Goal: Feedback & Contribution: Submit feedback/report problem

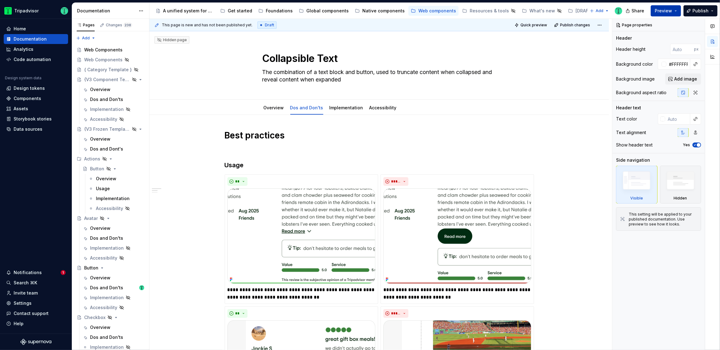
click at [669, 12] on span "Preview" at bounding box center [663, 11] width 17 height 6
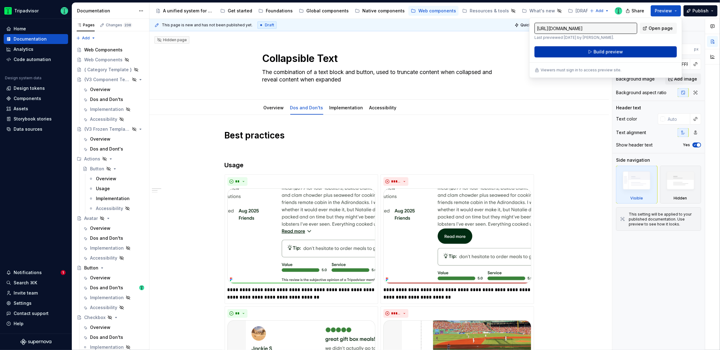
click at [641, 49] on button "Build preview" at bounding box center [605, 51] width 142 height 11
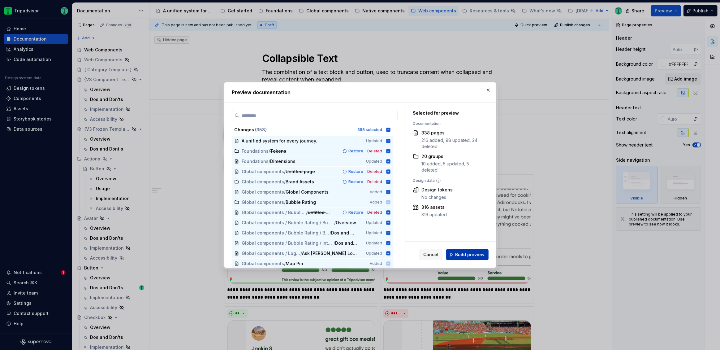
click at [464, 251] on span "Build preview" at bounding box center [469, 254] width 29 height 6
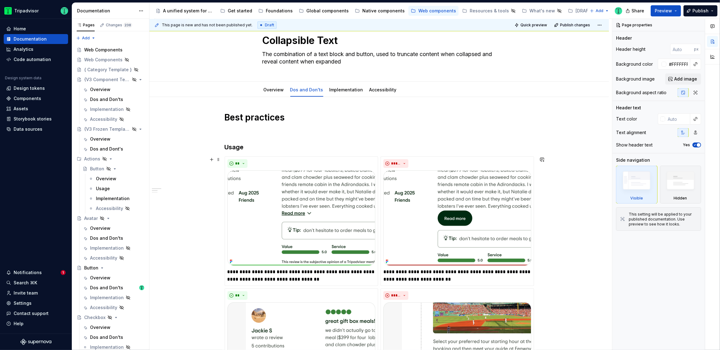
scroll to position [19, 0]
click at [279, 90] on link "Overview" at bounding box center [274, 88] width 20 height 5
type textarea "*"
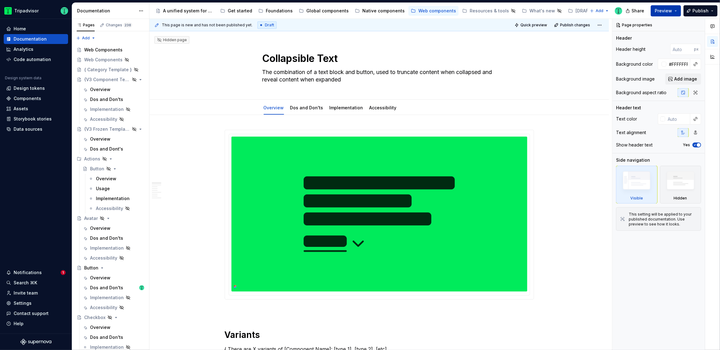
click at [678, 11] on button "Preview" at bounding box center [665, 10] width 30 height 11
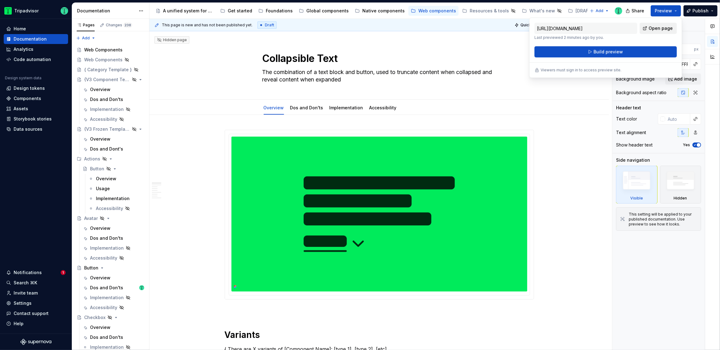
click at [658, 30] on span "Open page" at bounding box center [660, 28] width 24 height 6
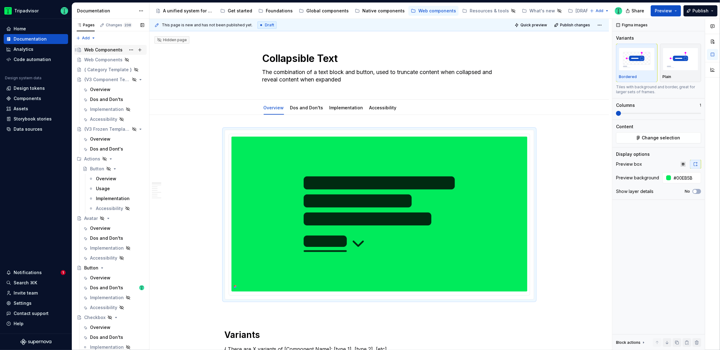
click at [102, 49] on div "Web Components" at bounding box center [103, 50] width 38 height 6
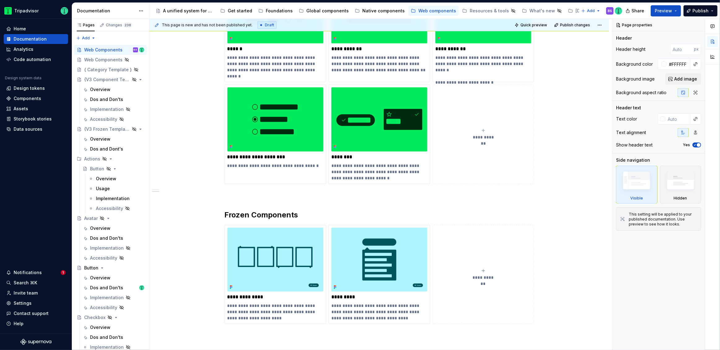
scroll to position [167, 0]
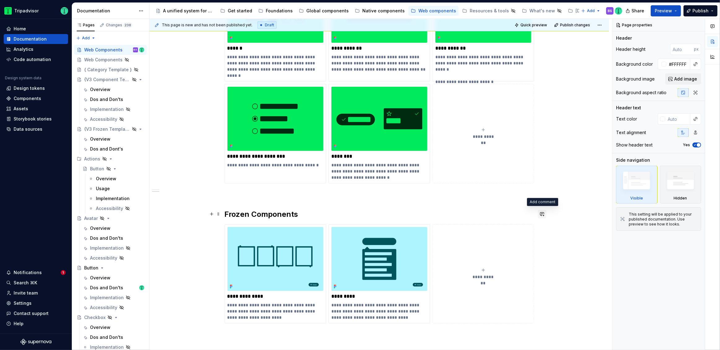
type textarea "*"
click at [543, 214] on button "button" at bounding box center [542, 213] width 9 height 9
click at [544, 232] on div "**********" at bounding box center [496, 230] width 99 height 22
click at [541, 234] on icon "Send" at bounding box center [540, 235] width 4 height 4
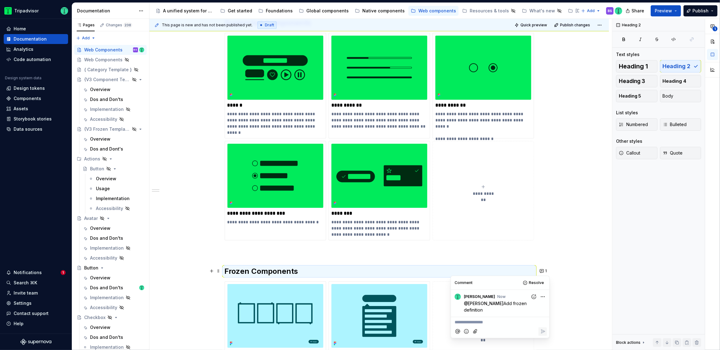
scroll to position [111, 0]
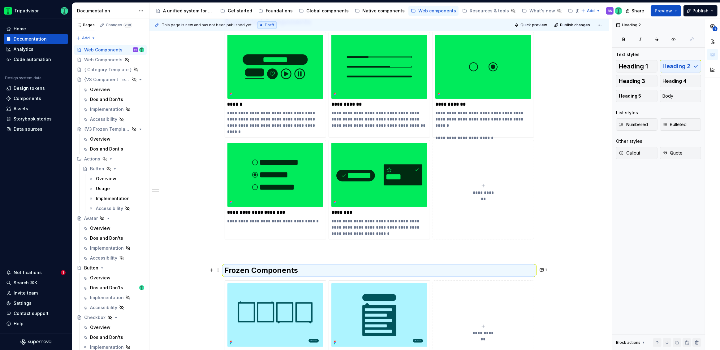
click at [573, 229] on div "**********" at bounding box center [378, 246] width 459 height 489
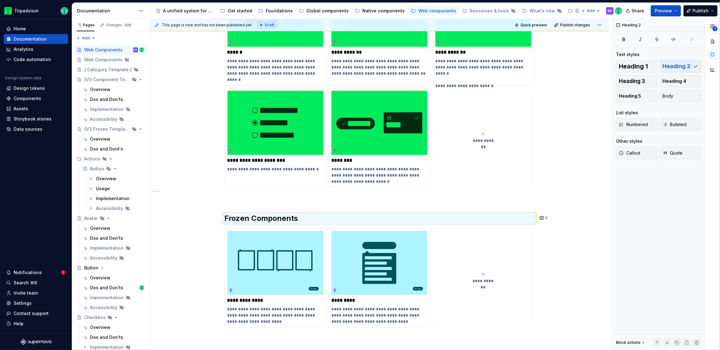
scroll to position [164, 0]
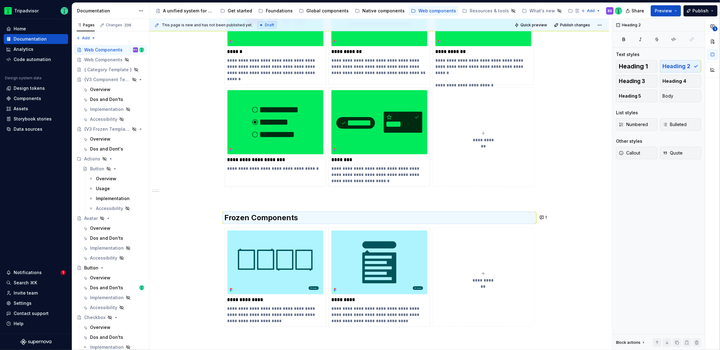
click at [175, 152] on div "**********" at bounding box center [378, 194] width 459 height 489
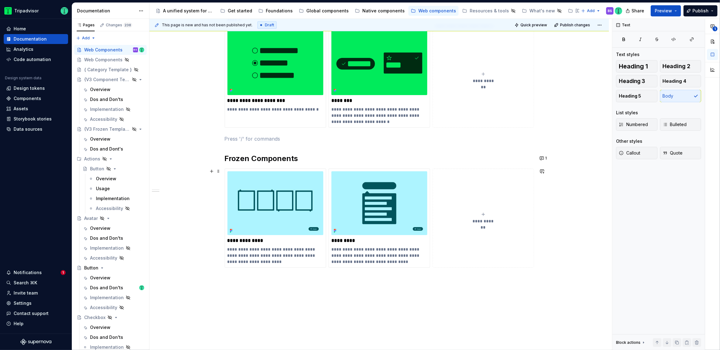
scroll to position [252, 0]
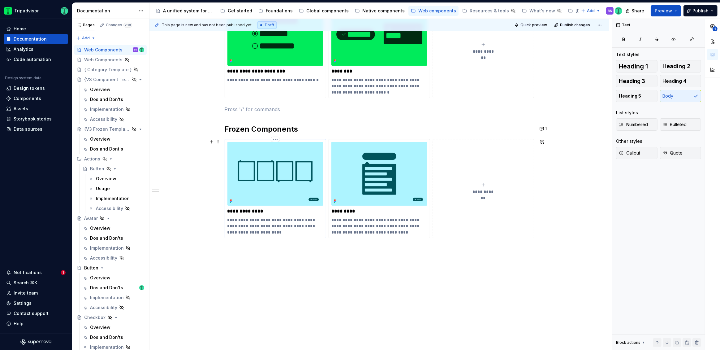
click at [272, 198] on img at bounding box center [275, 174] width 96 height 64
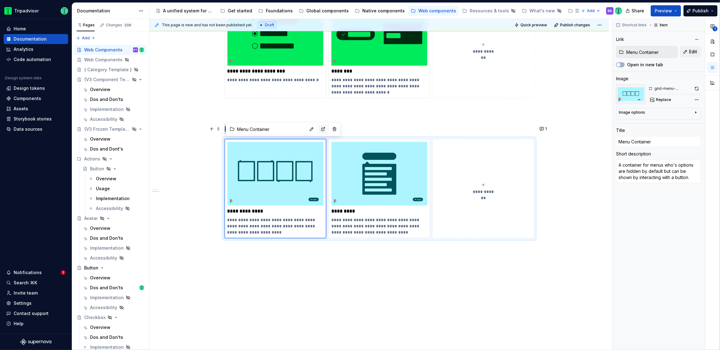
click at [319, 127] on button "button" at bounding box center [323, 129] width 9 height 9
click at [417, 281] on div "**********" at bounding box center [378, 105] width 459 height 489
click at [157, 170] on div "**********" at bounding box center [380, 184] width 462 height 331
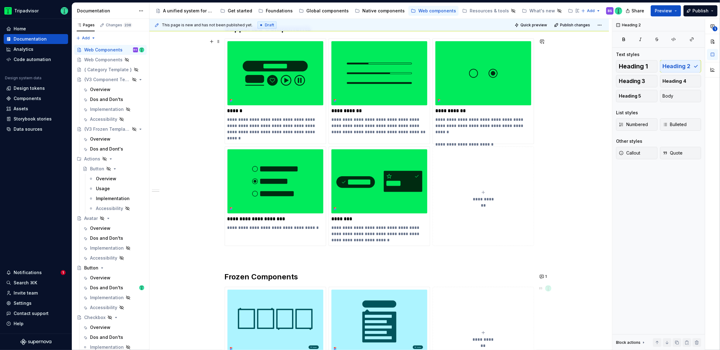
scroll to position [84, 0]
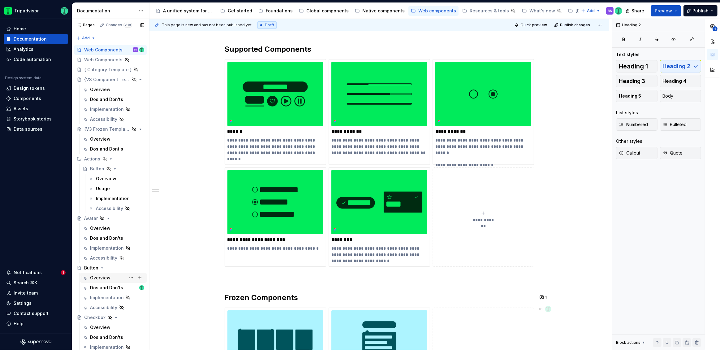
click at [100, 275] on div "Overview" at bounding box center [100, 277] width 20 height 6
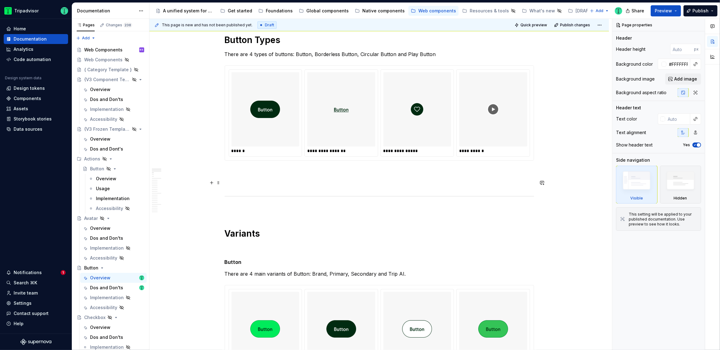
scroll to position [297, 0]
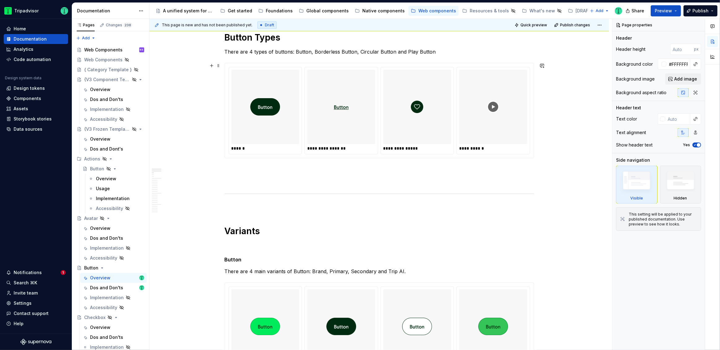
click at [289, 148] on div "******" at bounding box center [265, 148] width 68 height 6
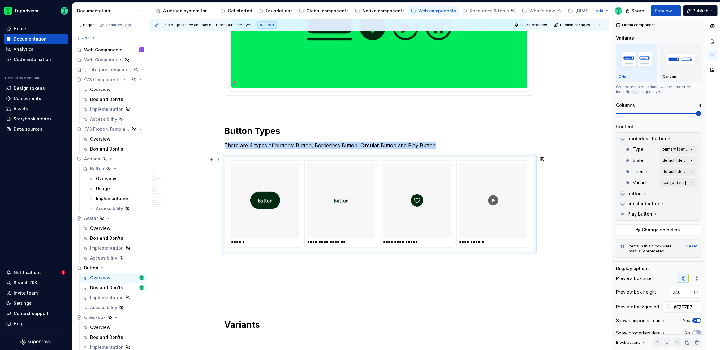
scroll to position [194, 0]
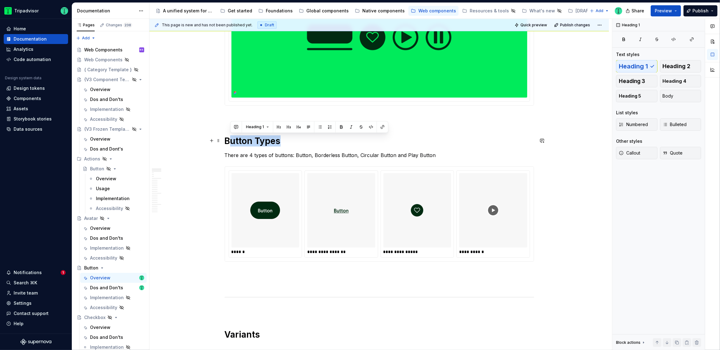
drag, startPoint x: 230, startPoint y: 136, endPoint x: 322, endPoint y: 139, distance: 92.2
click at [322, 139] on h1 "Button Types" at bounding box center [379, 140] width 309 height 11
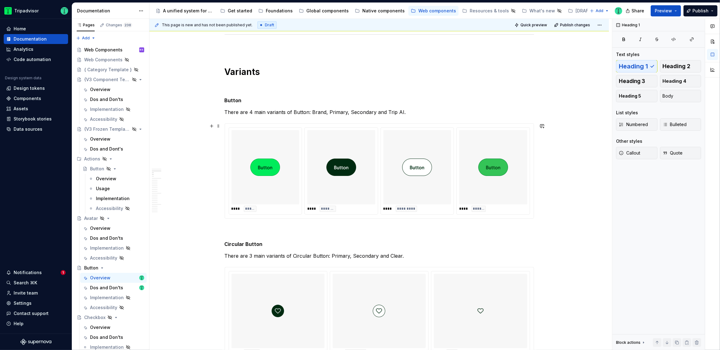
scroll to position [460, 0]
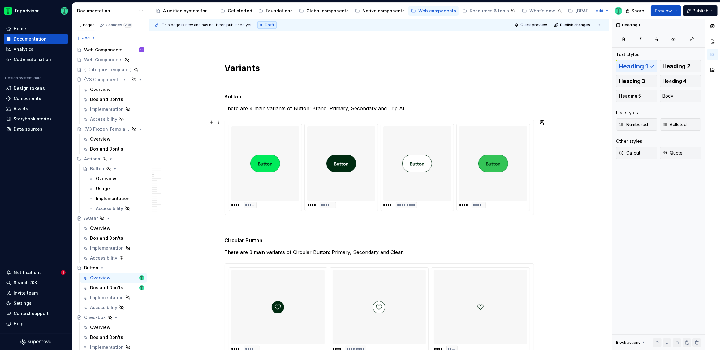
click at [506, 206] on div "**** *******" at bounding box center [493, 205] width 68 height 6
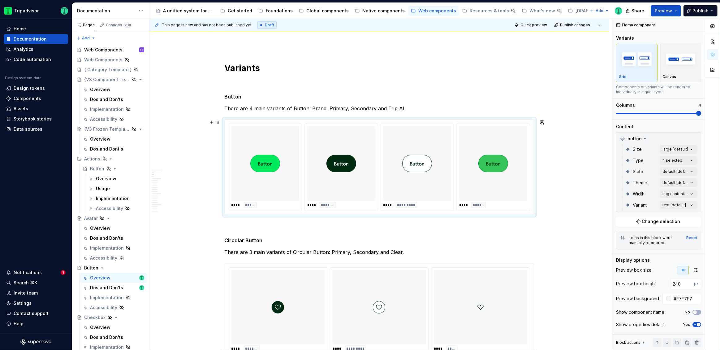
type textarea "*"
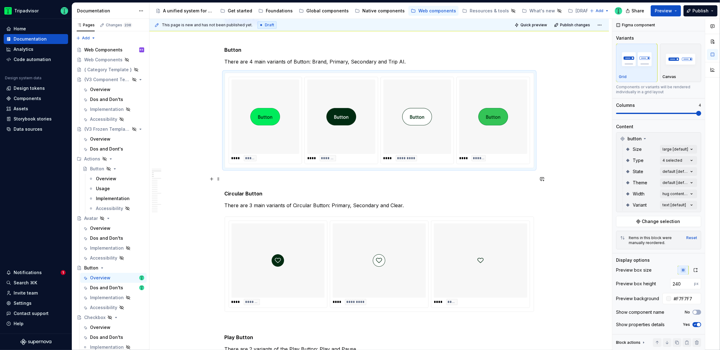
scroll to position [505, 0]
click at [671, 161] on div "Comments Open comments No comments yet Select ‘Comment’ from the block context …" at bounding box center [666, 184] width 108 height 331
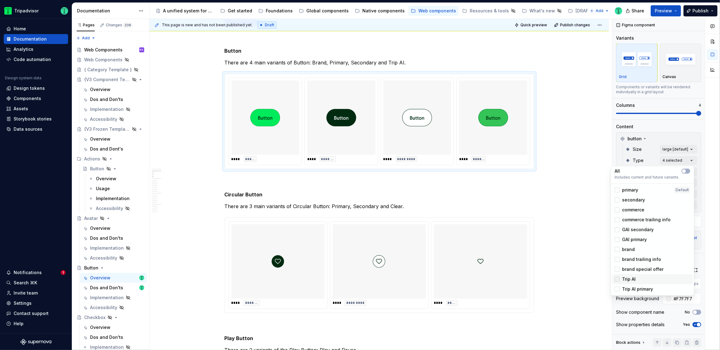
click at [617, 279] on icon at bounding box center [617, 279] width 0 height 0
click at [566, 145] on html "Tripadvisor Home Documentation Analytics Code automation Design system data Des…" at bounding box center [360, 175] width 720 height 350
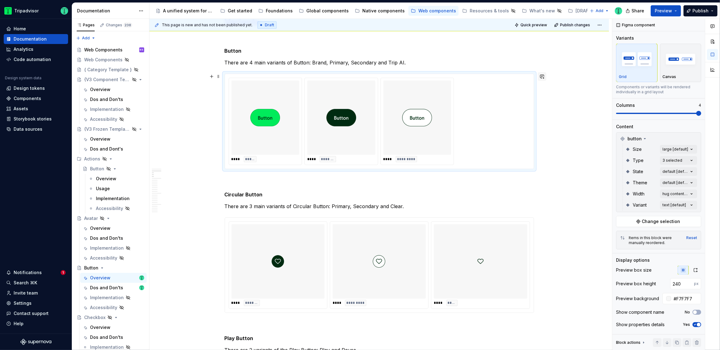
click at [543, 77] on button "button" at bounding box center [542, 76] width 9 height 9
click at [539, 97] on icon "Send" at bounding box center [539, 96] width 6 height 6
click at [512, 142] on div "**** ***** **** ******* **** *********" at bounding box center [379, 121] width 301 height 87
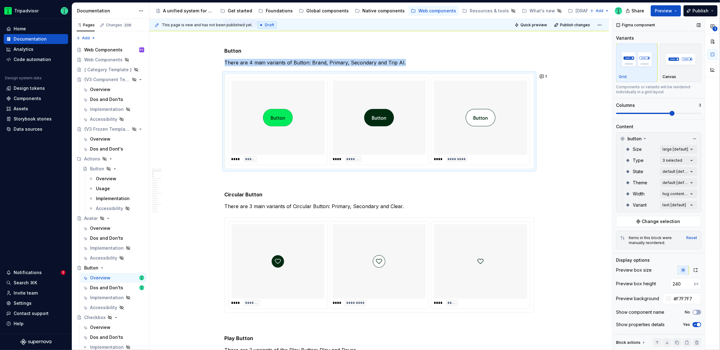
click at [672, 114] on span at bounding box center [671, 113] width 5 height 5
click at [537, 192] on div "**********" at bounding box center [380, 184] width 462 height 331
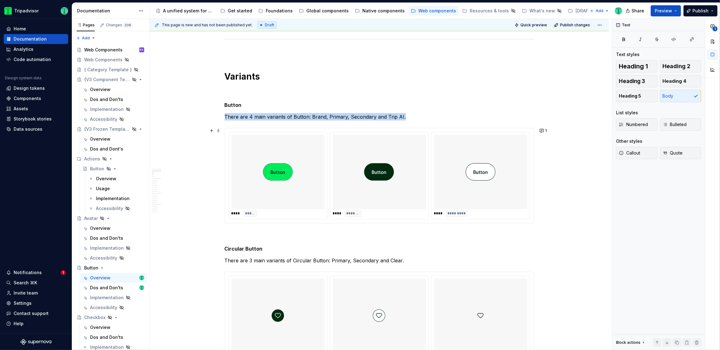
scroll to position [452, 0]
click at [399, 114] on p "There are 4 main variants of Button: Brand, Primary, Secondary and Trip AI." at bounding box center [379, 116] width 309 height 7
click at [459, 103] on h5 "Button" at bounding box center [379, 104] width 309 height 6
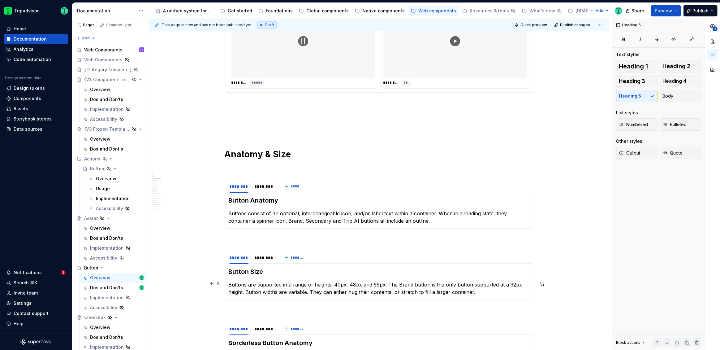
scroll to position [915, 0]
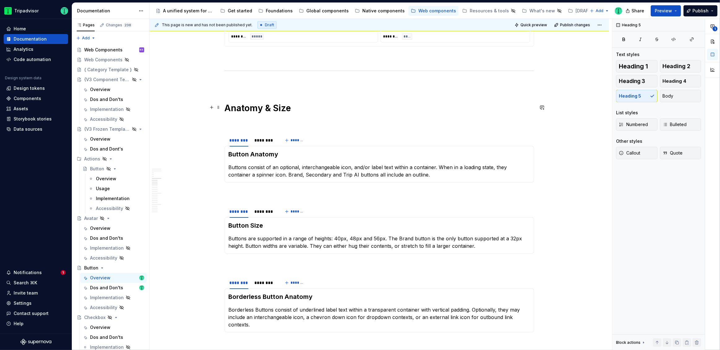
click at [257, 106] on h1 "Anatomy & Size" at bounding box center [379, 107] width 309 height 11
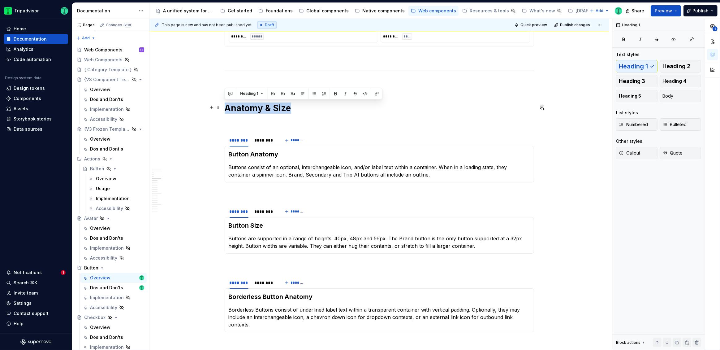
click at [257, 106] on h1 "Anatomy & Size" at bounding box center [379, 107] width 309 height 11
drag, startPoint x: 226, startPoint y: 108, endPoint x: 292, endPoint y: 109, distance: 65.6
click at [292, 109] on h1 "Anatomy & Size" at bounding box center [379, 107] width 309 height 11
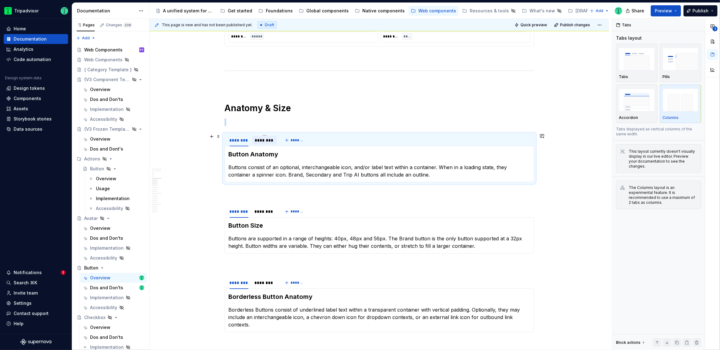
click at [258, 140] on div "********" at bounding box center [265, 140] width 20 height 6
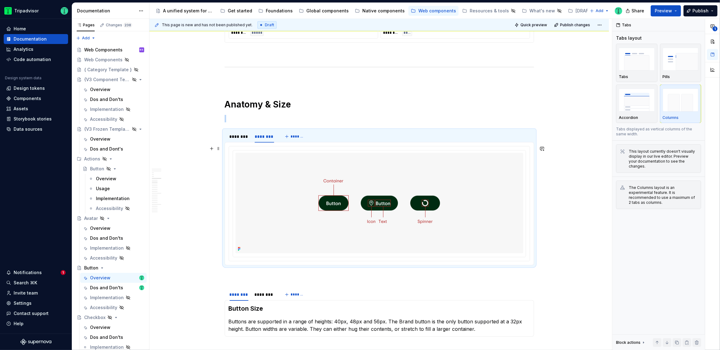
scroll to position [921, 0]
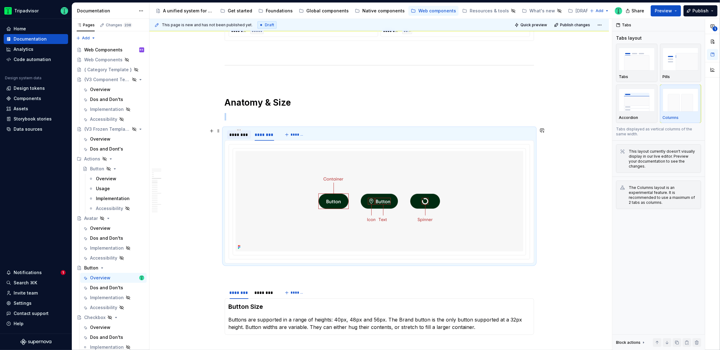
click at [243, 136] on div "********" at bounding box center [239, 134] width 19 height 6
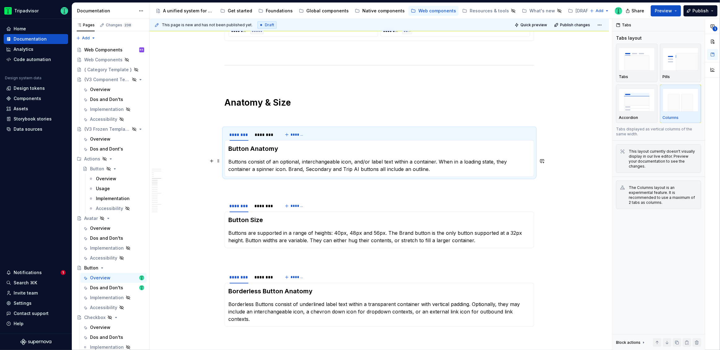
click at [280, 168] on p "Buttons consist of an optional, interchangeable icon, and/or label text within …" at bounding box center [379, 165] width 301 height 15
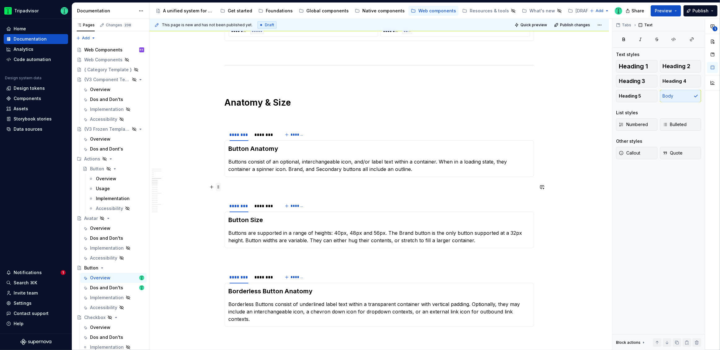
click at [220, 188] on span at bounding box center [218, 186] width 5 height 9
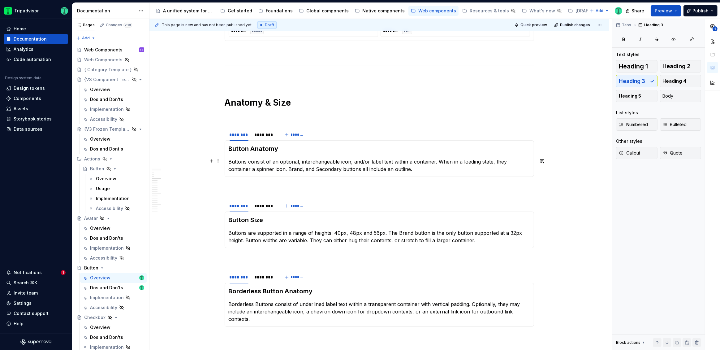
drag, startPoint x: 526, startPoint y: 160, endPoint x: 529, endPoint y: 157, distance: 3.3
click at [526, 159] on p "Buttons consist of an optional, interchangeable icon, and/or label text within …" at bounding box center [379, 165] width 301 height 15
click at [258, 135] on div "********" at bounding box center [265, 134] width 20 height 6
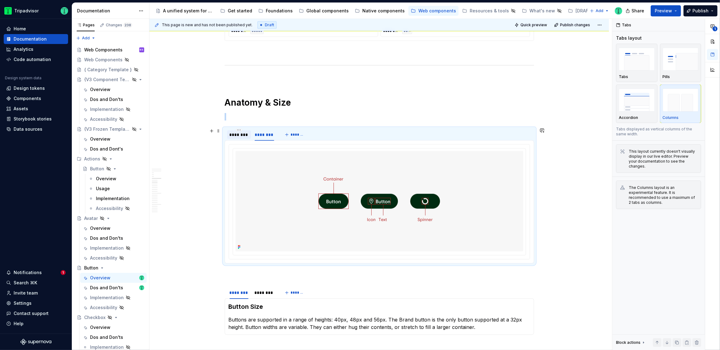
click at [240, 137] on div "********" at bounding box center [239, 134] width 24 height 9
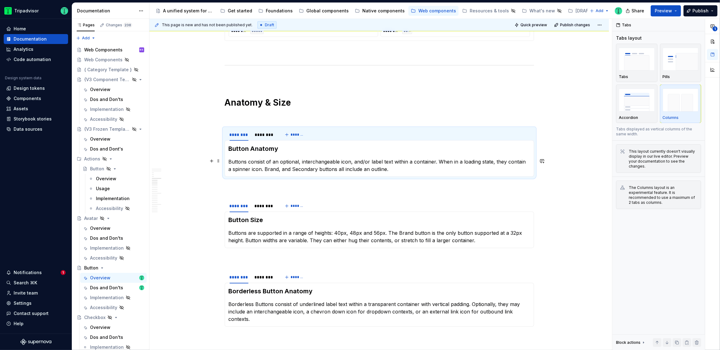
click at [275, 168] on p "Buttons consist of an optional, interchangeable icon, and/or label text within …" at bounding box center [379, 165] width 301 height 15
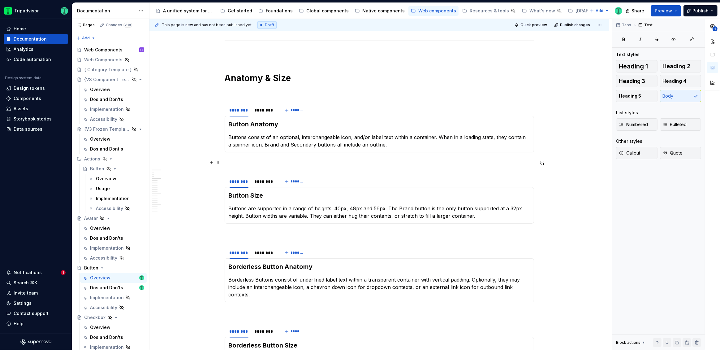
scroll to position [945, 0]
click at [265, 107] on div "********" at bounding box center [265, 110] width 20 height 6
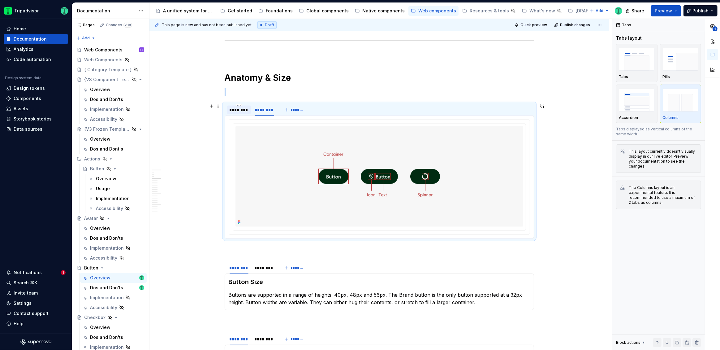
click at [235, 109] on div "********" at bounding box center [239, 110] width 19 height 6
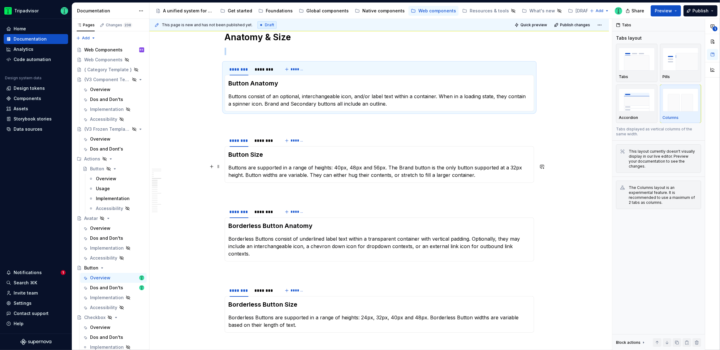
scroll to position [986, 0]
click at [260, 141] on div "********" at bounding box center [265, 140] width 20 height 6
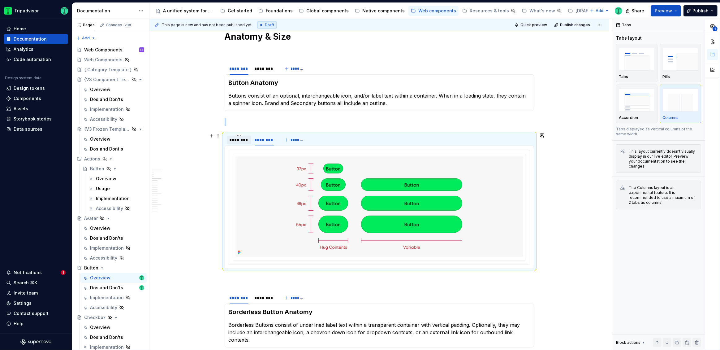
click at [240, 139] on div "********" at bounding box center [239, 140] width 19 height 6
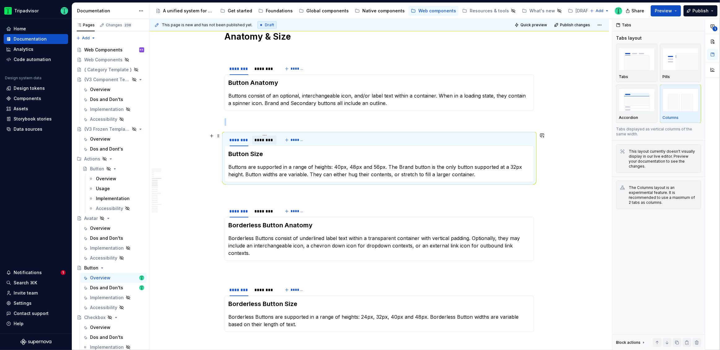
click at [265, 141] on div "********" at bounding box center [265, 140] width 20 height 6
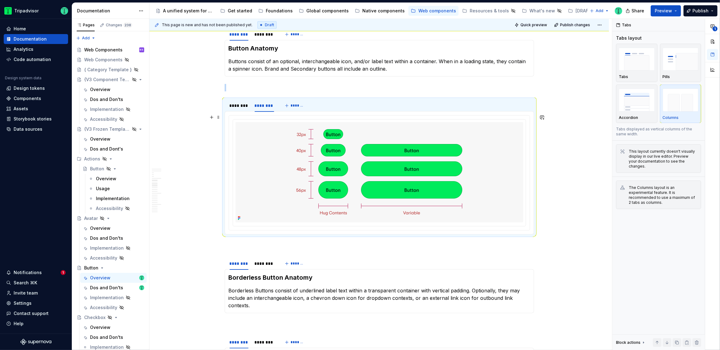
scroll to position [1021, 0]
click at [242, 107] on div "********" at bounding box center [239, 105] width 19 height 6
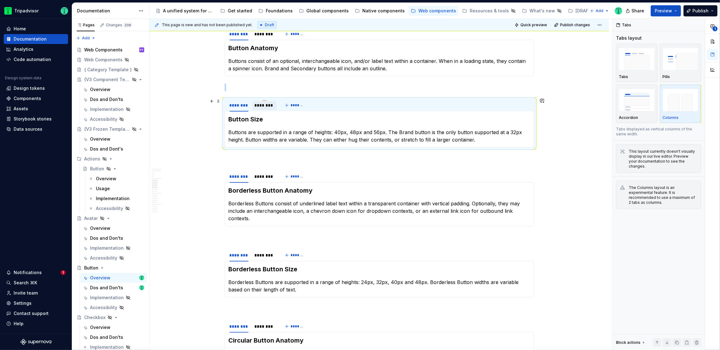
click at [260, 107] on div "********" at bounding box center [264, 105] width 25 height 9
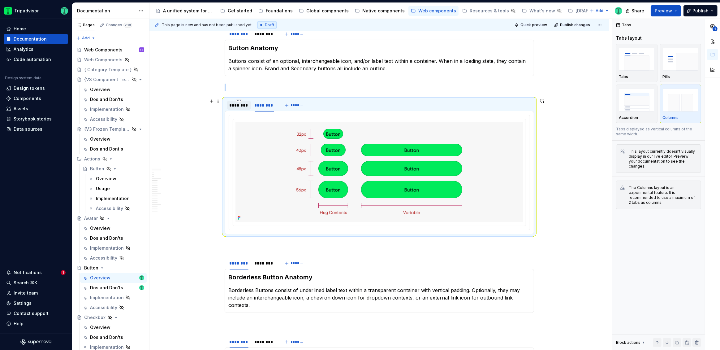
click at [241, 106] on div "********" at bounding box center [239, 105] width 19 height 6
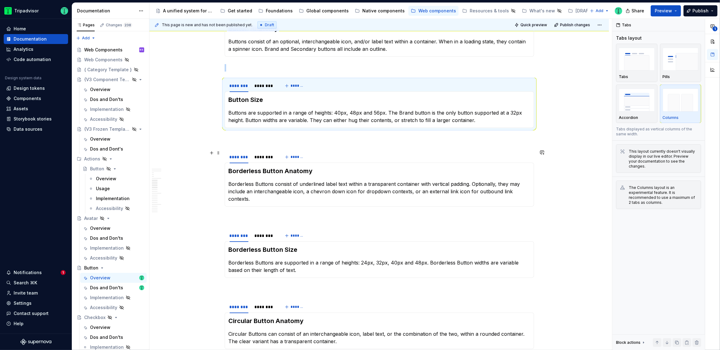
scroll to position [1040, 0]
click at [273, 86] on div "********" at bounding box center [265, 87] width 20 height 6
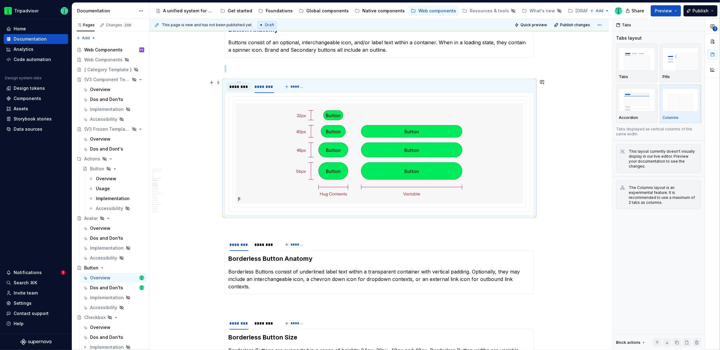
click at [243, 86] on div "********" at bounding box center [239, 87] width 19 height 6
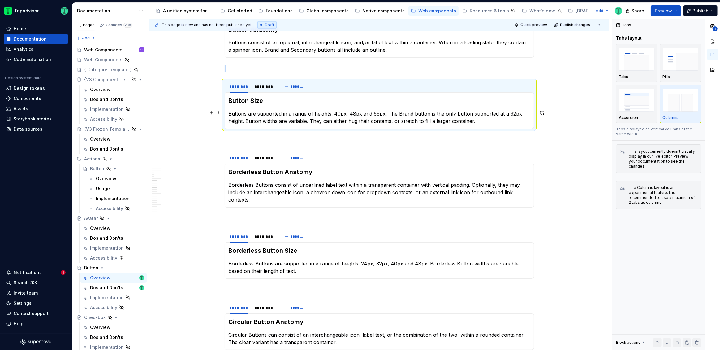
click at [243, 120] on p "Buttons are supported in a range of heights: 40px, 48px and 56px. The Brand but…" at bounding box center [379, 117] width 301 height 15
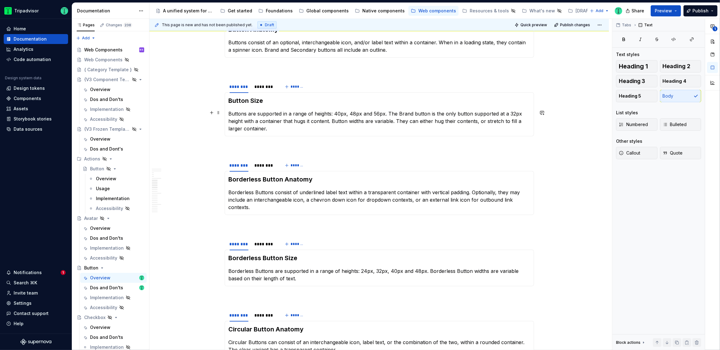
click at [441, 122] on p "Buttons are supported in a range of heights: 40px, 48px and 56px. The Brand but…" at bounding box center [379, 121] width 301 height 22
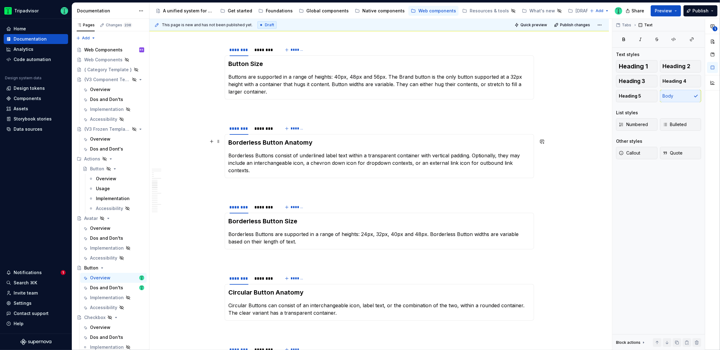
scroll to position [1077, 0]
click at [385, 73] on p "Buttons are supported in a range of heights: 40px, 48px and 56px. The Brand but…" at bounding box center [379, 84] width 301 height 22
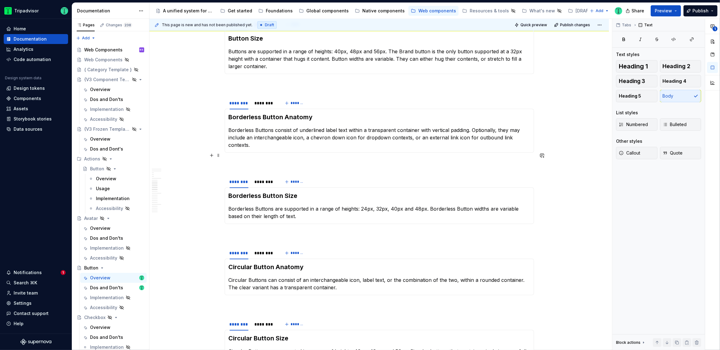
scroll to position [1105, 0]
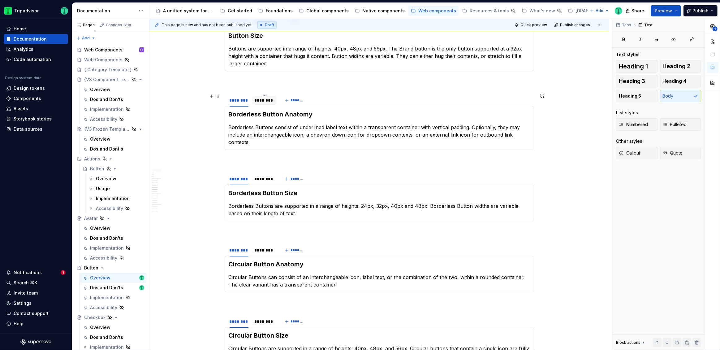
click at [265, 99] on div "********" at bounding box center [265, 100] width 20 height 6
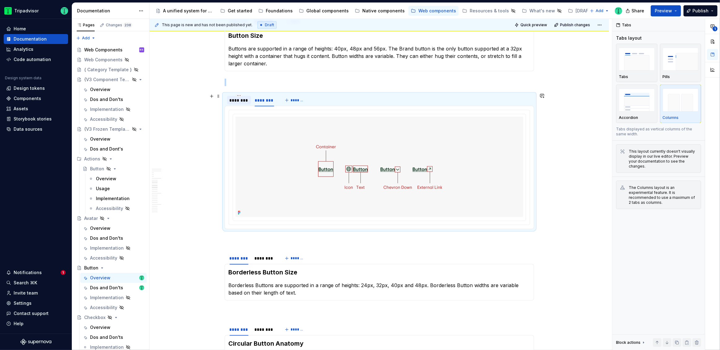
click at [239, 100] on div "********" at bounding box center [239, 100] width 19 height 6
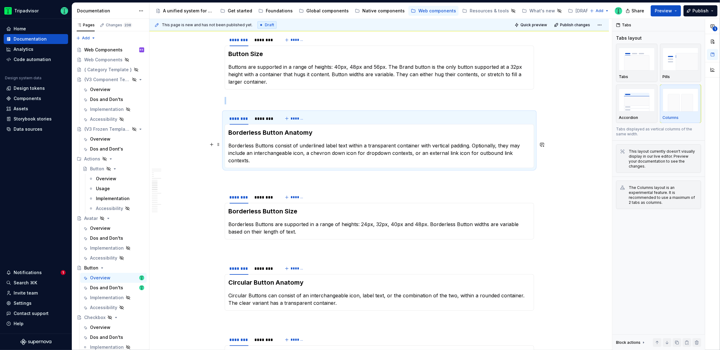
scroll to position [1087, 0]
click at [268, 119] on div "********" at bounding box center [265, 118] width 20 height 6
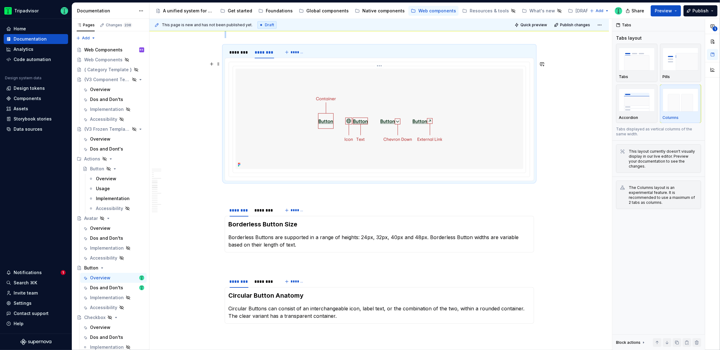
scroll to position [1107, 0]
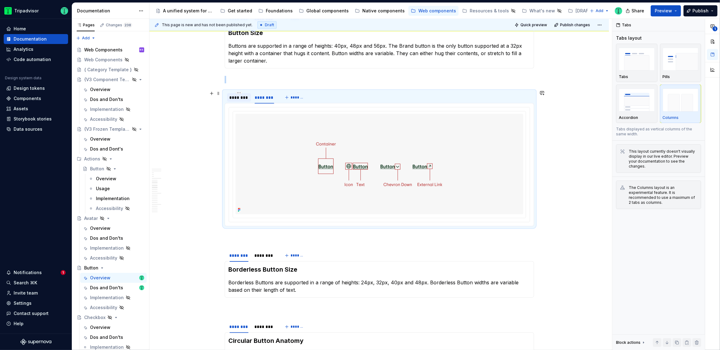
click at [236, 102] on div at bounding box center [239, 102] width 24 height 1
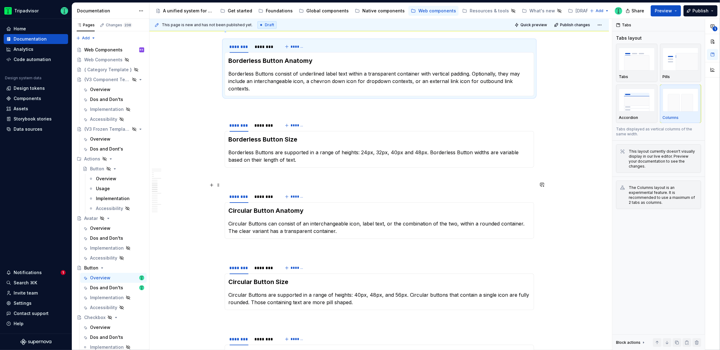
scroll to position [1160, 0]
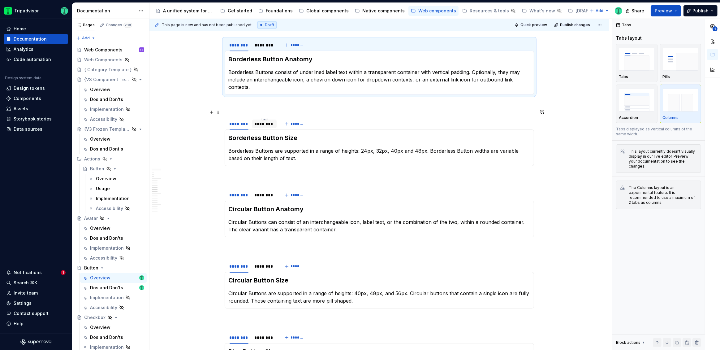
click at [263, 121] on div "********" at bounding box center [265, 124] width 20 height 6
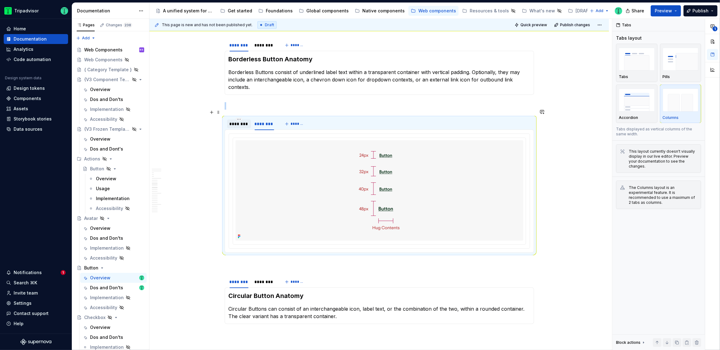
click at [236, 121] on div "********" at bounding box center [239, 124] width 19 height 6
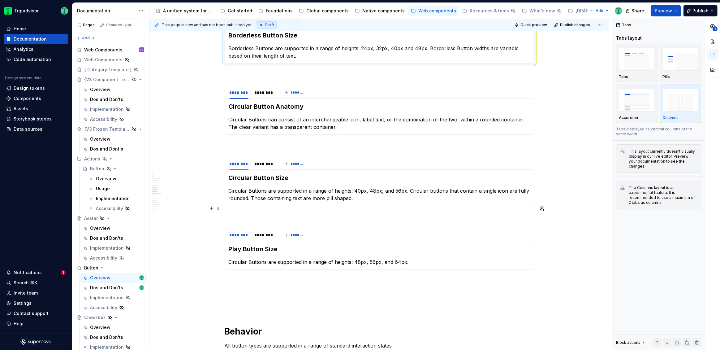
scroll to position [1261, 0]
click at [267, 91] on div "********" at bounding box center [265, 94] width 20 height 6
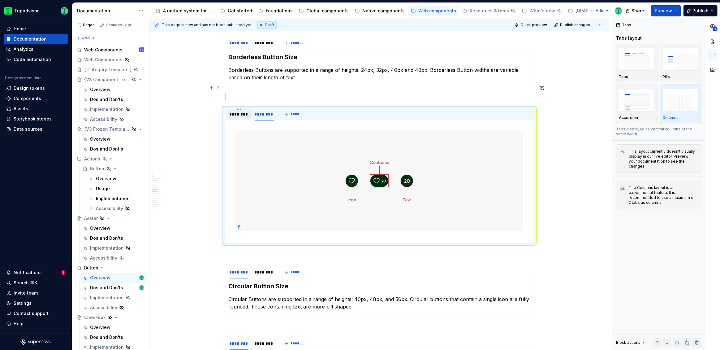
scroll to position [1238, 0]
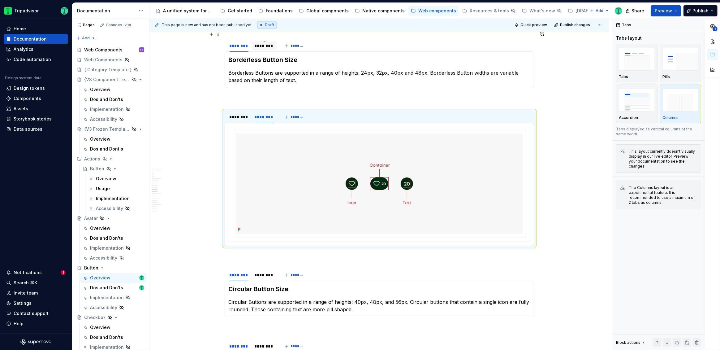
click at [259, 41] on div "********" at bounding box center [264, 45] width 25 height 9
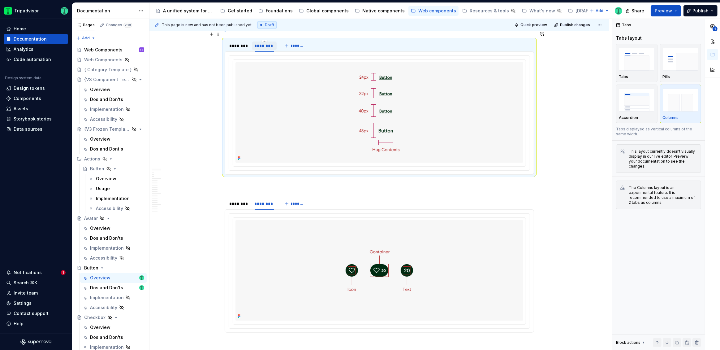
click at [259, 41] on div "********" at bounding box center [264, 45] width 25 height 9
click at [243, 43] on div "********" at bounding box center [239, 46] width 19 height 6
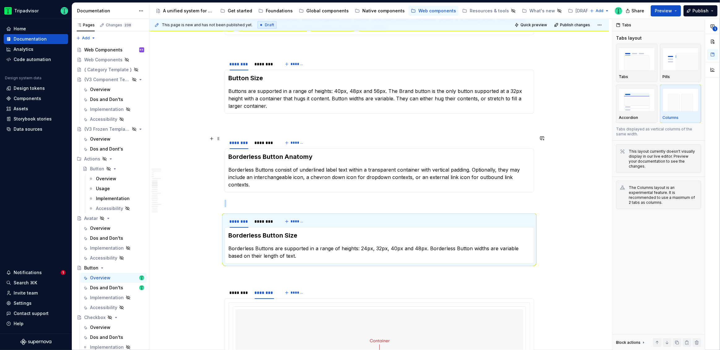
scroll to position [1044, 0]
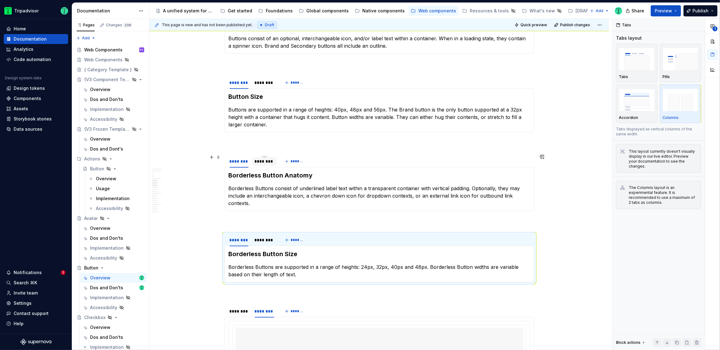
click at [267, 159] on div "********" at bounding box center [265, 161] width 20 height 6
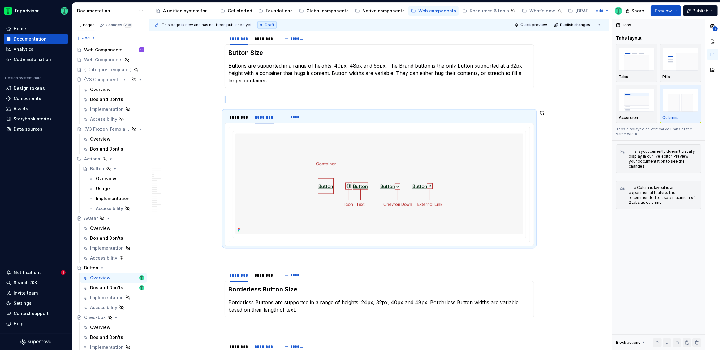
scroll to position [1091, 0]
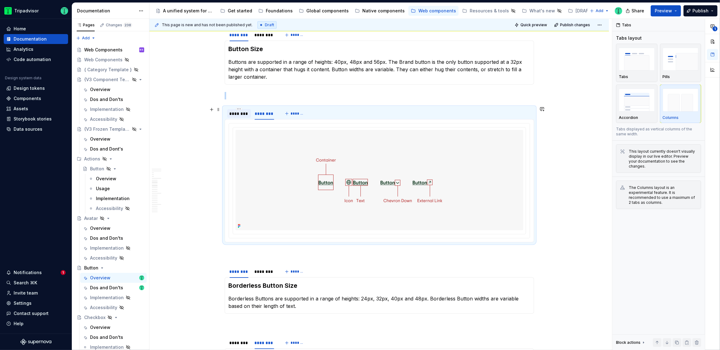
click at [241, 117] on div "********" at bounding box center [239, 114] width 24 height 10
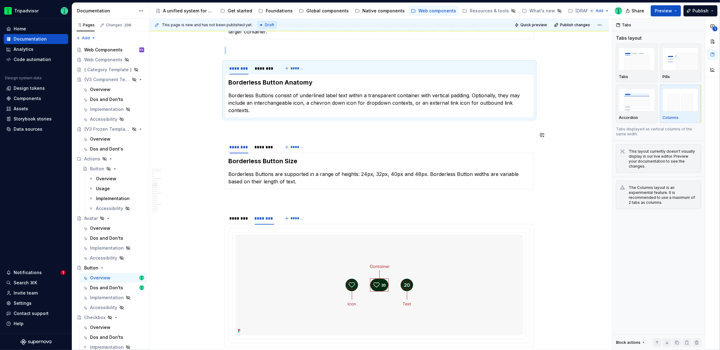
scroll to position [1145, 0]
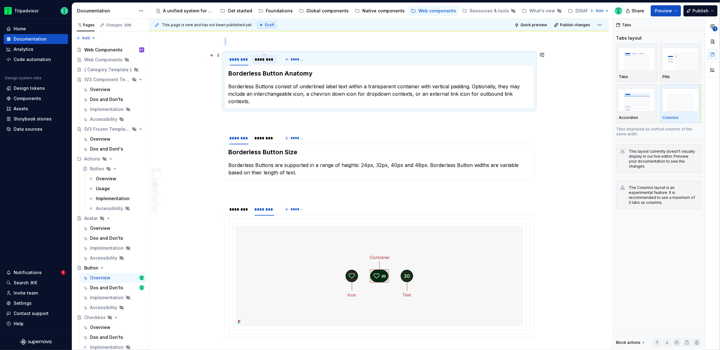
click at [269, 58] on div "********" at bounding box center [265, 59] width 20 height 6
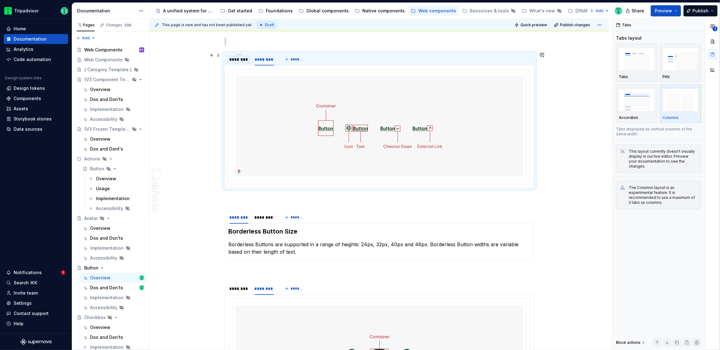
click at [245, 61] on div "********" at bounding box center [239, 59] width 24 height 9
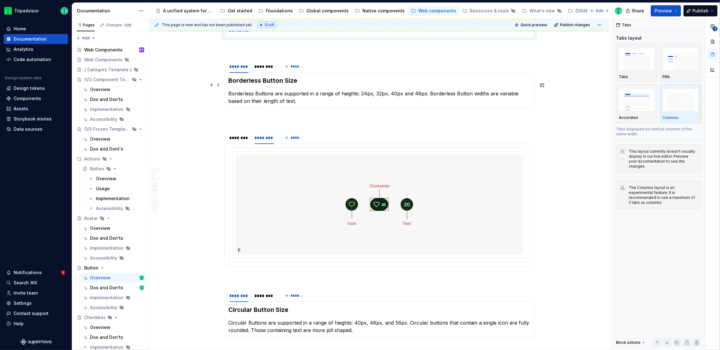
scroll to position [1213, 0]
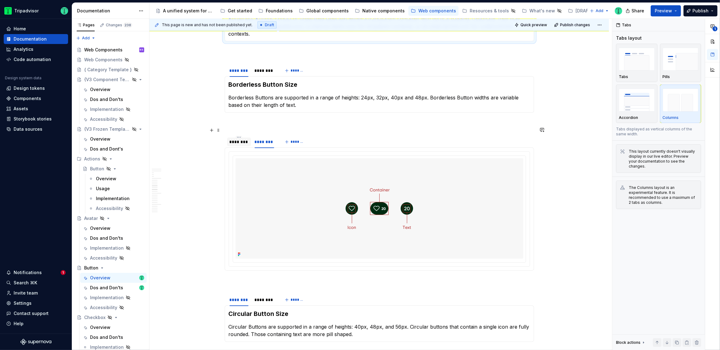
click at [237, 137] on div "********" at bounding box center [239, 141] width 24 height 9
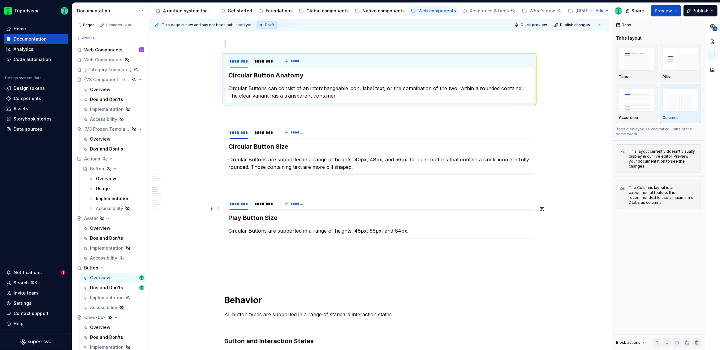
scroll to position [1292, 0]
click at [265, 130] on div "********" at bounding box center [265, 133] width 20 height 6
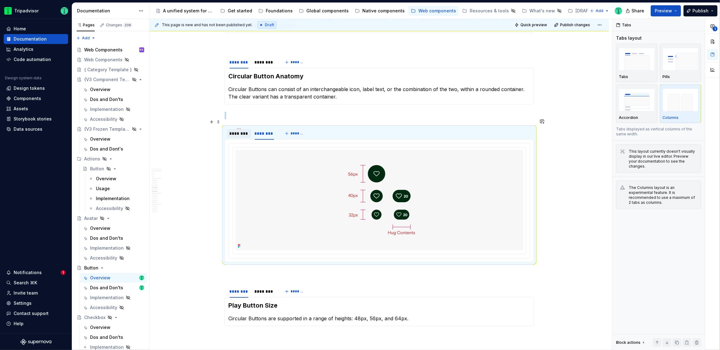
click at [249, 129] on div "********" at bounding box center [239, 133] width 24 height 9
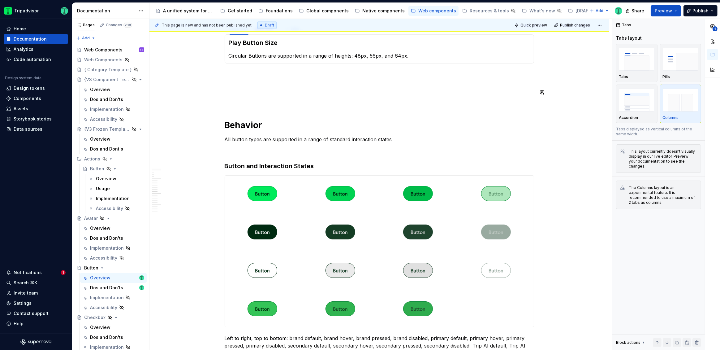
scroll to position [1389, 0]
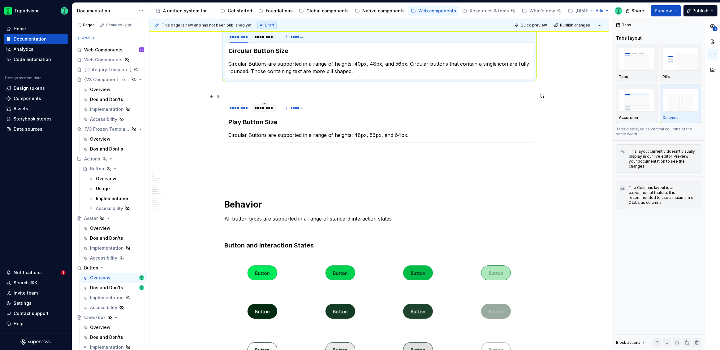
click at [268, 104] on div "********" at bounding box center [264, 108] width 25 height 9
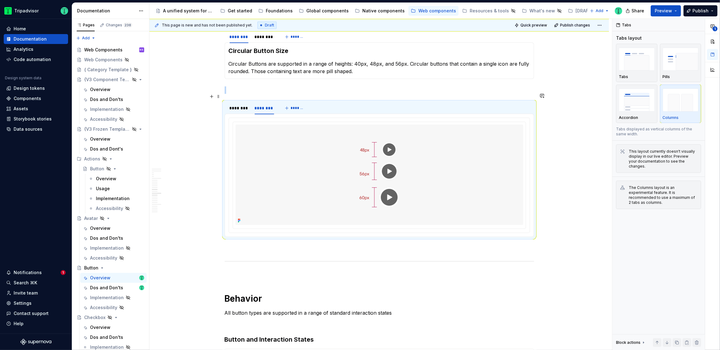
click at [244, 105] on div "******** ********" at bounding box center [252, 109] width 55 height 15
click at [243, 103] on div "********" at bounding box center [239, 108] width 24 height 10
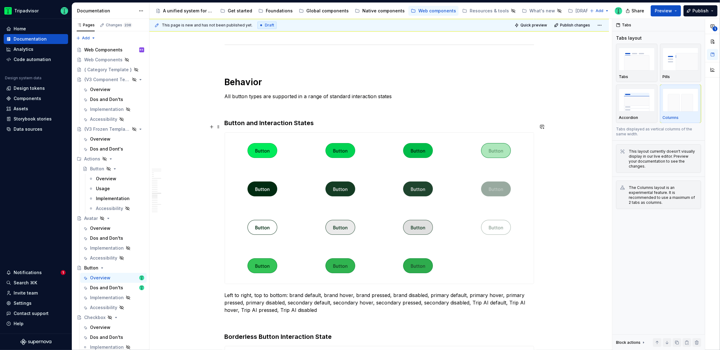
scroll to position [1528, 0]
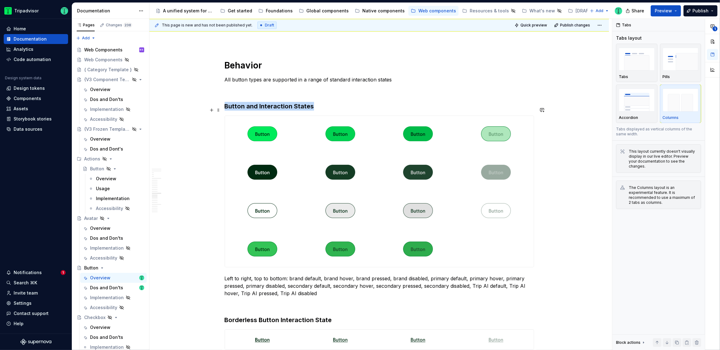
click at [504, 228] on div at bounding box center [379, 191] width 309 height 151
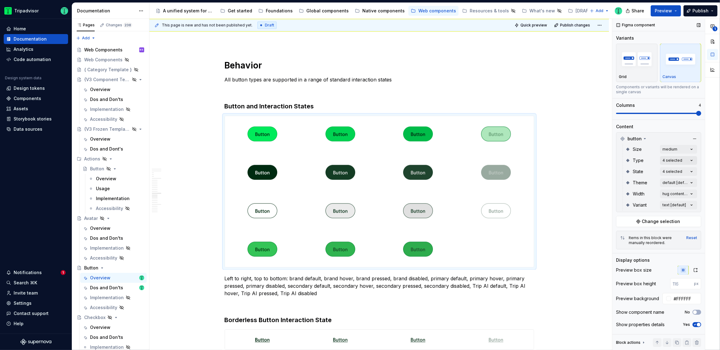
click at [668, 160] on div "**********" at bounding box center [666, 184] width 108 height 331
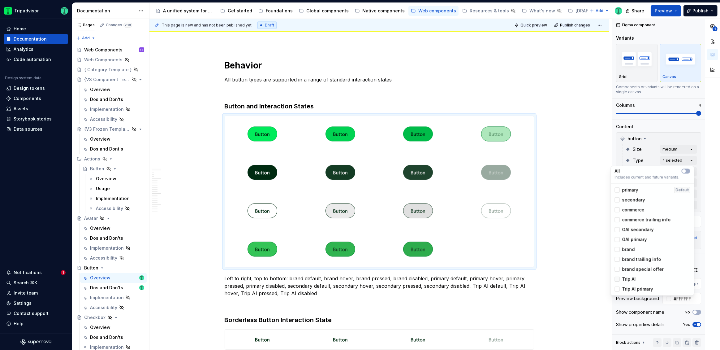
click at [617, 279] on polyline at bounding box center [617, 279] width 0 height 0
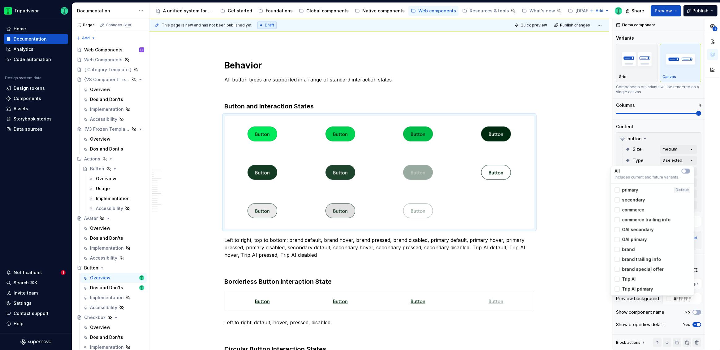
click at [282, 246] on html "Tripadvisor Home Documentation Analytics Code automation Design system data Des…" at bounding box center [360, 175] width 720 height 350
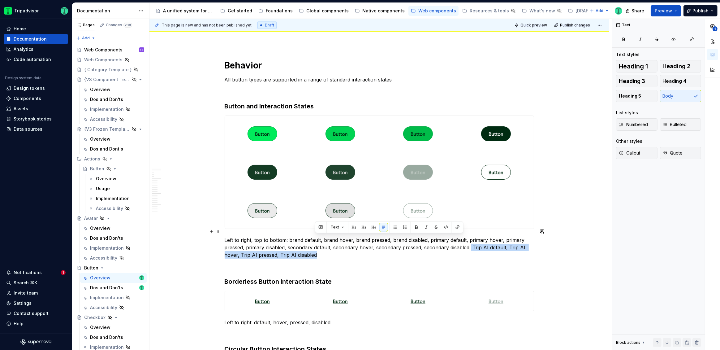
drag, startPoint x: 317, startPoint y: 246, endPoint x: 471, endPoint y: 239, distance: 153.9
click at [471, 239] on p "Left to right, top to bottom: brand default, brand hover, brand pressed, brand …" at bounding box center [379, 247] width 309 height 22
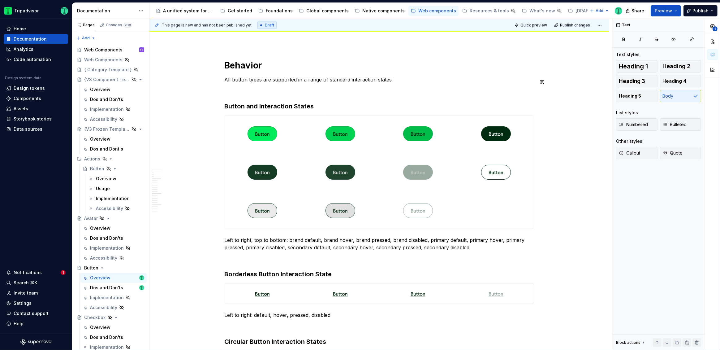
click at [182, 77] on div "**********" at bounding box center [378, 236] width 459 height 3298
click at [239, 176] on div at bounding box center [262, 172] width 75 height 36
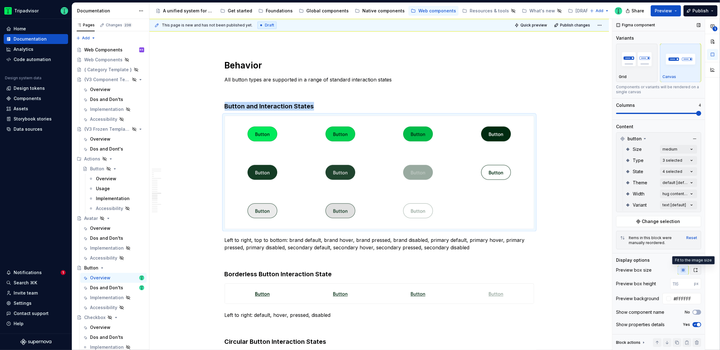
click at [693, 270] on icon "button" at bounding box center [695, 269] width 5 height 5
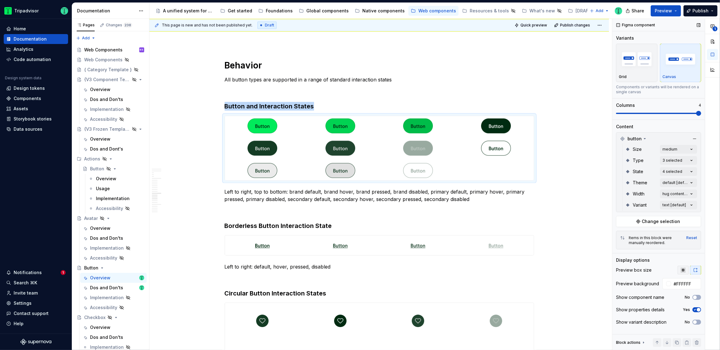
click at [683, 268] on icon "button" at bounding box center [683, 269] width 5 height 5
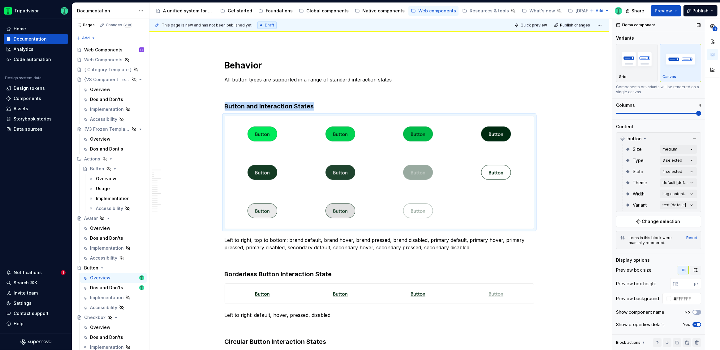
click at [693, 267] on icon "button" at bounding box center [695, 269] width 5 height 5
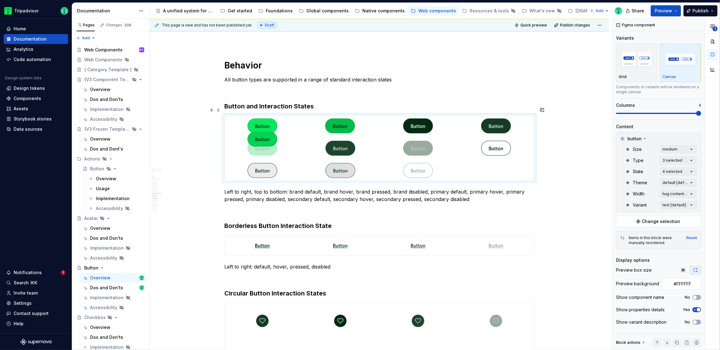
drag, startPoint x: 335, startPoint y: 117, endPoint x: 267, endPoint y: 140, distance: 71.7
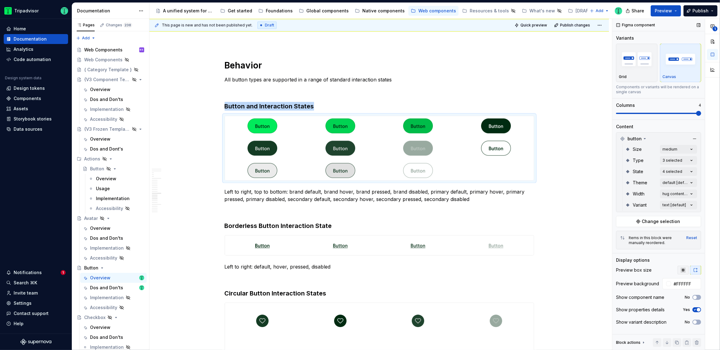
click at [682, 270] on icon "button" at bounding box center [683, 270] width 4 height 4
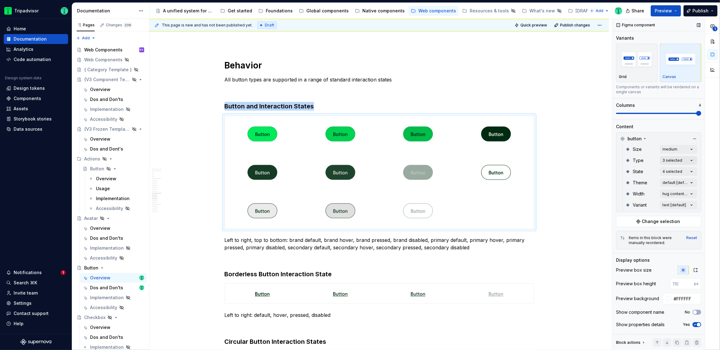
click at [672, 161] on div "**********" at bounding box center [666, 184] width 108 height 331
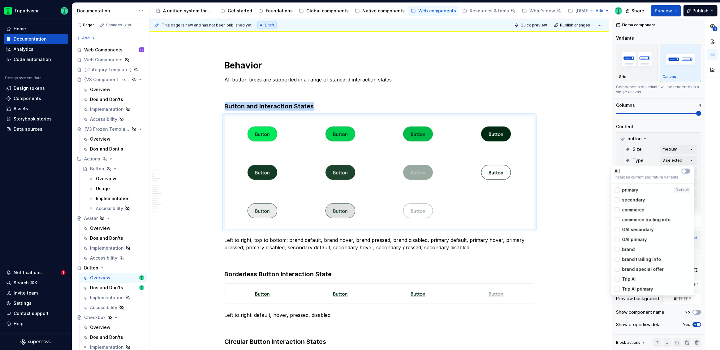
click at [613, 151] on div "**********" at bounding box center [666, 184] width 108 height 331
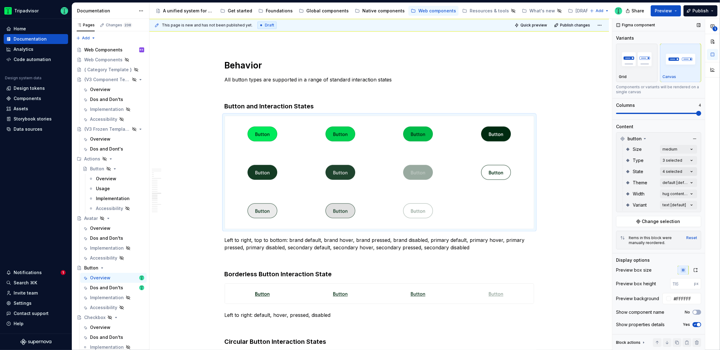
click at [664, 172] on div "**********" at bounding box center [666, 184] width 108 height 331
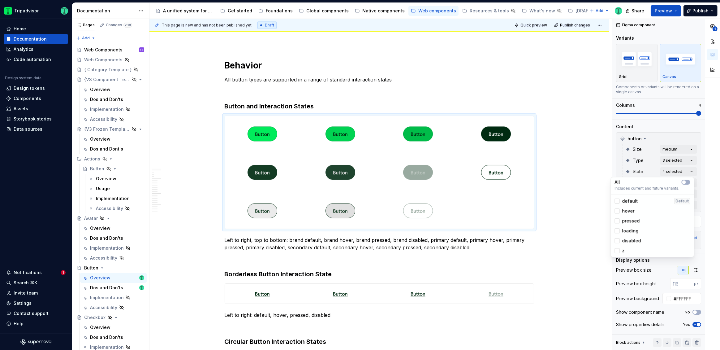
click at [561, 119] on html "Tripadvisor Home Documentation Analytics Code automation Design system data Des…" at bounding box center [360, 175] width 720 height 350
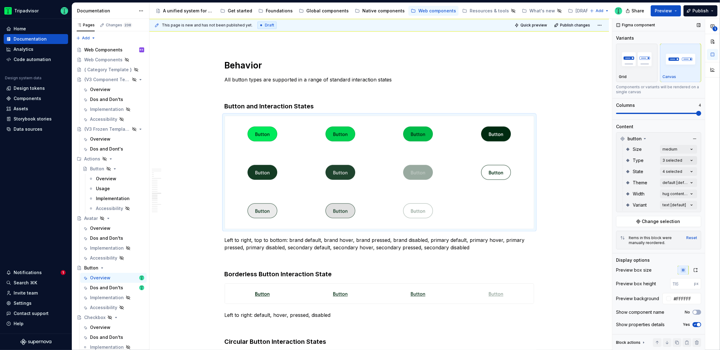
click at [669, 161] on div "**********" at bounding box center [666, 184] width 108 height 331
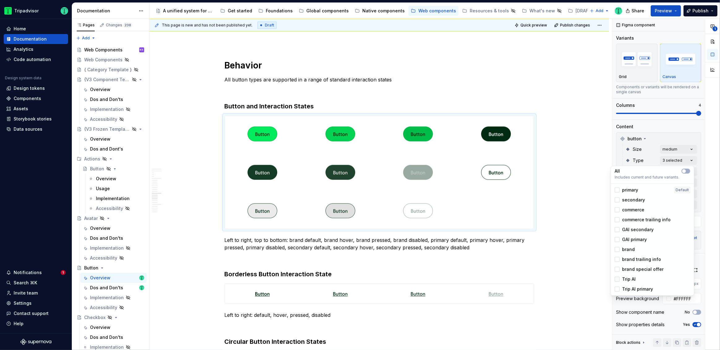
click at [616, 279] on div at bounding box center [617, 278] width 5 height 5
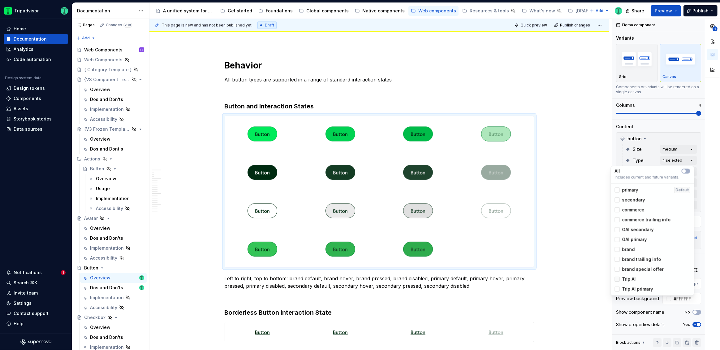
click at [617, 279] on icon at bounding box center [617, 279] width 0 height 0
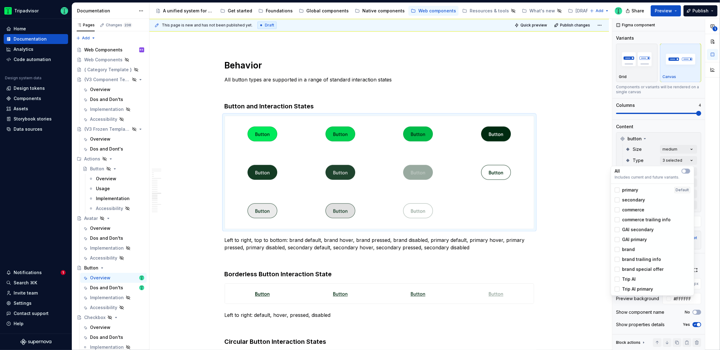
click at [587, 145] on html "Tripadvisor Home Documentation Analytics Code automation Design system data Des…" at bounding box center [360, 175] width 720 height 350
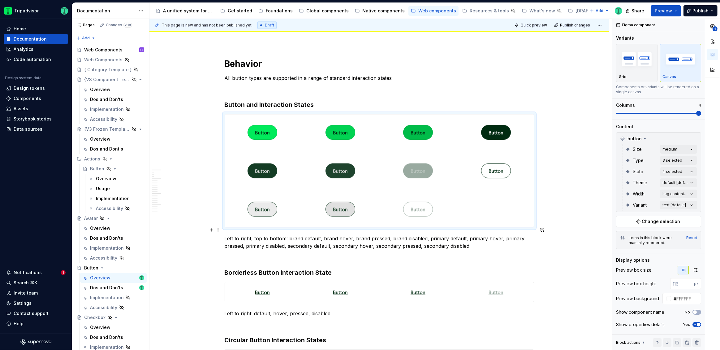
scroll to position [1530, 0]
click at [501, 208] on div at bounding box center [379, 170] width 309 height 113
click at [316, 100] on h3 "Button and Interaction States" at bounding box center [379, 104] width 309 height 9
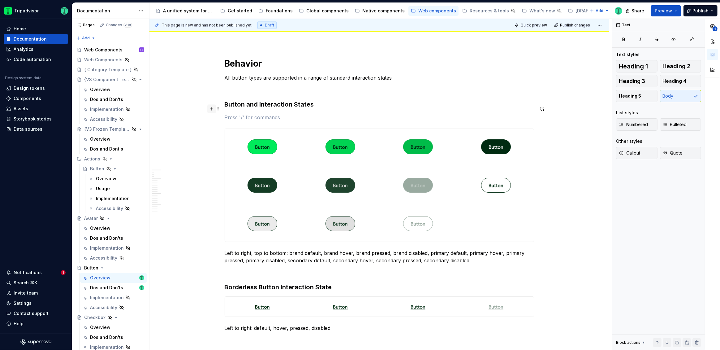
click at [212, 109] on button "button" at bounding box center [211, 108] width 9 height 9
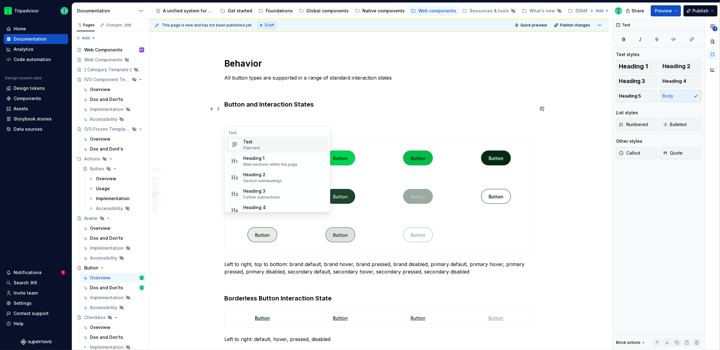
click at [300, 114] on p at bounding box center [379, 117] width 309 height 7
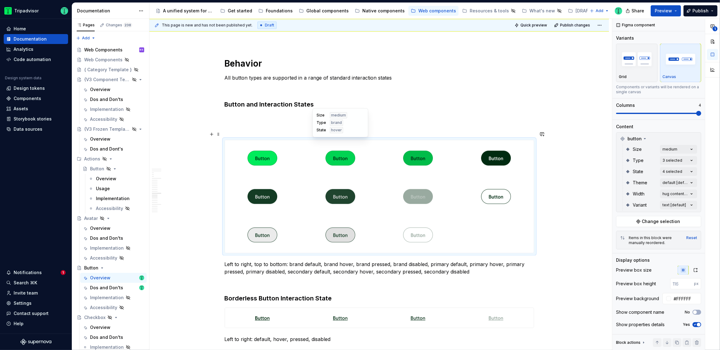
click at [320, 159] on div at bounding box center [340, 158] width 75 height 36
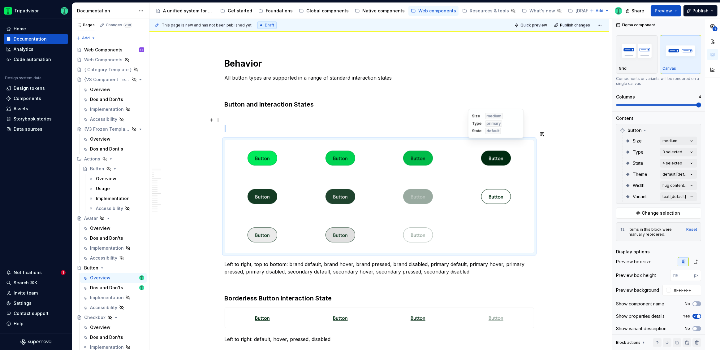
scroll to position [1527, 0]
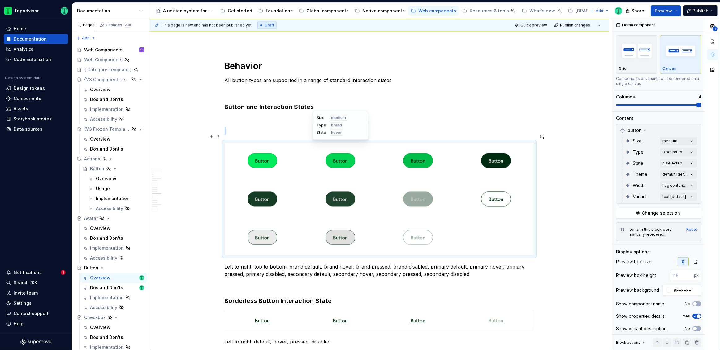
click at [305, 160] on div at bounding box center [340, 160] width 75 height 36
click at [238, 150] on div at bounding box center [262, 160] width 75 height 36
click at [218, 134] on span at bounding box center [218, 136] width 5 height 9
click at [672, 208] on button "Change selection" at bounding box center [658, 212] width 85 height 11
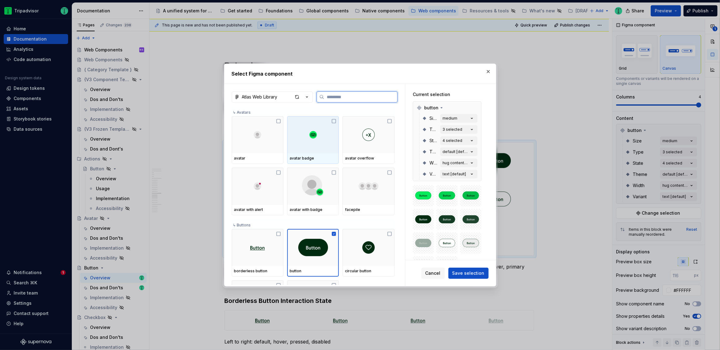
click at [334, 120] on icon at bounding box center [333, 120] width 5 height 5
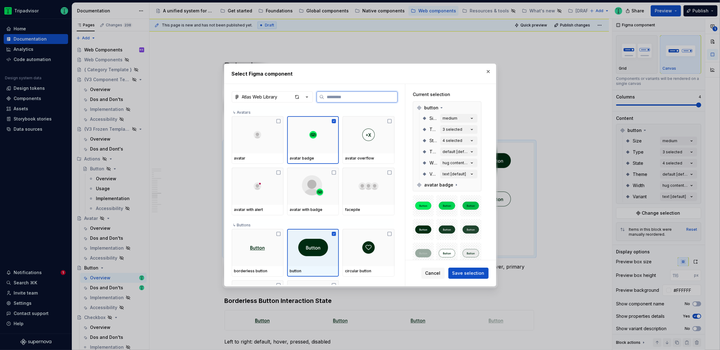
click at [335, 232] on icon at bounding box center [334, 233] width 4 height 4
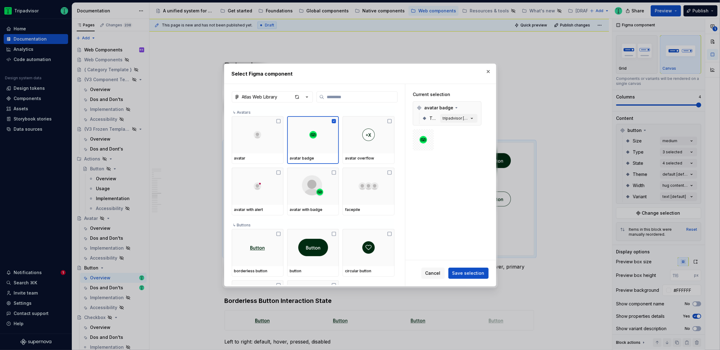
drag, startPoint x: 480, startPoint y: 273, endPoint x: 482, endPoint y: 268, distance: 5.3
click at [481, 273] on span "Save selection" at bounding box center [468, 273] width 32 height 6
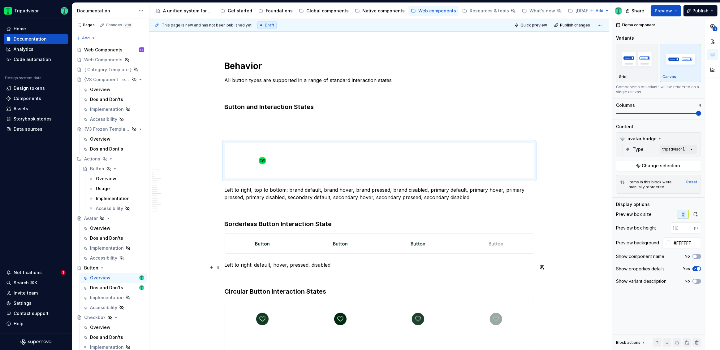
scroll to position [0, 0]
click at [491, 151] on div at bounding box center [379, 160] width 309 height 36
click at [651, 168] on span "Change selection" at bounding box center [661, 165] width 38 height 6
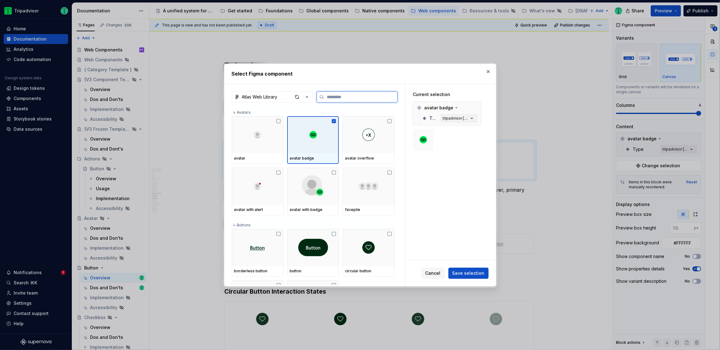
click at [334, 121] on icon at bounding box center [334, 121] width 4 height 4
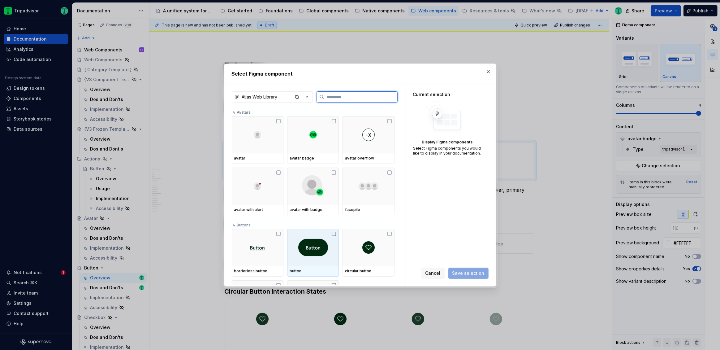
click at [334, 234] on icon at bounding box center [333, 233] width 5 height 5
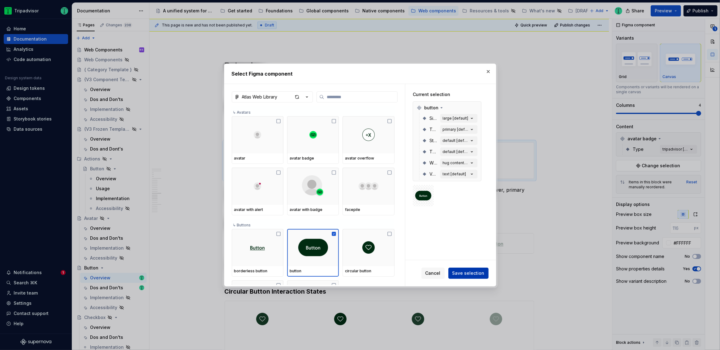
click at [483, 271] on span "Save selection" at bounding box center [468, 273] width 32 height 6
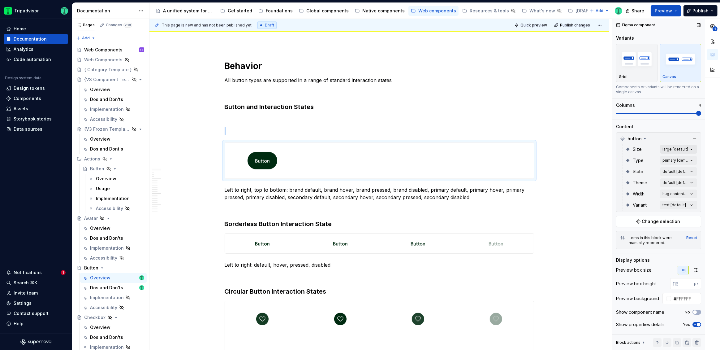
click at [669, 148] on div "**********" at bounding box center [666, 184] width 108 height 331
click at [655, 191] on div "medium" at bounding box center [652, 189] width 75 height 6
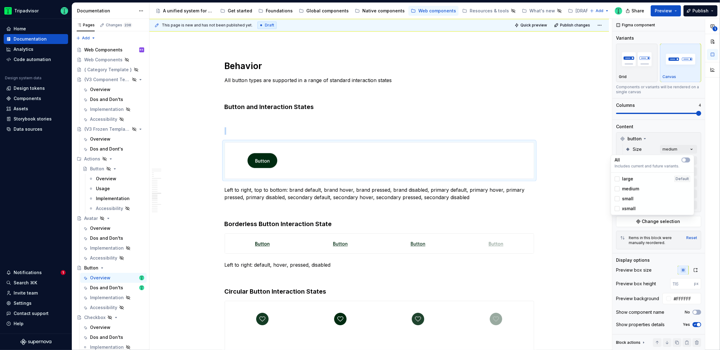
click at [672, 131] on div "**********" at bounding box center [666, 184] width 108 height 331
click at [673, 160] on div "**********" at bounding box center [666, 184] width 108 height 331
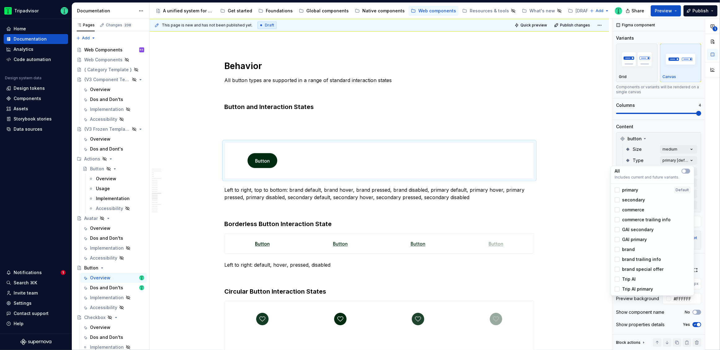
click at [633, 188] on span "primary" at bounding box center [630, 190] width 16 height 6
click at [630, 201] on span "secondary" at bounding box center [633, 199] width 23 height 6
click at [626, 250] on span "brand" at bounding box center [628, 249] width 13 height 6
click at [665, 135] on div "**********" at bounding box center [666, 184] width 108 height 331
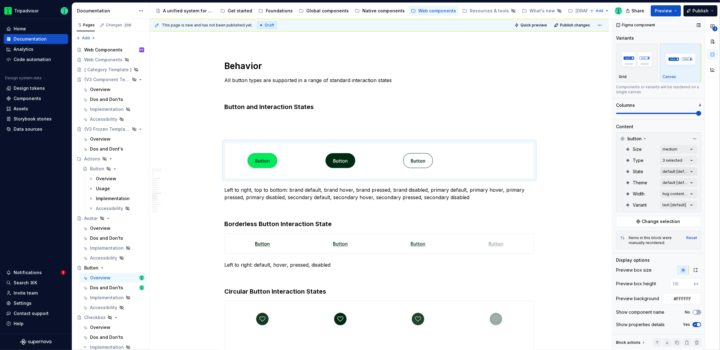
click at [675, 172] on div "**********" at bounding box center [666, 184] width 108 height 331
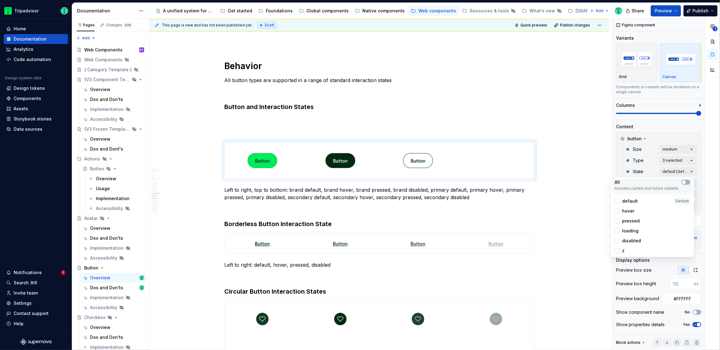
click at [684, 185] on div "All Includes current and future variants." at bounding box center [652, 185] width 75 height 12
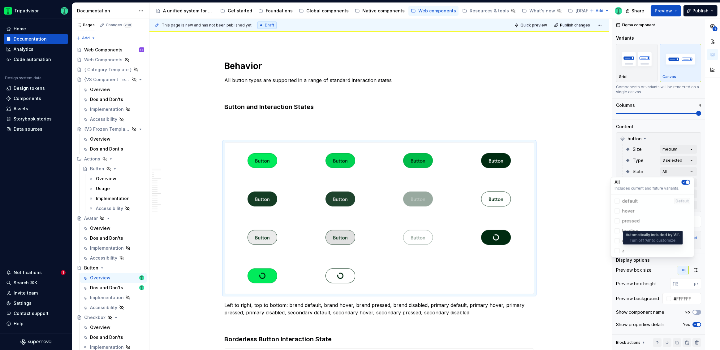
click at [616, 251] on span "z" at bounding box center [652, 250] width 80 height 10
click at [617, 250] on span "z" at bounding box center [652, 250] width 80 height 10
click at [687, 183] on span "button" at bounding box center [688, 182] width 4 height 4
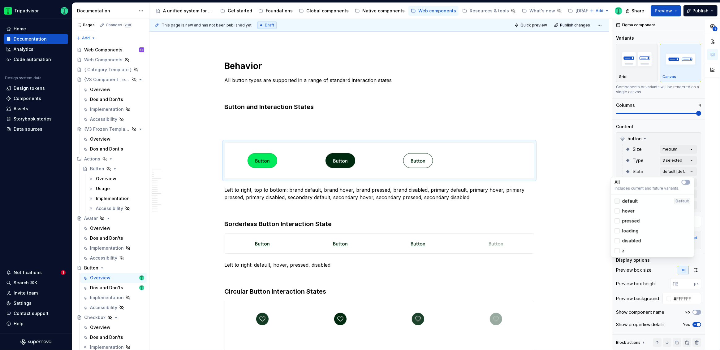
click at [618, 201] on div at bounding box center [617, 200] width 5 height 5
type textarea "*"
click at [618, 211] on div at bounding box center [617, 210] width 5 height 5
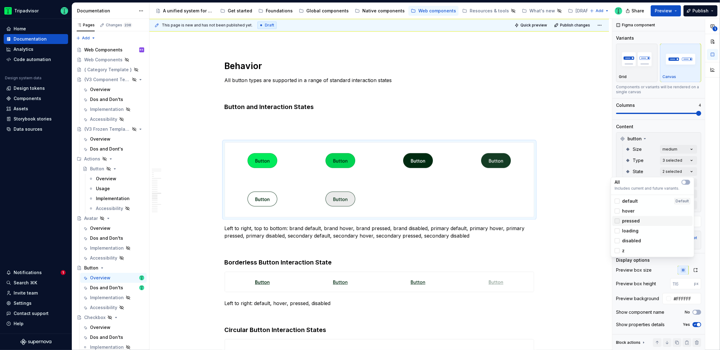
click at [618, 222] on div at bounding box center [617, 220] width 5 height 5
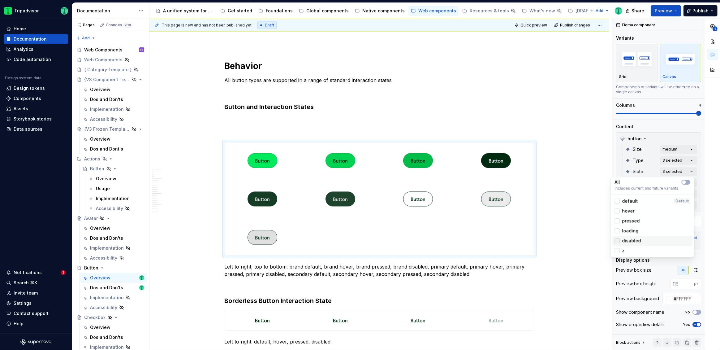
click at [617, 240] on div at bounding box center [617, 240] width 5 height 5
click at [579, 143] on html "Tripadvisor Home Documentation Analytics Code automation Design system data Des…" at bounding box center [360, 175] width 720 height 350
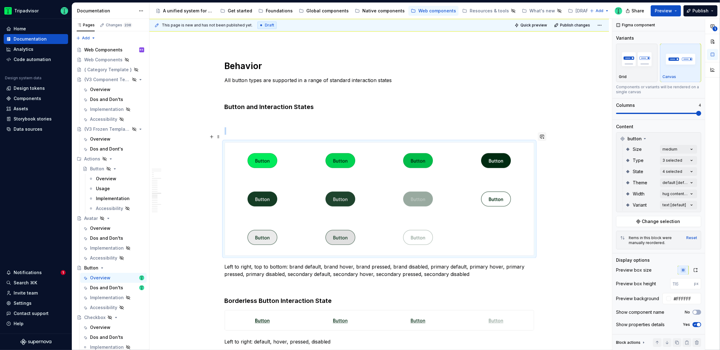
click at [543, 137] on button "button" at bounding box center [542, 136] width 9 height 9
click at [537, 160] on icon "Send" at bounding box center [539, 157] width 6 height 6
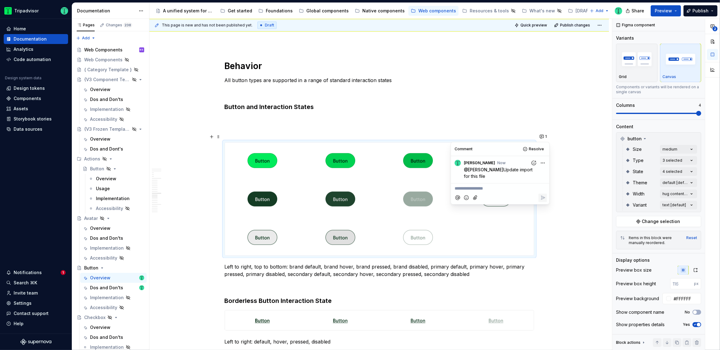
click at [583, 192] on div "**********" at bounding box center [378, 250] width 459 height 3324
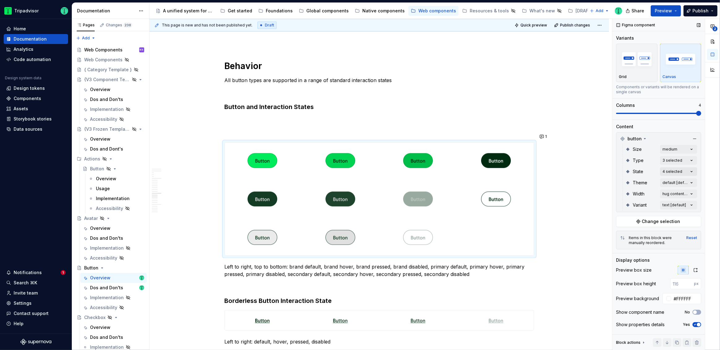
click at [677, 170] on div "**********" at bounding box center [666, 184] width 108 height 331
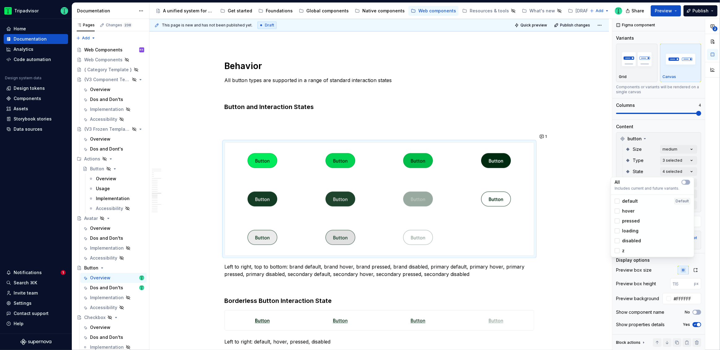
click at [562, 154] on html "Tripadvisor Home Documentation Analytics Code automation Design system data Des…" at bounding box center [360, 175] width 720 height 350
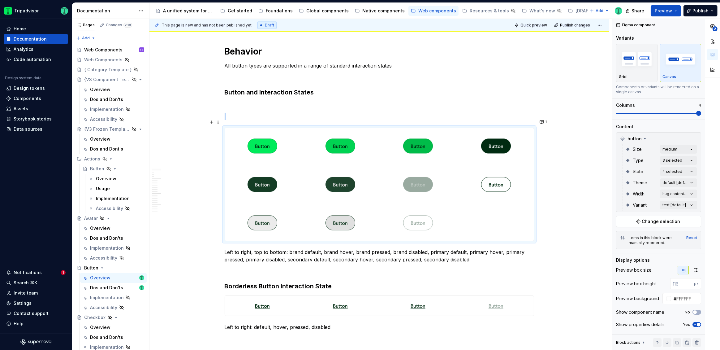
scroll to position [1541, 0]
click at [648, 222] on span "Change selection" at bounding box center [661, 221] width 38 height 6
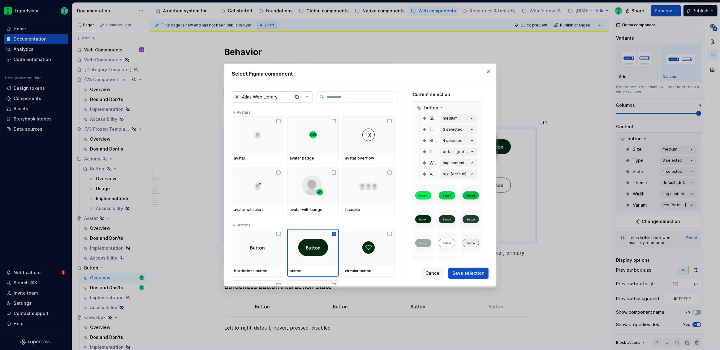
click at [299, 97] on div "button" at bounding box center [297, 96] width 9 height 9
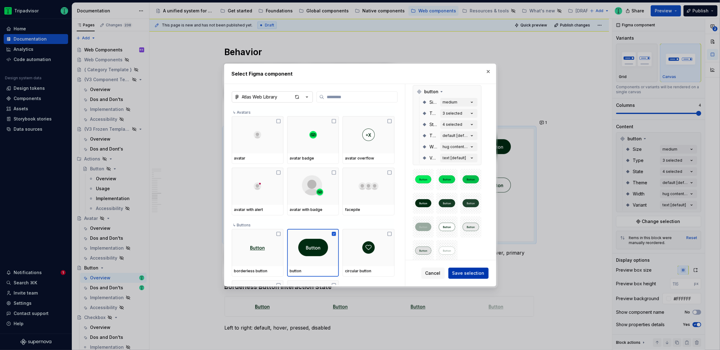
scroll to position [0, 0]
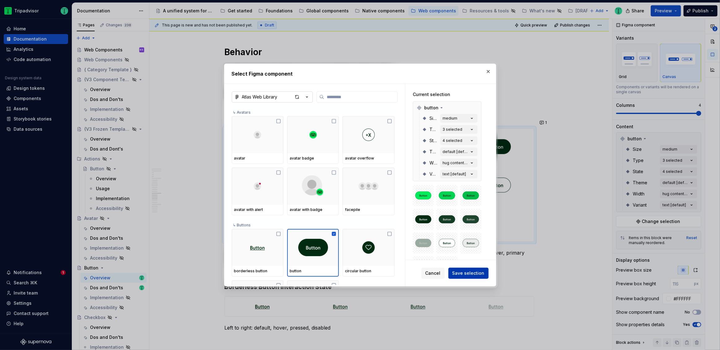
click at [464, 275] on span "Save selection" at bounding box center [468, 273] width 32 height 6
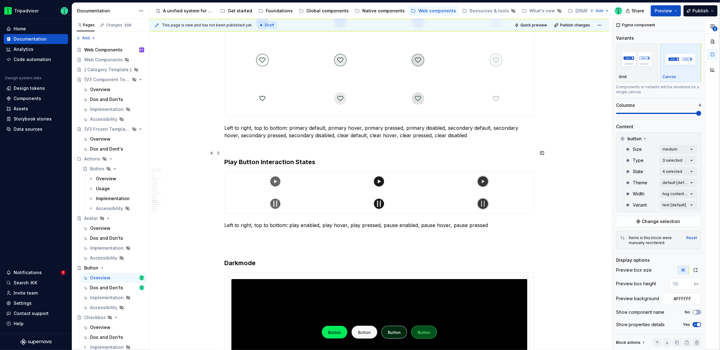
scroll to position [1921, 0]
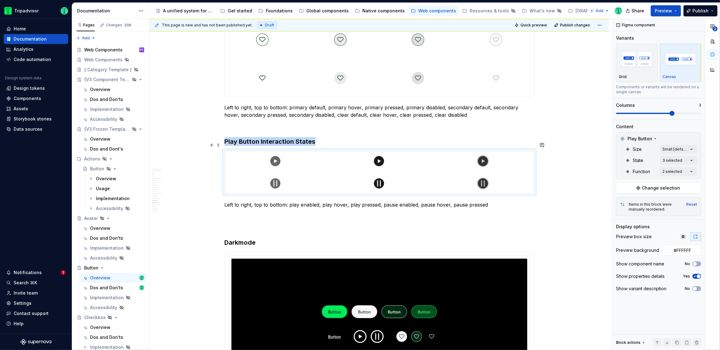
click at [327, 175] on div at bounding box center [379, 172] width 309 height 42
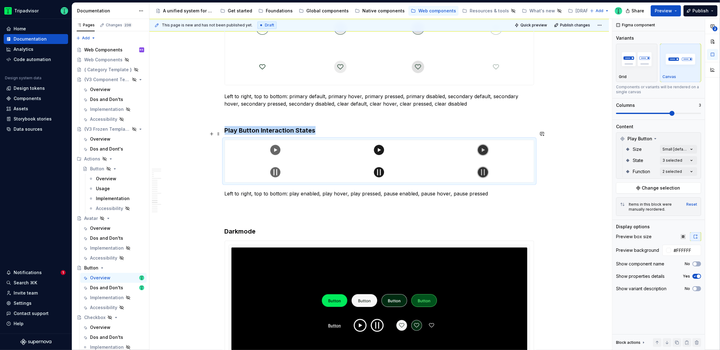
click at [326, 161] on div at bounding box center [379, 161] width 309 height 42
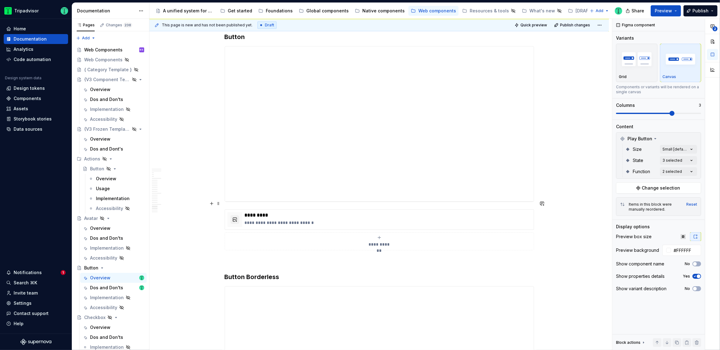
scroll to position [2359, 0]
click at [325, 218] on p "**********" at bounding box center [388, 221] width 286 height 6
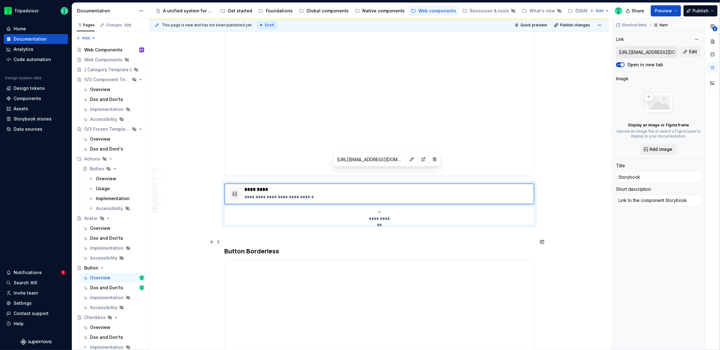
scroll to position [2375, 0]
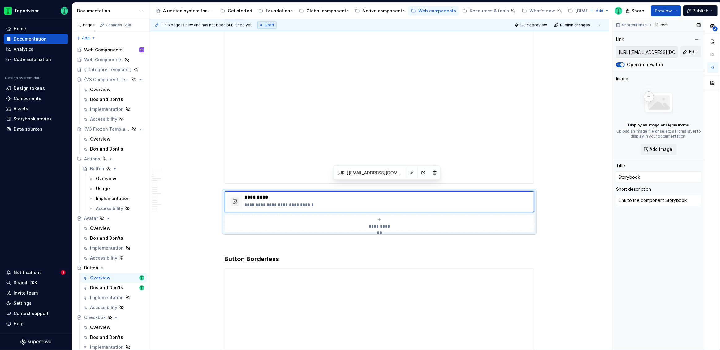
click at [651, 49] on input "https://webml.dev.tripadvisor.com/Storybook#@ta-design-system-frozen.map_packag…" at bounding box center [646, 51] width 61 height 11
click at [652, 50] on input "https://webml.dev.tripadvisor.com/Storybook#@ta-design-system-frozen.map_packag…" at bounding box center [646, 51] width 61 height 11
click at [688, 50] on button "Edit" at bounding box center [690, 51] width 21 height 11
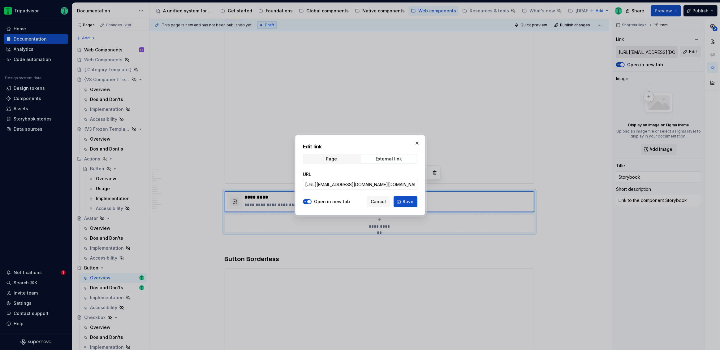
click at [387, 184] on input "https://webml.dev.tripadvisor.com/Storybook#@ta-design-system-frozen.map_packag…" at bounding box center [360, 183] width 114 height 11
click at [380, 203] on span "Cancel" at bounding box center [378, 201] width 15 height 6
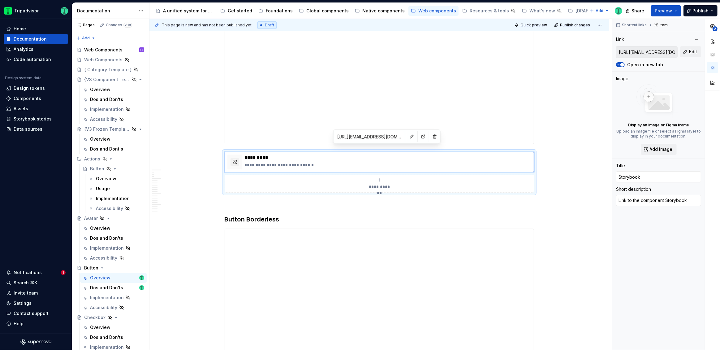
scroll to position [2420, 0]
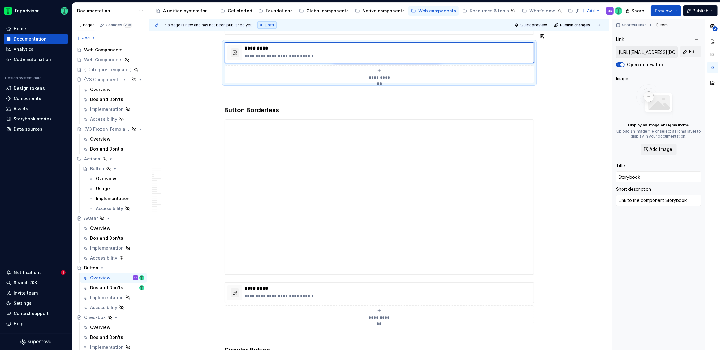
scroll to position [2537, 0]
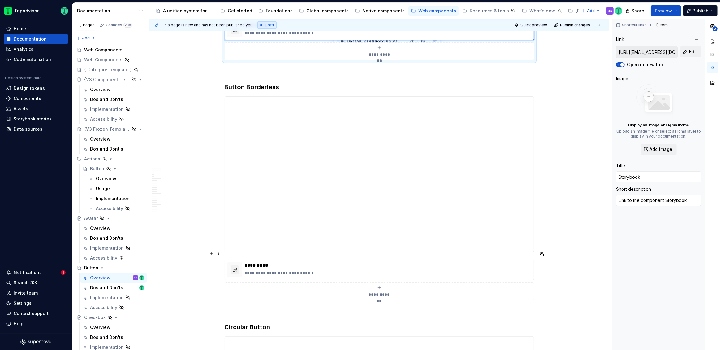
type textarea "*"
type textarea "https://webml.dev.tripadvisor.com/Storybook#@ta-design-system.button_packages_d…"
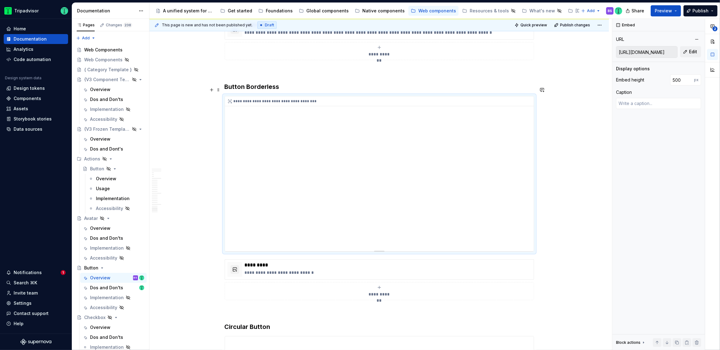
click at [505, 221] on div "**********" at bounding box center [379, 173] width 309 height 155
click at [657, 50] on input "https://webml.dev.tripadvisor.com/Story#@ta-design-system.button_packages_desig…" at bounding box center [646, 51] width 61 height 11
click at [689, 54] on button "Edit" at bounding box center [690, 51] width 21 height 11
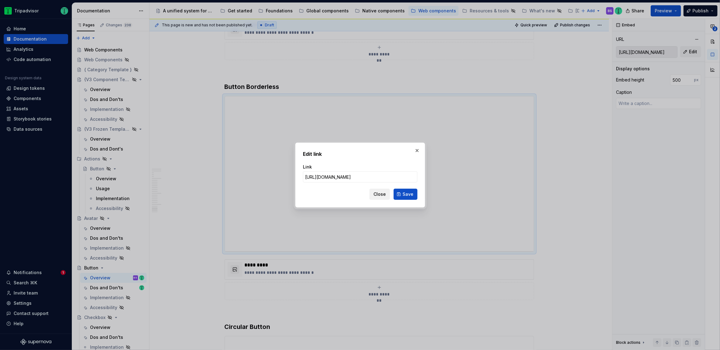
click at [387, 192] on button "Close" at bounding box center [379, 193] width 20 height 11
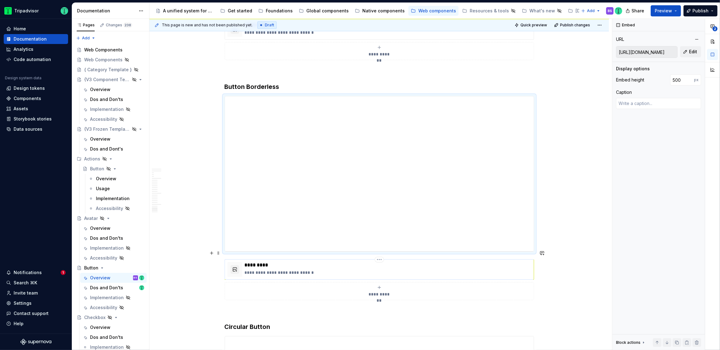
click at [324, 269] on p "**********" at bounding box center [388, 272] width 286 height 6
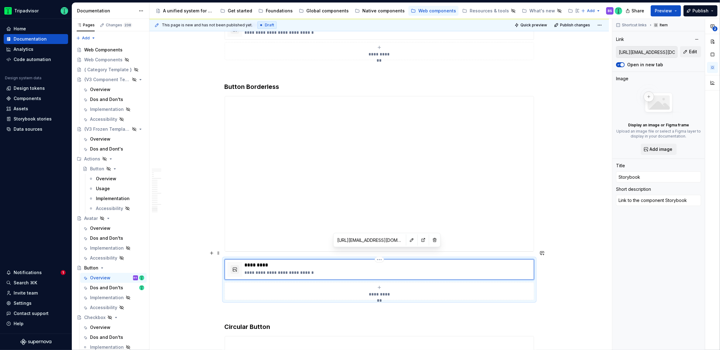
click at [317, 269] on p "**********" at bounding box center [388, 272] width 286 height 6
click at [318, 262] on p "*********" at bounding box center [388, 265] width 286 height 6
click at [324, 269] on p "**********" at bounding box center [388, 272] width 286 height 6
click at [308, 269] on p "**********" at bounding box center [388, 272] width 286 height 6
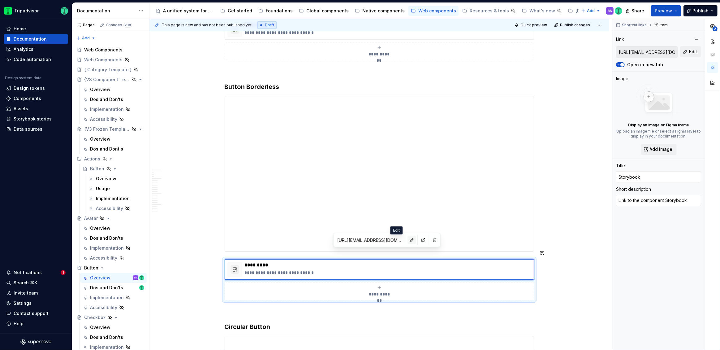
click at [407, 241] on button "button" at bounding box center [411, 239] width 9 height 9
type textarea "*"
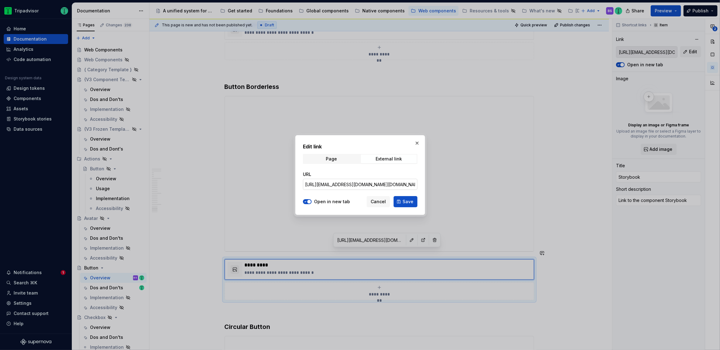
click at [377, 185] on input "https://webml.dev.tripadvisor.com/Storybook#@ta-design-system-frozen.map_packag…" at bounding box center [360, 183] width 114 height 11
click at [377, 184] on input "https://webml.dev.tripadvisor.com/Storybook#@ta-design-system-frozen.map_packag…" at bounding box center [360, 183] width 114 height 11
paste input "#@ta-design-system.button_packages_design-system_button_ButtonBorderless"
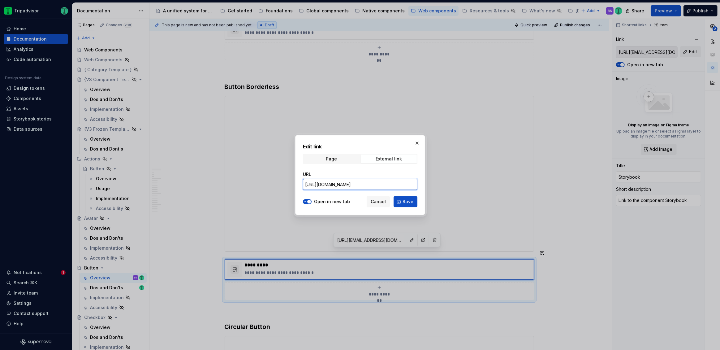
scroll to position [0, 149]
type input "https://webml.dev.tripadvisor.com/Story#@ta-design-system.button_packages_desig…"
click at [401, 202] on button "Save" at bounding box center [405, 201] width 24 height 11
type textarea "*"
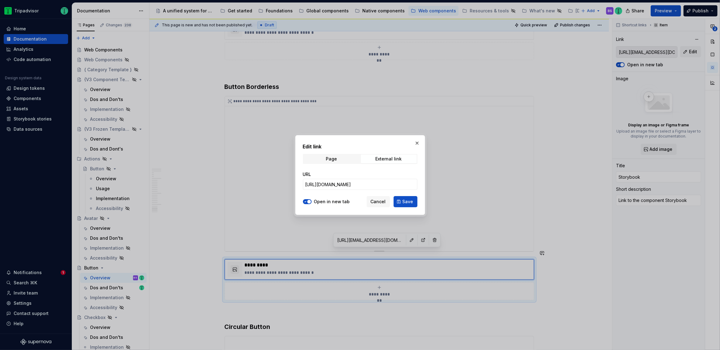
type input "https://webml.dev.tripadvisor.com/Story#@ta-design-system.button_packages_desig…"
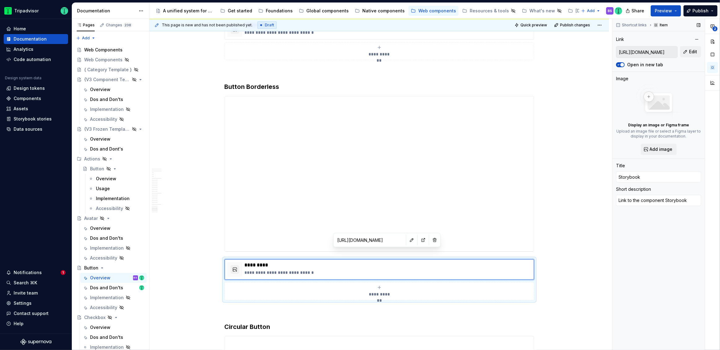
click at [656, 53] on input "https://webml.dev.tripadvisor.com/Story#@ta-design-system.button_packages_desig…" at bounding box center [646, 51] width 61 height 11
click at [687, 52] on button "Edit" at bounding box center [690, 51] width 21 height 11
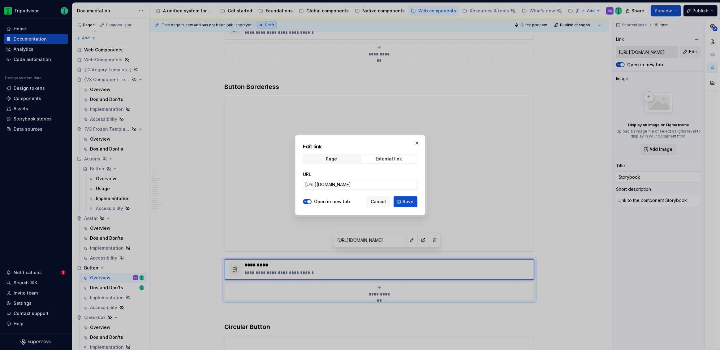
click at [397, 180] on input "https://webml.dev.tripadvisor.com/Story#@ta-design-system.button_packages_desig…" at bounding box center [360, 183] width 114 height 11
click at [416, 143] on button "button" at bounding box center [417, 143] width 9 height 9
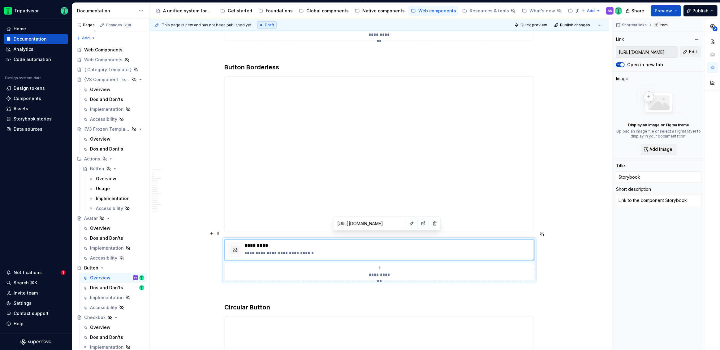
scroll to position [2582, 0]
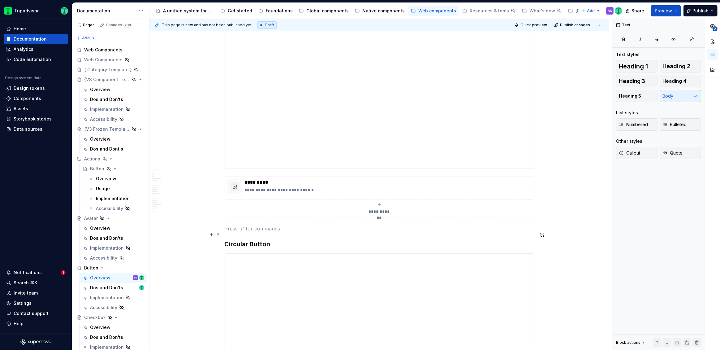
scroll to position [2628, 0]
click at [336, 189] on p "**********" at bounding box center [388, 192] width 286 height 6
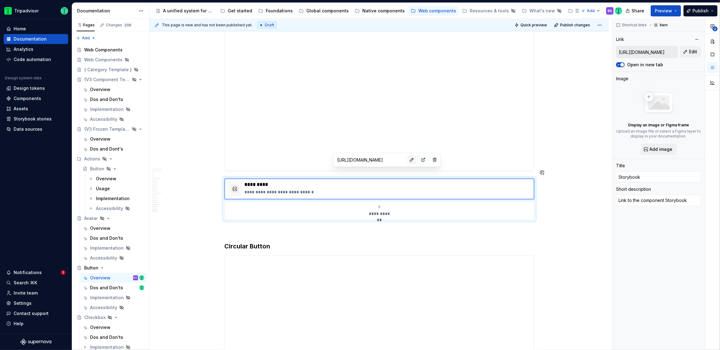
click at [407, 160] on button "button" at bounding box center [411, 159] width 9 height 9
type textarea "*"
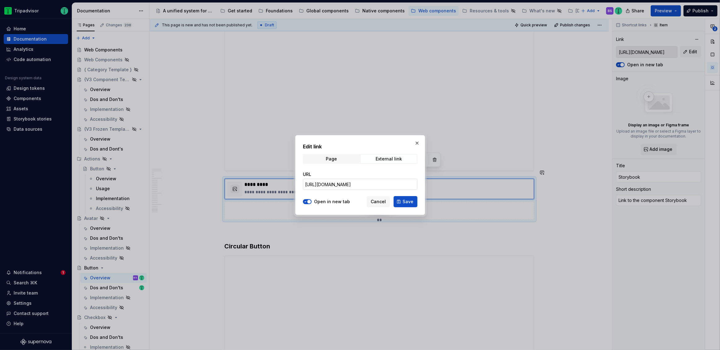
click at [384, 185] on input "https://webml.dev.tripadvisor.com/Story#@ta-design-system.button_packages_desig…" at bounding box center [360, 183] width 114 height 11
click at [405, 199] on span "Save" at bounding box center [407, 201] width 11 height 6
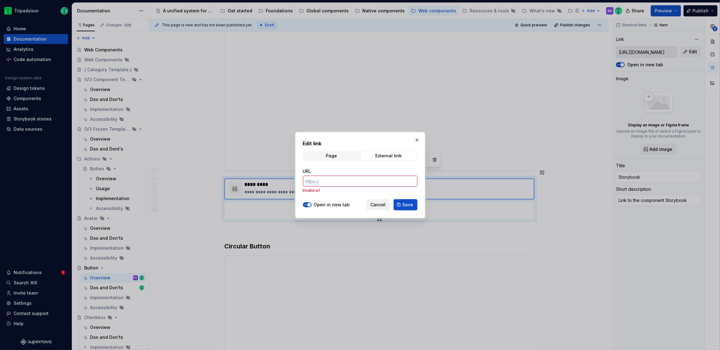
click at [382, 206] on span "Cancel" at bounding box center [378, 204] width 15 height 6
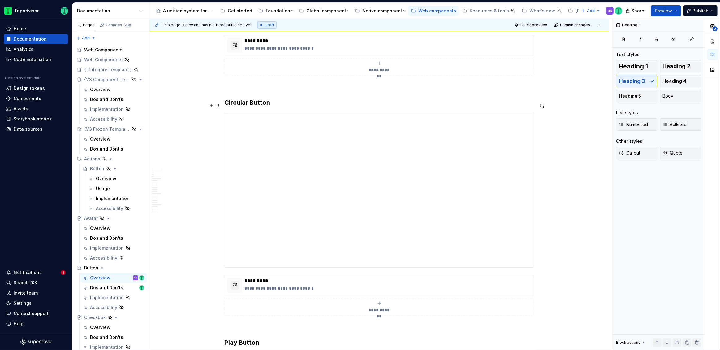
scroll to position [2772, 0]
click at [448, 238] on div "**********" at bounding box center [379, 188] width 309 height 155
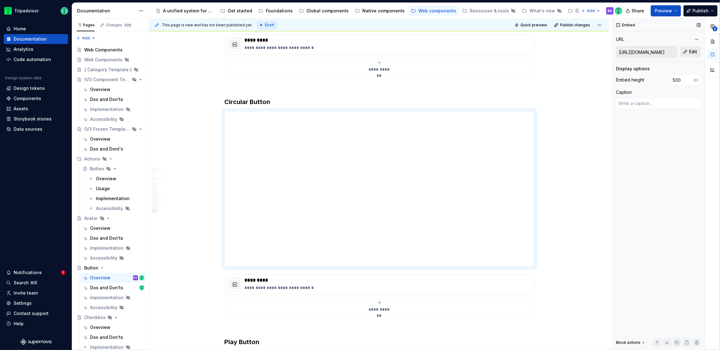
click at [694, 49] on span "Edit" at bounding box center [693, 52] width 8 height 6
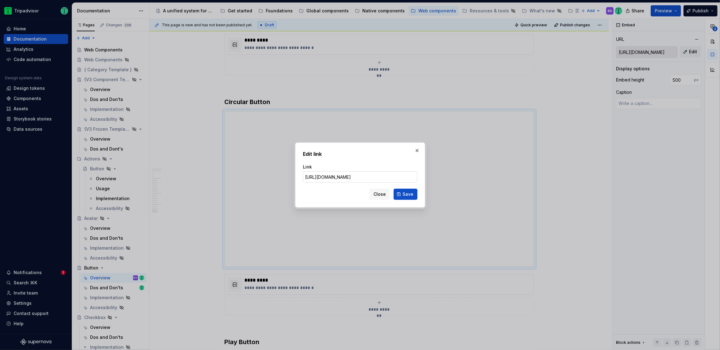
click at [384, 174] on input "https://webml.dev.tripadvisor.com/Story#@ta-design-system.button_packages_desig…" at bounding box center [360, 176] width 114 height 11
click at [376, 193] on span "Close" at bounding box center [379, 194] width 12 height 6
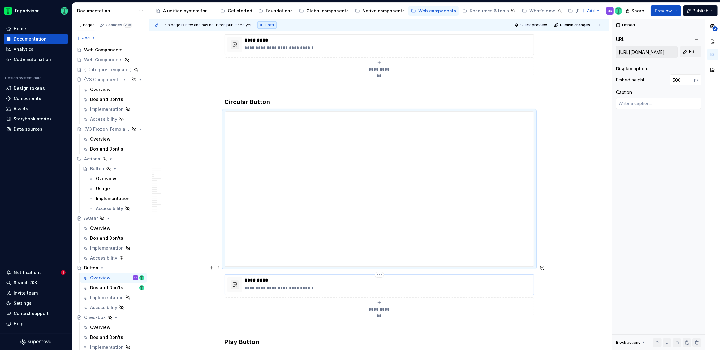
click at [350, 284] on p "**********" at bounding box center [388, 287] width 286 height 6
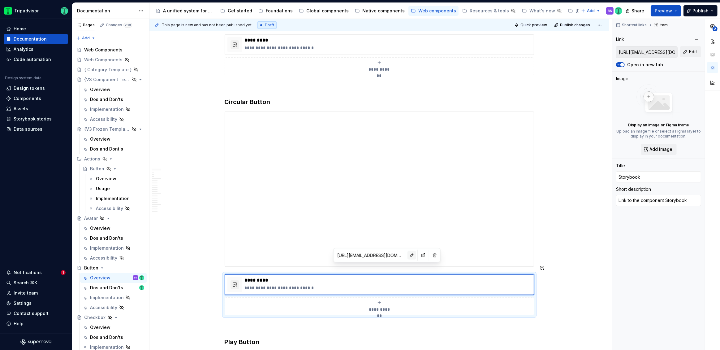
click at [407, 256] on button "button" at bounding box center [411, 255] width 9 height 9
type textarea "*"
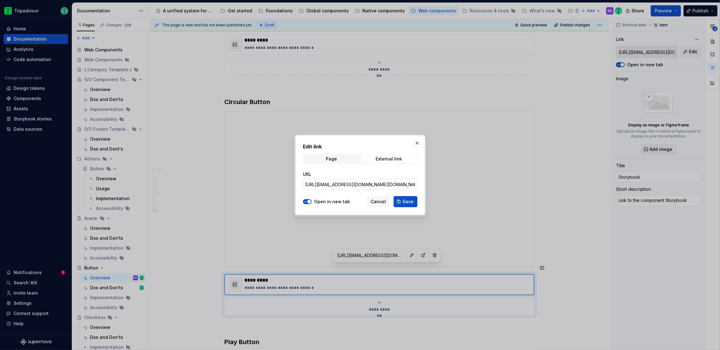
click at [370, 184] on input "https://webml.dev.tripadvisor.com/Storybook#@ta-design-system-frozen.map_packag…" at bounding box center [360, 183] width 114 height 11
paste input "#@ta-design-system.button_packages_design-system_button_CircularButto"
type input "https://webml.dev.tripadvisor.com/Story#@ta-design-system.button_packages_desig…"
click at [409, 203] on span "Save" at bounding box center [407, 201] width 11 height 6
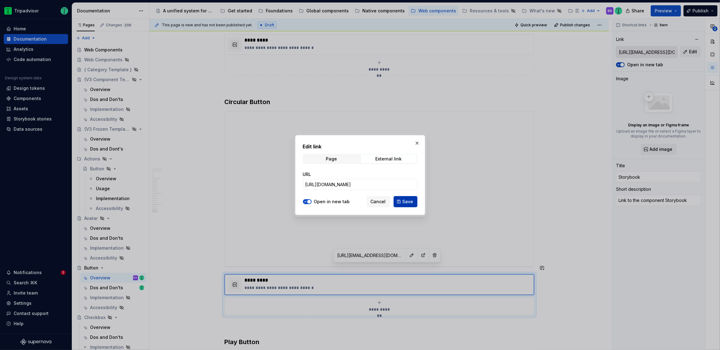
type textarea "*"
type input "https://webml.dev.tripadvisor.com/Story#@ta-design-system.button_packages_desig…"
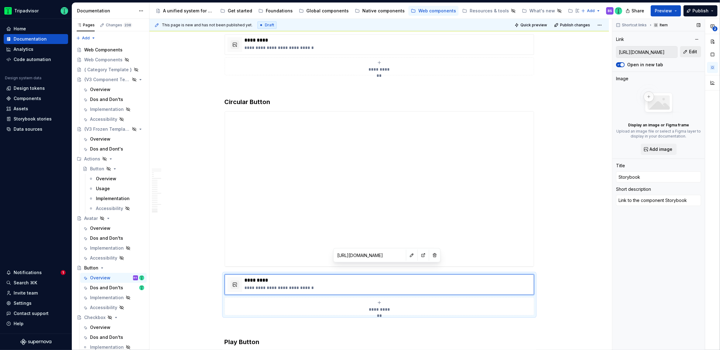
click at [689, 53] on span "Edit" at bounding box center [693, 52] width 8 height 6
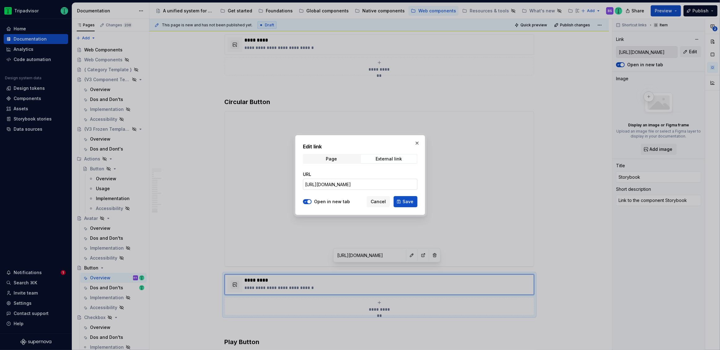
click at [393, 187] on input "https://webml.dev.tripadvisor.com/Story#@ta-design-system.button_packages_desig…" at bounding box center [360, 183] width 114 height 11
click at [401, 182] on input "https://webml.dev.tripadvisor.com/Story#@ta-design-system.button_packages_desig…" at bounding box center [360, 183] width 114 height 11
type textarea "*"
type input "https://webml.dev.tripadvisor.com/Storybook#@ta-design-system.button_packages_d…"
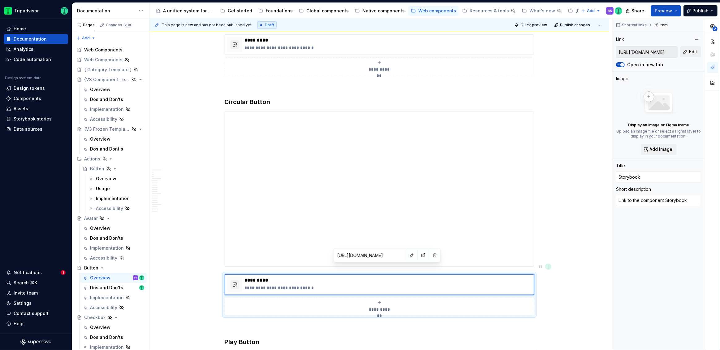
type input "https://webml.dev.tripadvisor.com/Storybook#@ta-design-system.button_packages_d…"
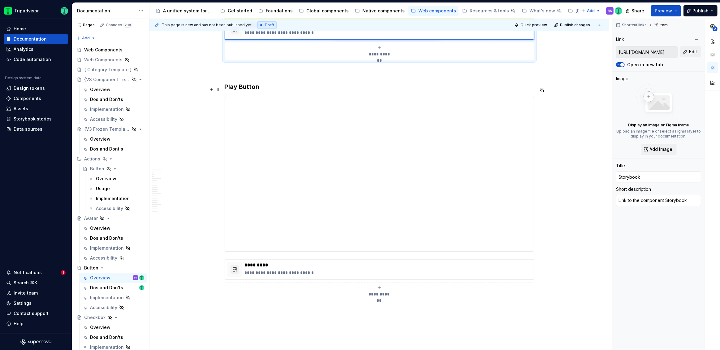
scroll to position [3034, 0]
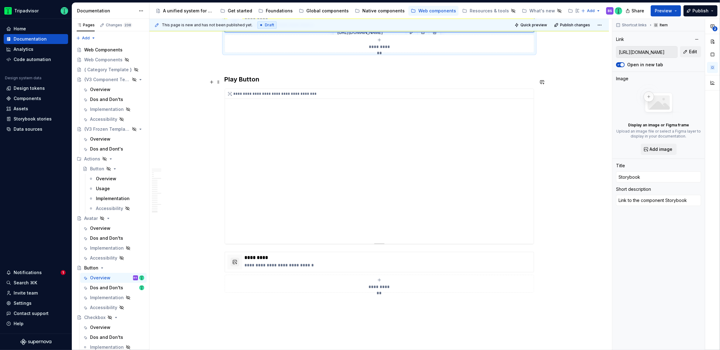
click at [369, 172] on div "**********" at bounding box center [379, 166] width 309 height 155
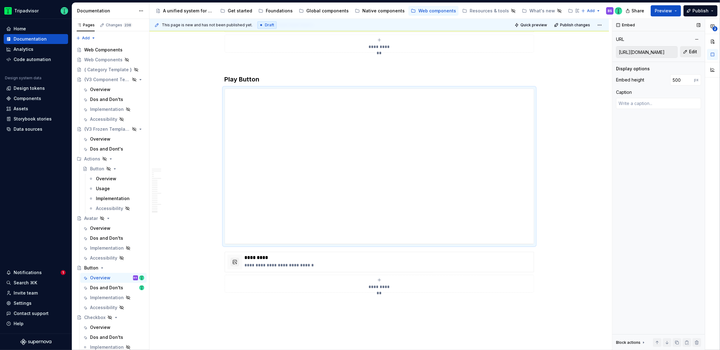
click at [689, 54] on span "Edit" at bounding box center [693, 52] width 8 height 6
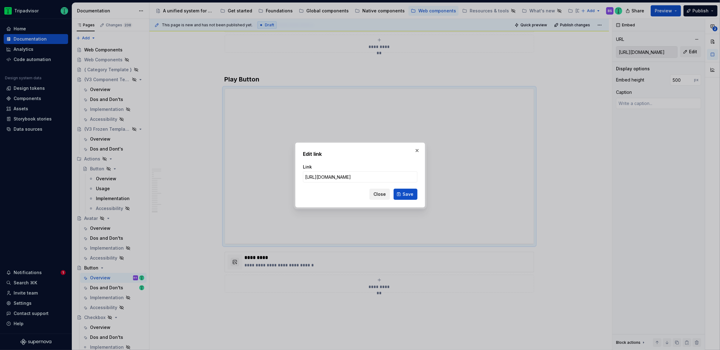
click at [386, 193] on span "Close" at bounding box center [379, 194] width 12 height 6
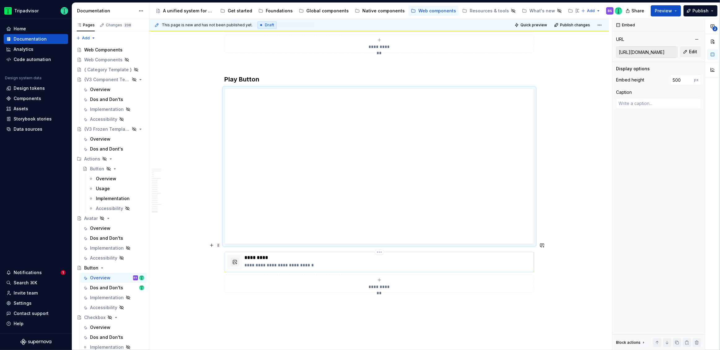
click at [355, 262] on p "**********" at bounding box center [388, 265] width 286 height 6
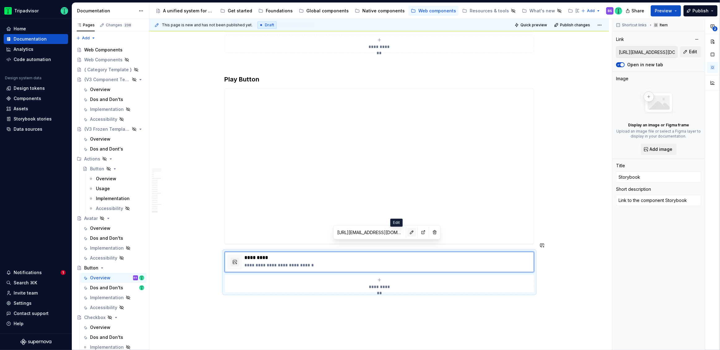
click at [407, 231] on button "button" at bounding box center [411, 232] width 9 height 9
type textarea "*"
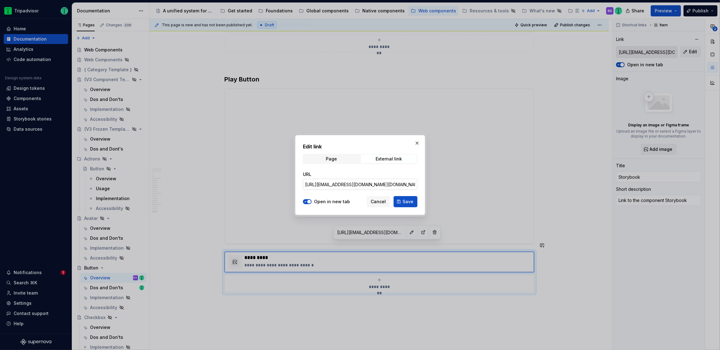
click at [364, 185] on input "https://webml.dev.tripadvisor.com/Storybook#@ta-design-system-frozen.map_packag…" at bounding box center [360, 183] width 114 height 11
paste input "#@ta-design-system.button_packages_design-system_button_PlayButto"
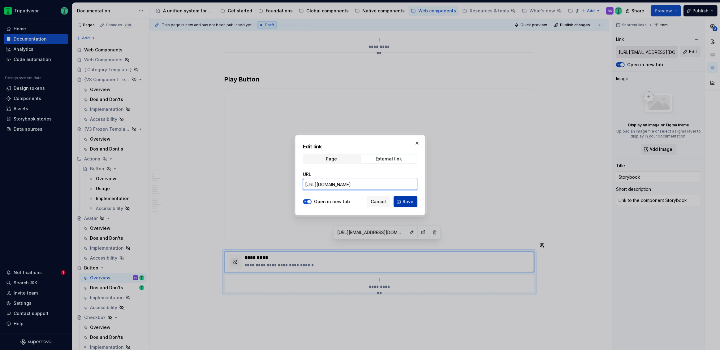
type input "https://webml.dev.tripadvisor.com/Story#@ta-design-system.button_packages_desig…"
click at [405, 196] on button "Save" at bounding box center [405, 201] width 24 height 11
type textarea "*"
type input "https://webml.dev.tripadvisor.com/Story#@ta-design-system.button_packages_desig…"
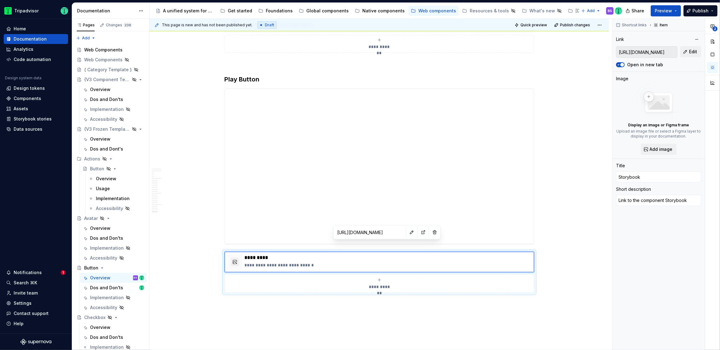
click at [579, 227] on div "**********" at bounding box center [380, 184] width 462 height 331
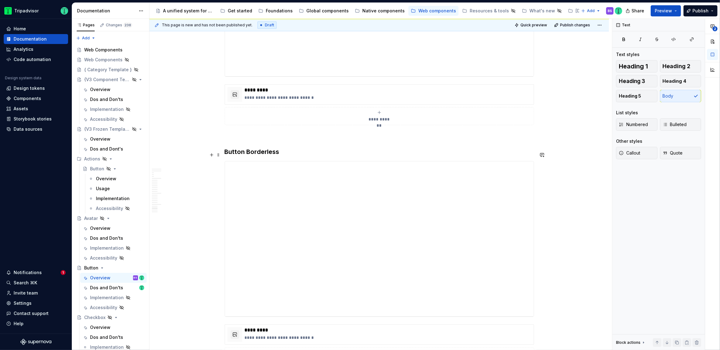
scroll to position [2470, 0]
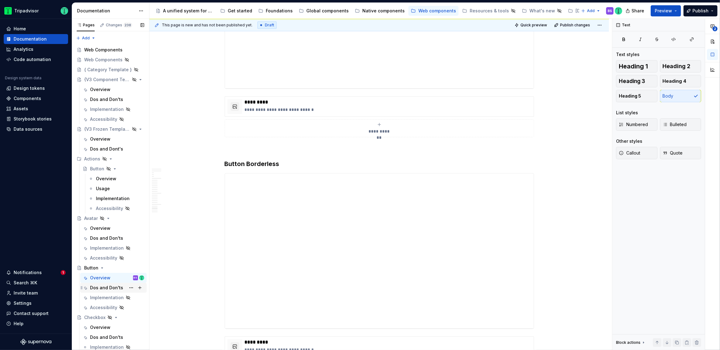
click at [111, 284] on div "Dos and Don'ts" at bounding box center [106, 287] width 33 height 6
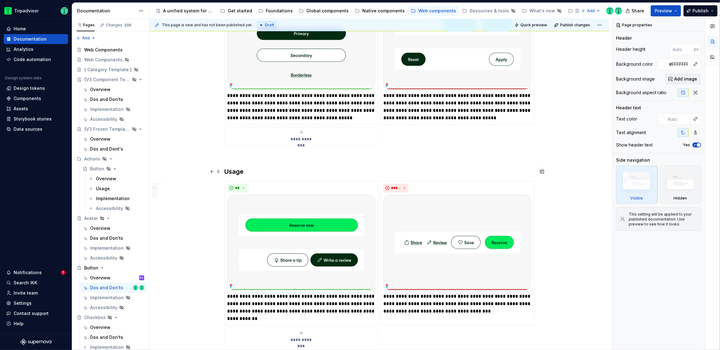
scroll to position [195, 0]
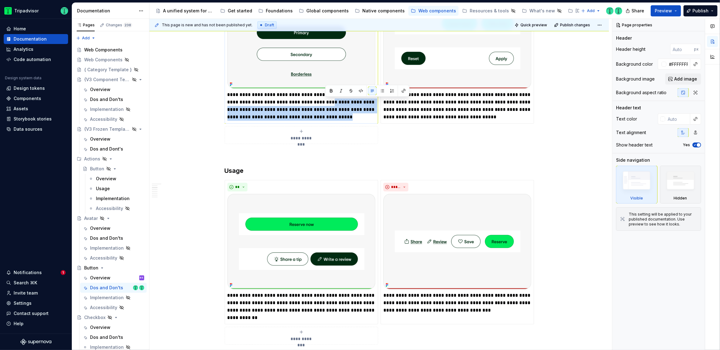
drag, startPoint x: 325, startPoint y: 102, endPoint x: 347, endPoint y: 113, distance: 25.3
click at [347, 113] on p "**********" at bounding box center [301, 106] width 148 height 30
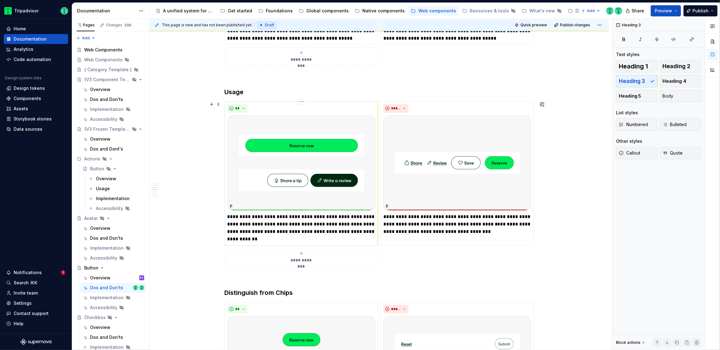
scroll to position [274, 0]
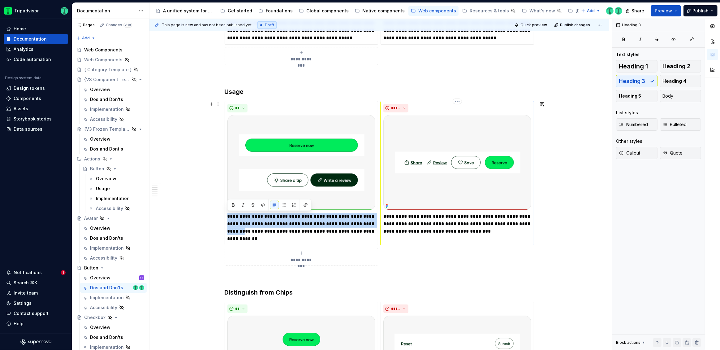
drag, startPoint x: 228, startPoint y: 215, endPoint x: 482, endPoint y: 227, distance: 254.2
click at [482, 227] on div "**********" at bounding box center [379, 183] width 309 height 165
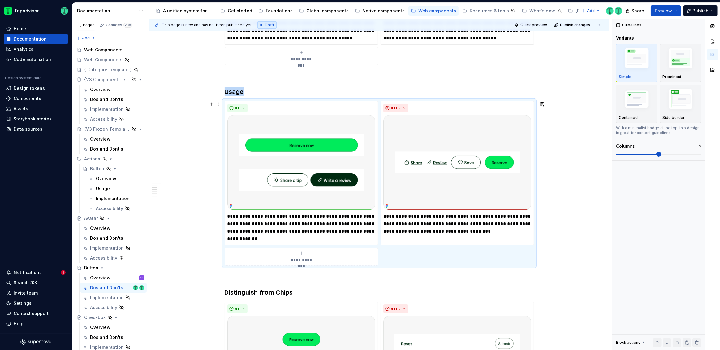
click at [578, 230] on div "**********" at bounding box center [380, 184] width 462 height 331
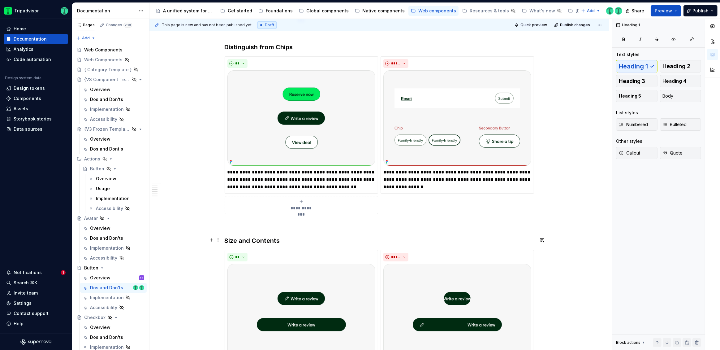
scroll to position [521, 0]
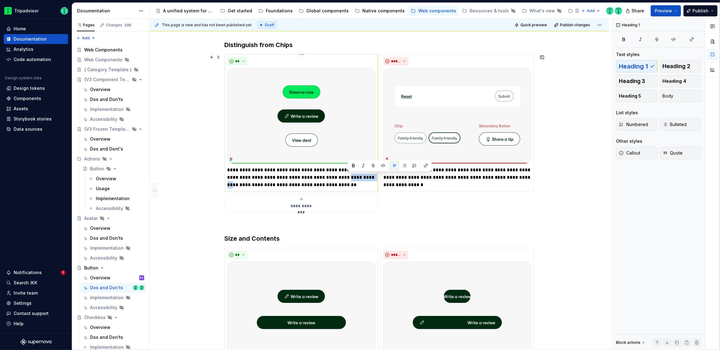
drag, startPoint x: 348, startPoint y: 176, endPoint x: 373, endPoint y: 179, distance: 25.2
click at [373, 179] on p "**********" at bounding box center [301, 177] width 148 height 22
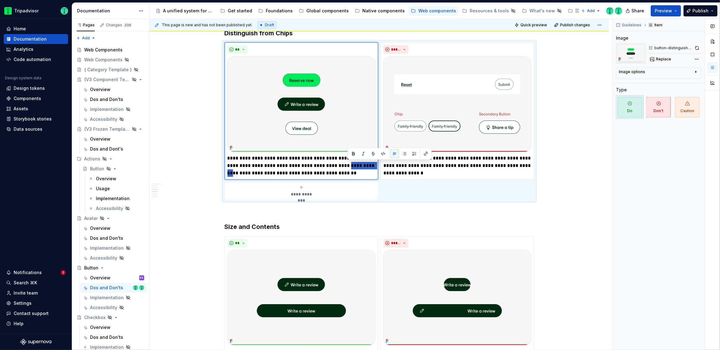
scroll to position [534, 0]
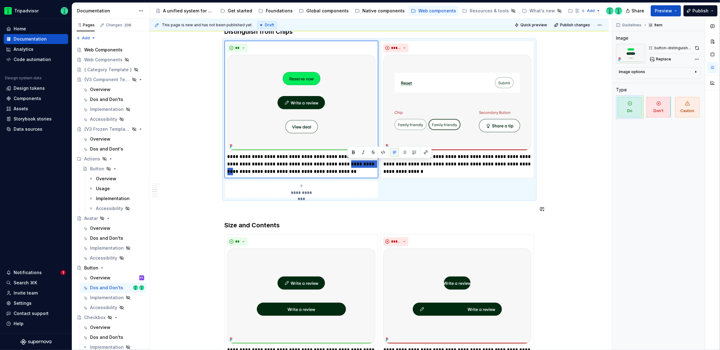
click at [587, 215] on div "**********" at bounding box center [378, 345] width 459 height 1528
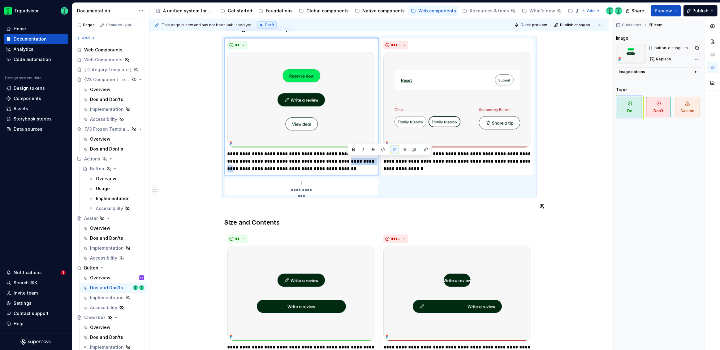
scroll to position [537, 0]
click at [585, 213] on div "**********" at bounding box center [378, 342] width 459 height 1528
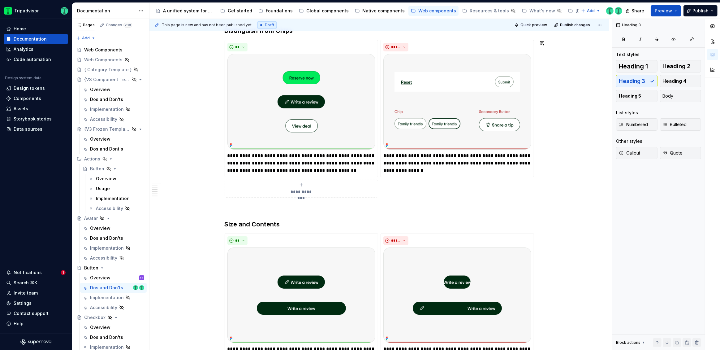
scroll to position [536, 0]
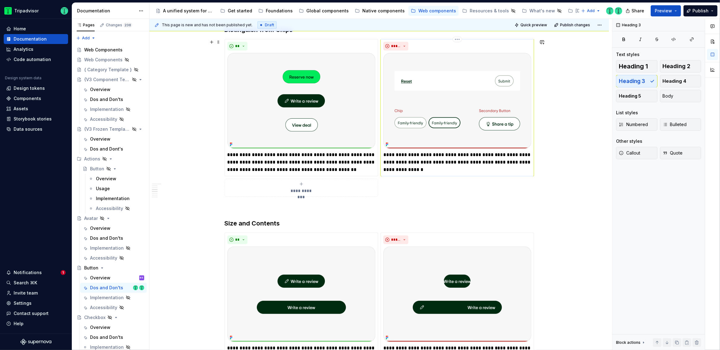
click at [417, 171] on p "**********" at bounding box center [457, 162] width 148 height 22
type textarea "*"
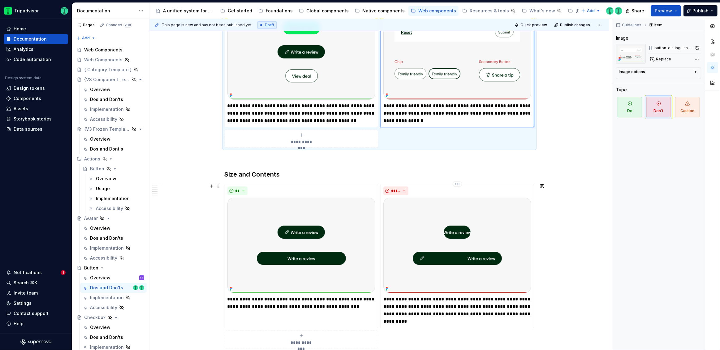
scroll to position [586, 0]
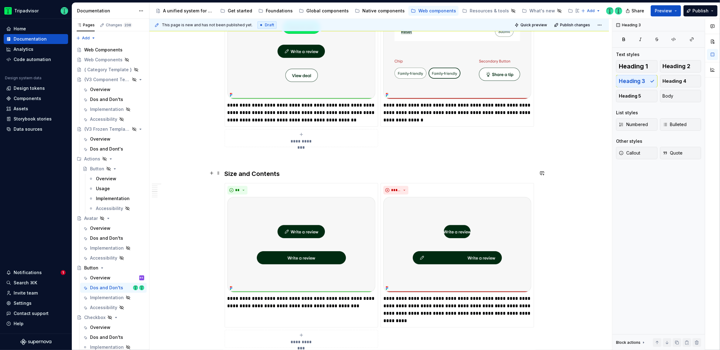
click at [242, 172] on h3 "Size and Contents" at bounding box center [379, 173] width 309 height 9
click at [243, 172] on h3 "Size and Contents" at bounding box center [379, 173] width 309 height 9
click at [243, 175] on h3 "Size and Contents" at bounding box center [379, 173] width 309 height 9
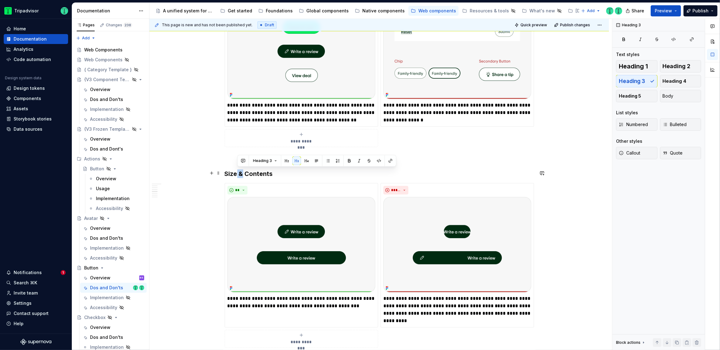
drag, startPoint x: 242, startPoint y: 171, endPoint x: 237, endPoint y: 171, distance: 5.3
click at [237, 171] on h3 "Size & Contents" at bounding box center [379, 173] width 309 height 9
click at [194, 247] on div "**********" at bounding box center [378, 293] width 459 height 1528
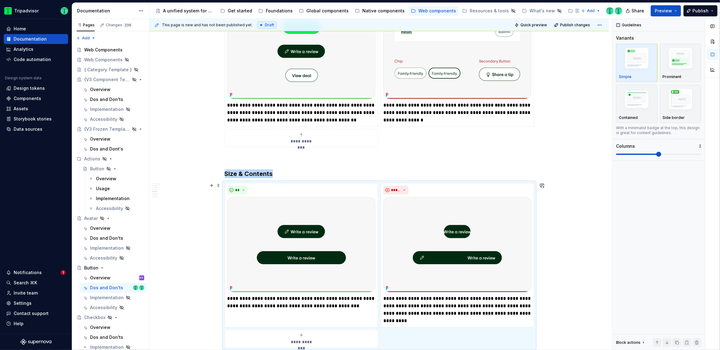
click at [162, 264] on div "**********" at bounding box center [380, 184] width 462 height 331
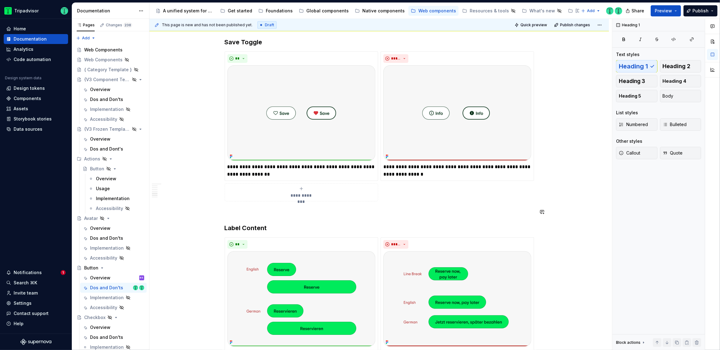
scroll to position [918, 0]
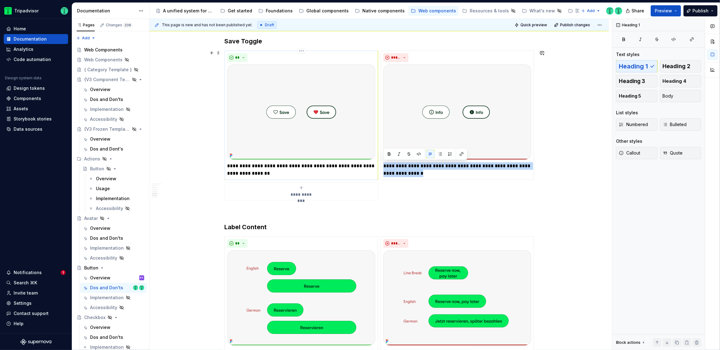
drag, startPoint x: 419, startPoint y: 173, endPoint x: 377, endPoint y: 164, distance: 43.6
click at [377, 164] on div "**********" at bounding box center [379, 125] width 309 height 150
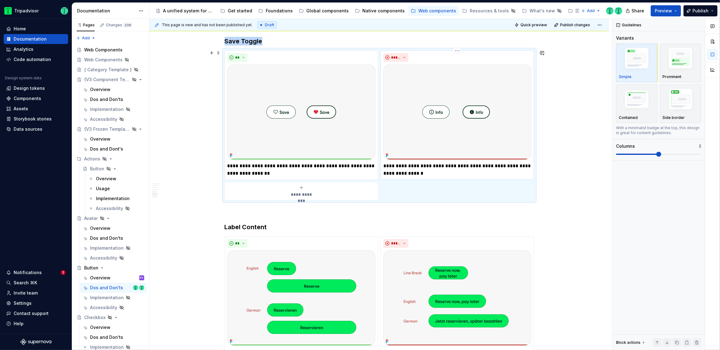
click at [414, 169] on p "**********" at bounding box center [457, 169] width 148 height 15
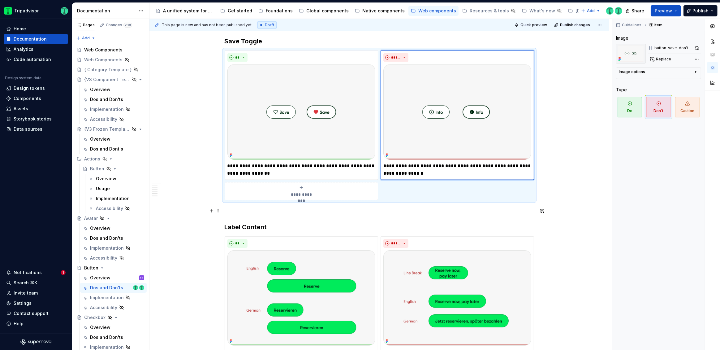
click at [471, 213] on p at bounding box center [379, 211] width 309 height 7
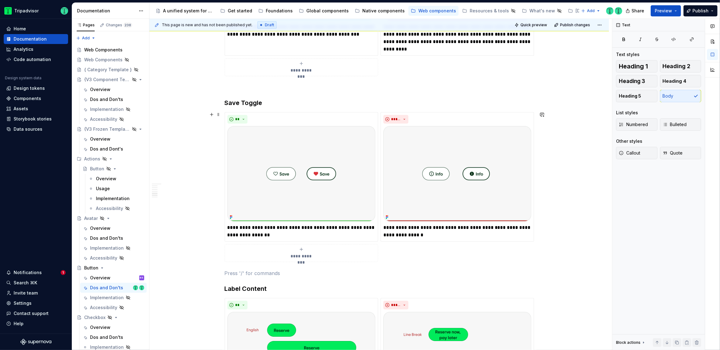
scroll to position [844, 0]
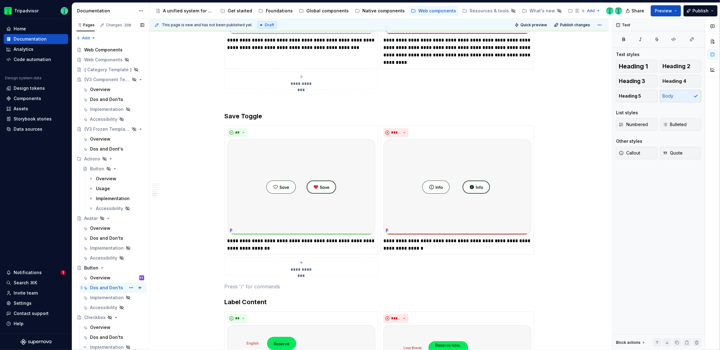
click at [103, 288] on div "Dos and Don'ts" at bounding box center [106, 287] width 33 height 6
click at [128, 287] on button "Page tree" at bounding box center [131, 287] width 9 height 9
type textarea "*"
click at [152, 271] on div "Rename tab" at bounding box center [165, 272] width 61 height 6
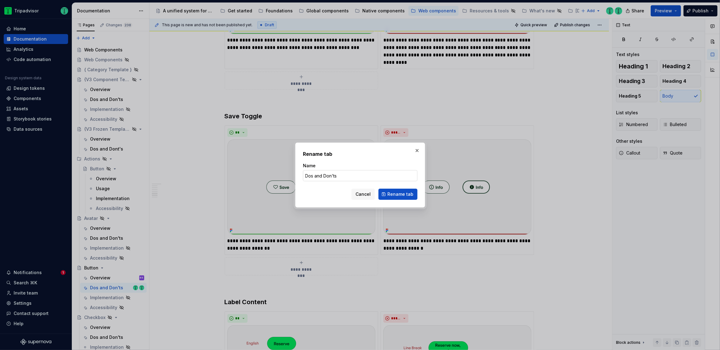
click at [320, 174] on input "Dos and Don'ts" at bounding box center [360, 175] width 114 height 11
type input "Dos & Don'ts"
click at [400, 189] on button "Rename tab" at bounding box center [397, 193] width 39 height 11
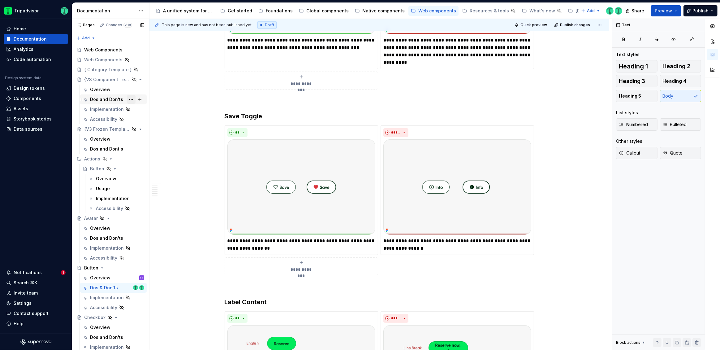
click at [130, 100] on button "Page tree" at bounding box center [131, 99] width 9 height 9
type textarea "*"
click at [143, 112] on div "Rename tab" at bounding box center [165, 110] width 61 height 6
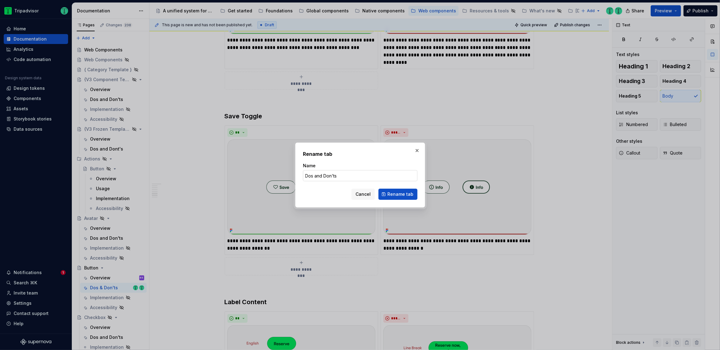
click at [317, 174] on input "Dos and Don'ts" at bounding box center [360, 175] width 114 height 11
type input "Dos & Don'ts"
click at [412, 192] on span "Rename tab" at bounding box center [400, 194] width 26 height 6
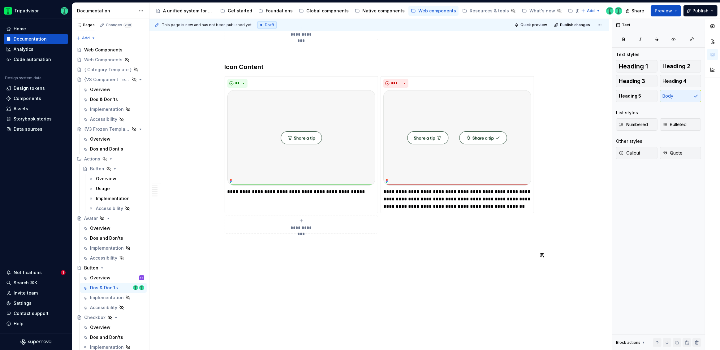
scroll to position [1271, 0]
click at [398, 246] on p at bounding box center [379, 244] width 309 height 7
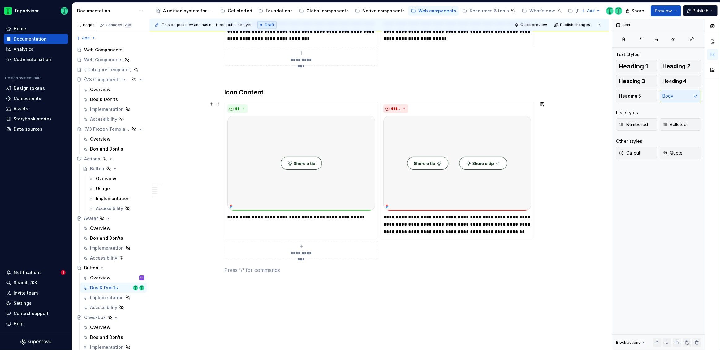
scroll to position [1247, 0]
click at [108, 48] on div "Web Components" at bounding box center [103, 50] width 38 height 6
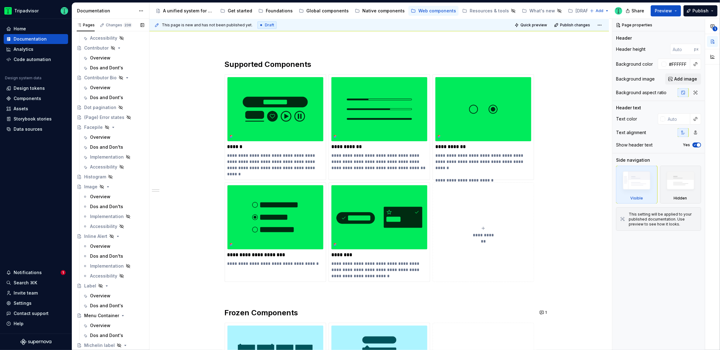
scroll to position [499, 0]
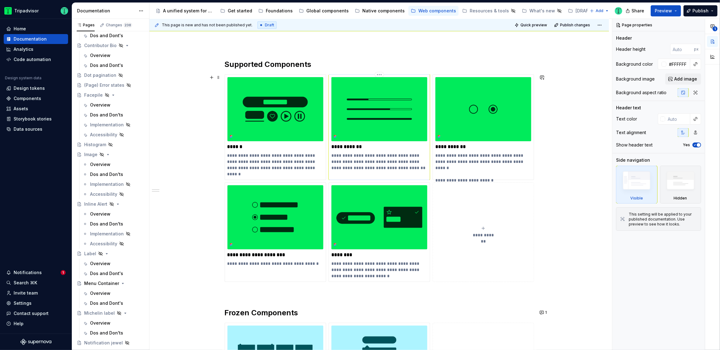
click at [364, 154] on p "**********" at bounding box center [379, 161] width 96 height 19
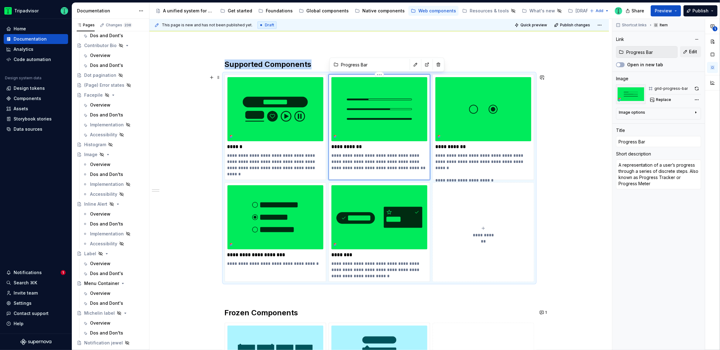
click at [377, 110] on img at bounding box center [379, 109] width 96 height 64
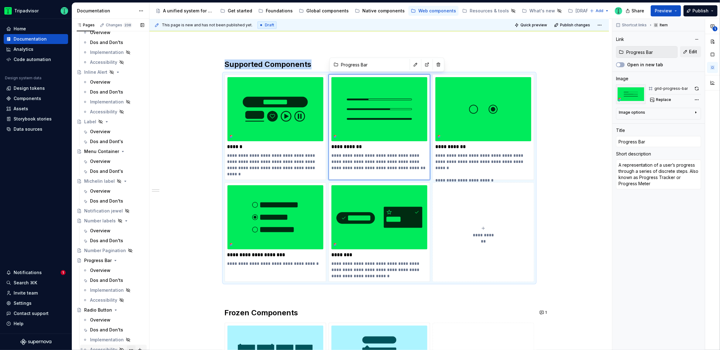
scroll to position [704, 0]
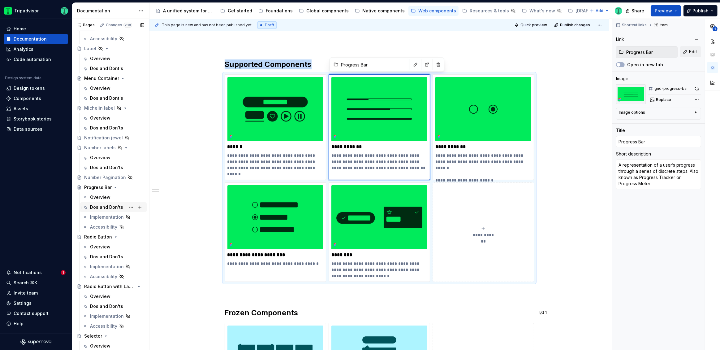
click at [101, 195] on div "Overview" at bounding box center [100, 197] width 20 height 6
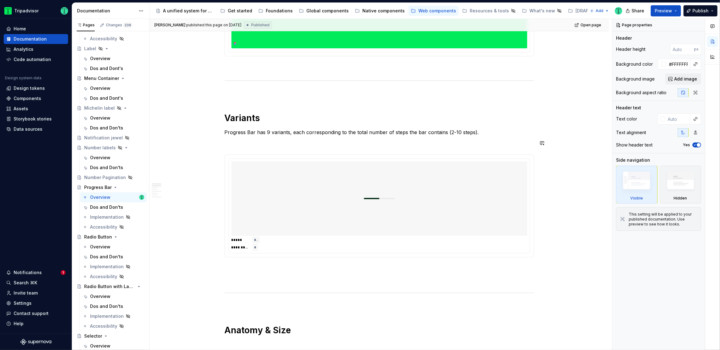
scroll to position [251, 0]
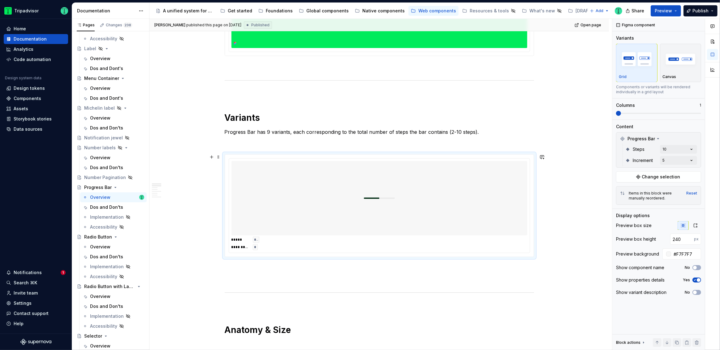
click at [367, 221] on img at bounding box center [379, 197] width 31 height 69
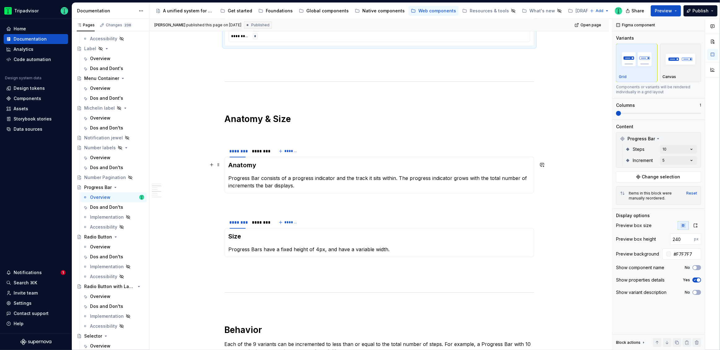
scroll to position [463, 0]
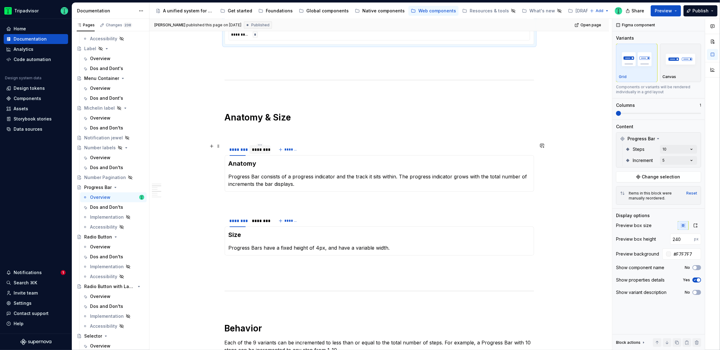
click at [262, 152] on div "********" at bounding box center [259, 149] width 21 height 9
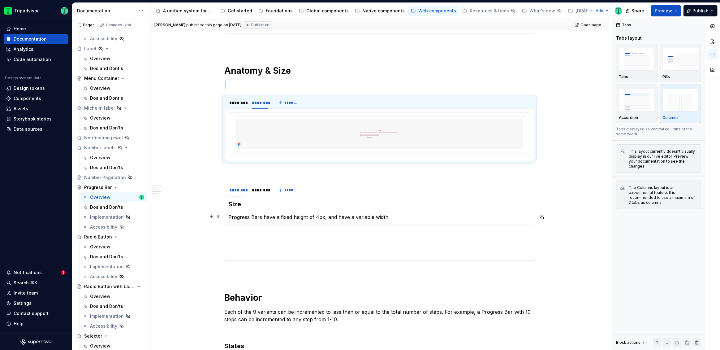
scroll to position [508, 0]
click at [319, 136] on img at bounding box center [379, 136] width 226 height 30
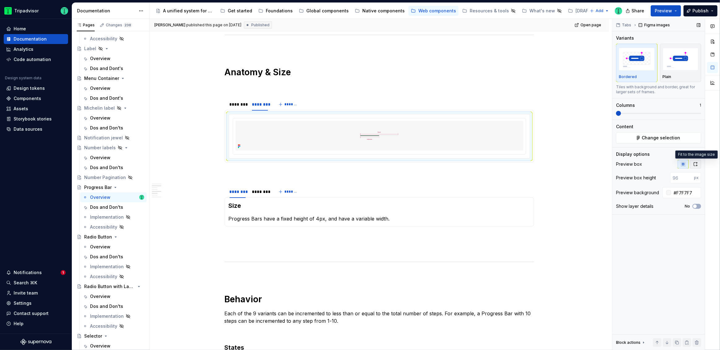
click at [698, 163] on icon "button" at bounding box center [695, 163] width 5 height 5
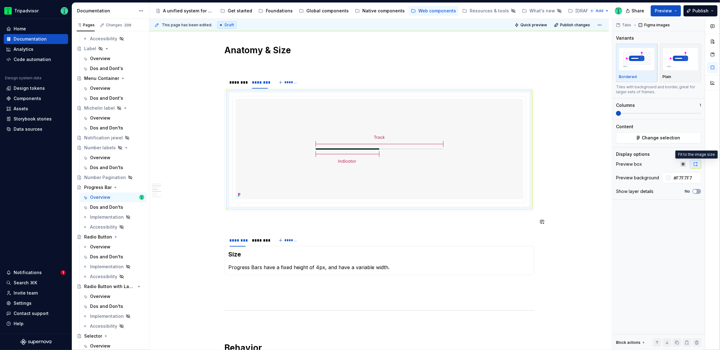
scroll to position [554, 0]
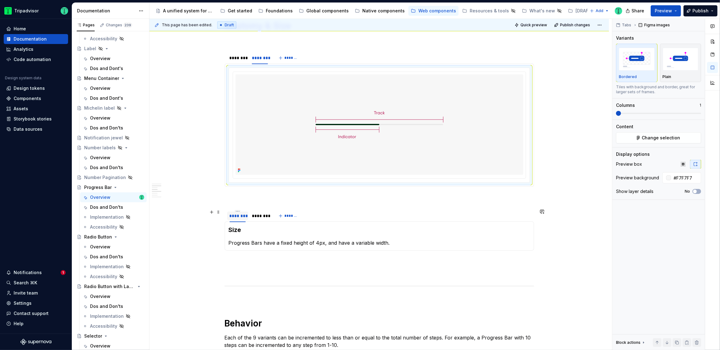
click at [241, 218] on div "********" at bounding box center [238, 216] width 16 height 6
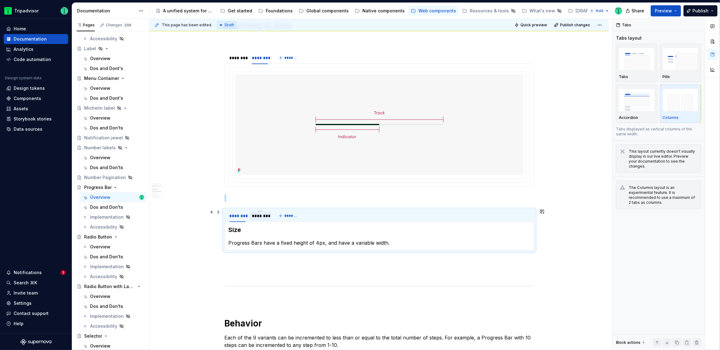
click at [260, 216] on div "********" at bounding box center [260, 216] width 16 height 6
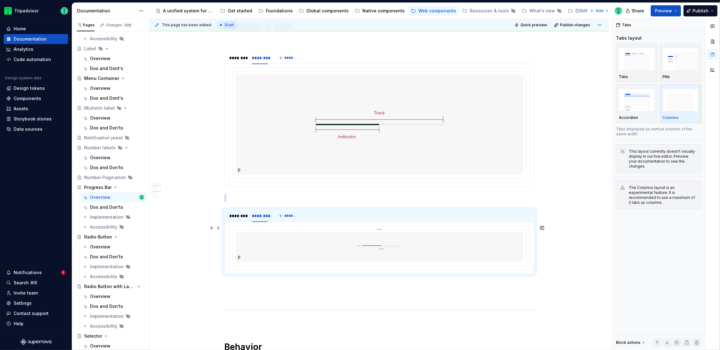
click at [486, 251] on img at bounding box center [379, 247] width 226 height 30
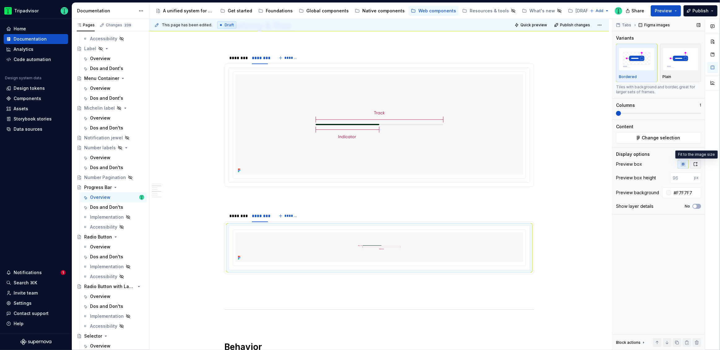
click at [696, 161] on button "button" at bounding box center [695, 164] width 11 height 9
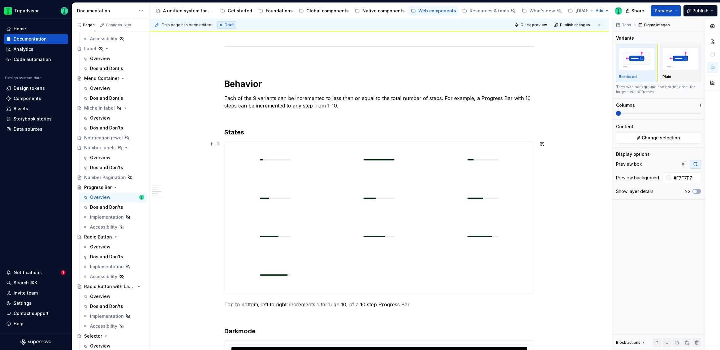
scroll to position [888, 0]
click at [323, 152] on div at bounding box center [275, 159] width 101 height 36
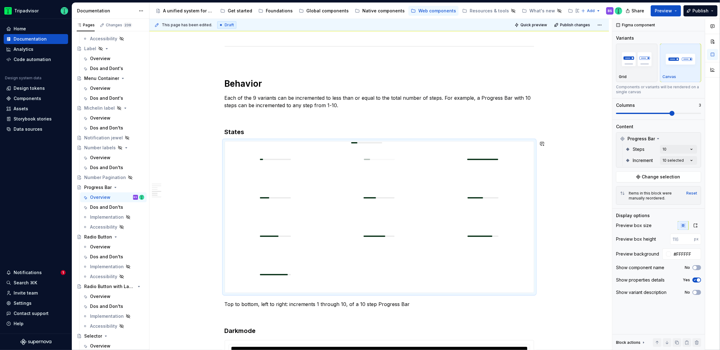
drag, startPoint x: 477, startPoint y: 158, endPoint x: 361, endPoint y: 157, distance: 116.3
click at [361, 157] on body "Tripadvisor Home Documentation Analytics Code automation Design system data Des…" at bounding box center [360, 175] width 720 height 350
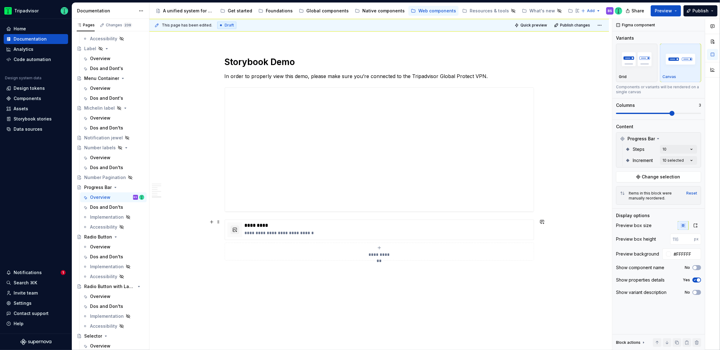
scroll to position [1405, 0]
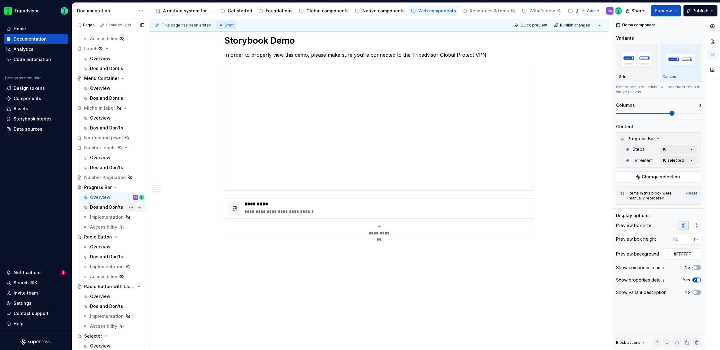
drag, startPoint x: 109, startPoint y: 206, endPoint x: 132, endPoint y: 207, distance: 22.9
click at [109, 206] on div "Dos and Don'ts" at bounding box center [106, 207] width 33 height 6
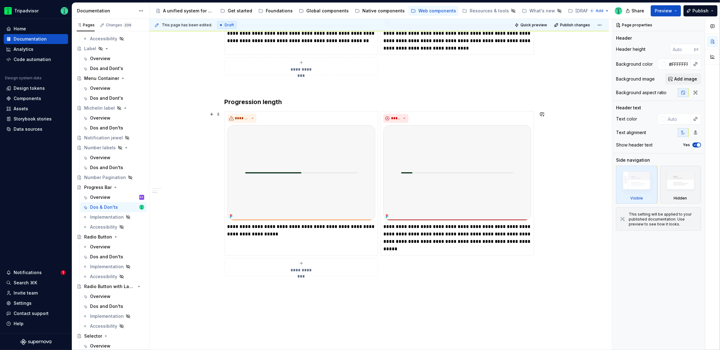
scroll to position [350, 0]
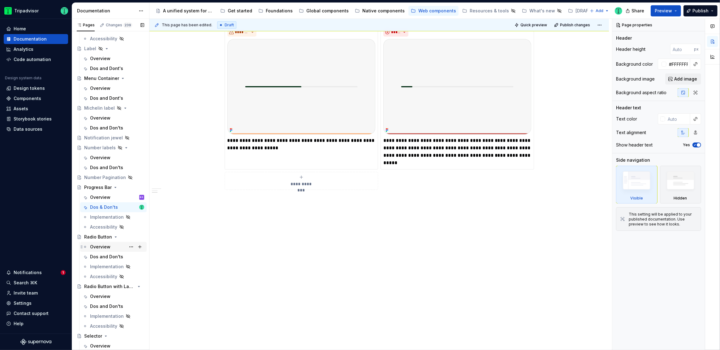
click at [95, 249] on div "Overview" at bounding box center [100, 246] width 20 height 6
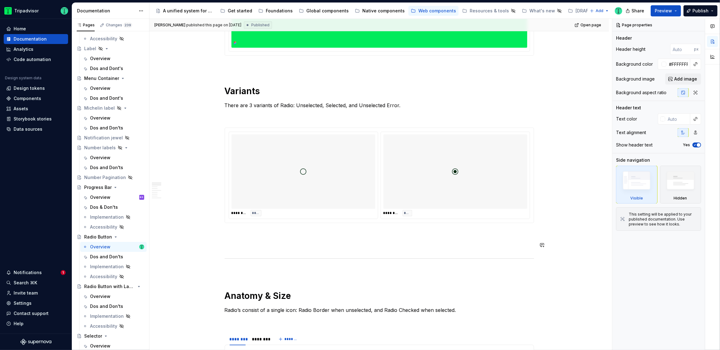
scroll to position [252, 0]
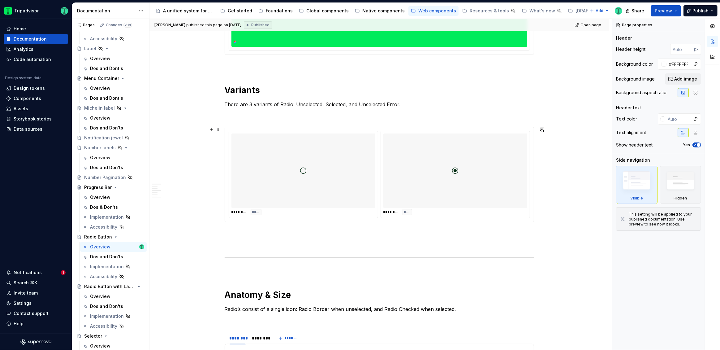
click at [359, 203] on div at bounding box center [303, 170] width 144 height 74
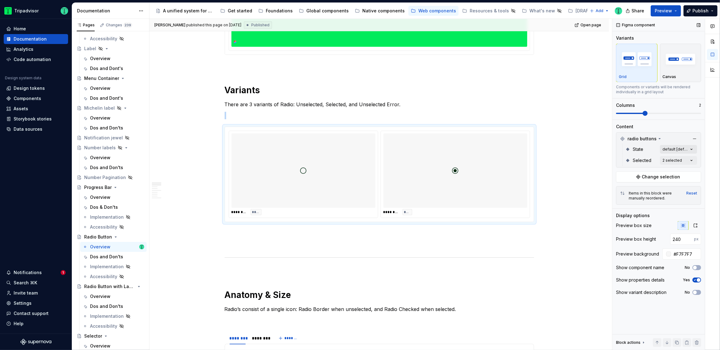
click at [689, 150] on div "Comments Open comments No comments yet Select ‘Comment’ from the block context …" at bounding box center [666, 184] width 108 height 331
click at [688, 150] on div "Comments Open comments No comments yet Select ‘Comment’ from the block context …" at bounding box center [666, 184] width 108 height 331
click at [689, 157] on div "Comments Open comments No comments yet Select ‘Comment’ from the block context …" at bounding box center [666, 184] width 108 height 331
click at [556, 142] on html "Tripadvisor Home Documentation Analytics Code automation Design system data Des…" at bounding box center [360, 175] width 720 height 350
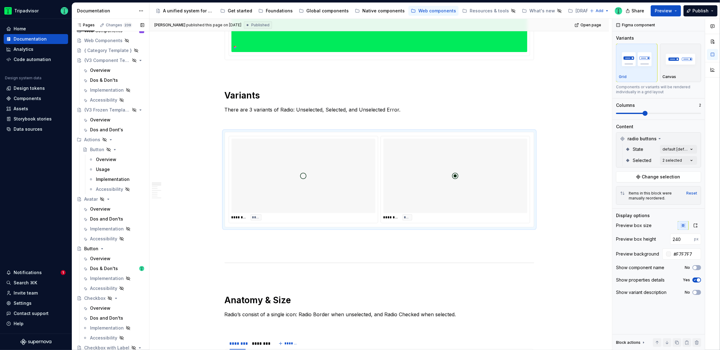
scroll to position [0, 0]
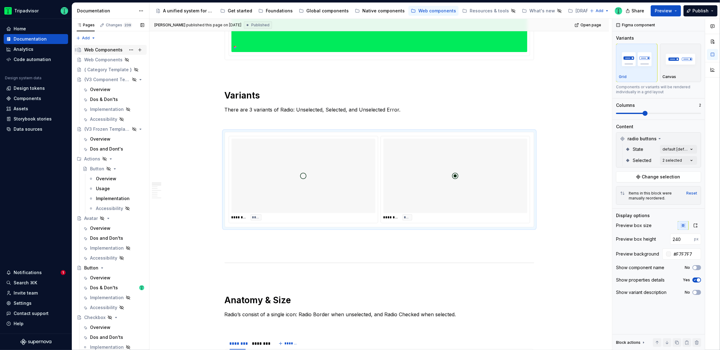
click at [103, 51] on div "Web Components" at bounding box center [103, 50] width 38 height 6
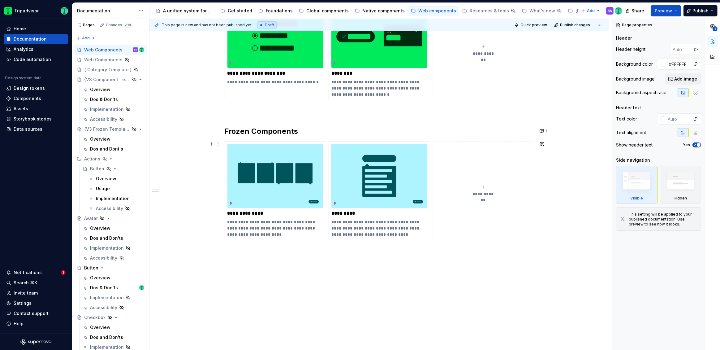
scroll to position [252, 0]
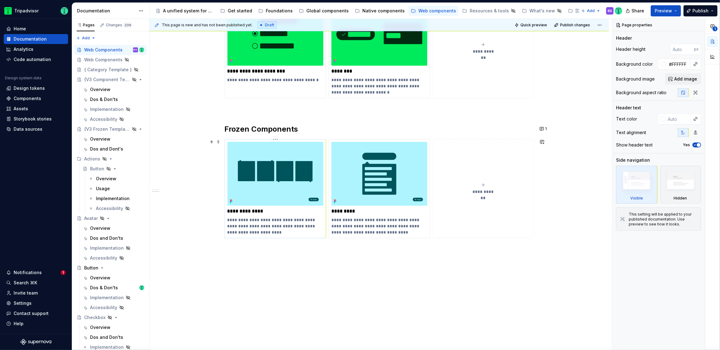
click at [249, 174] on img at bounding box center [275, 174] width 96 height 64
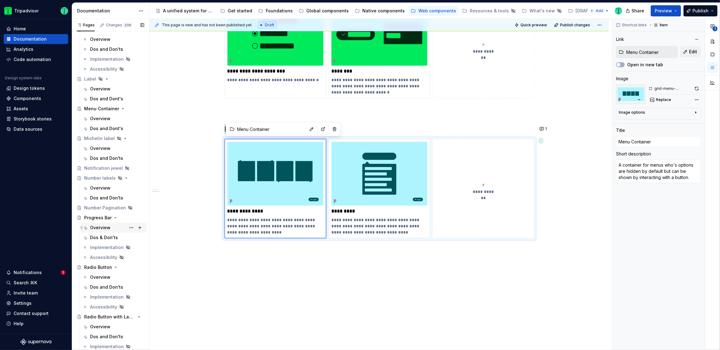
scroll to position [674, 0]
click at [103, 238] on div "Dos & Don'ts" at bounding box center [104, 237] width 28 height 6
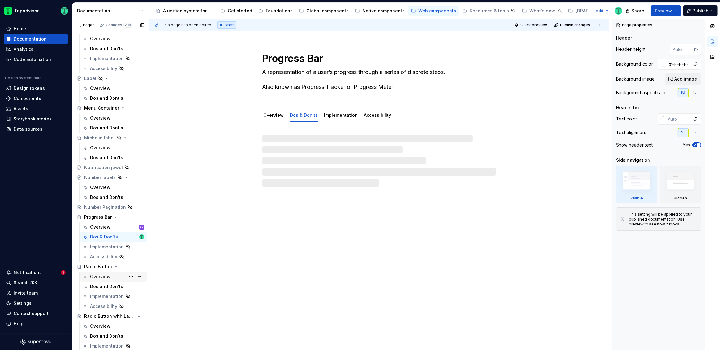
click at [99, 278] on div "Overview" at bounding box center [100, 276] width 20 height 6
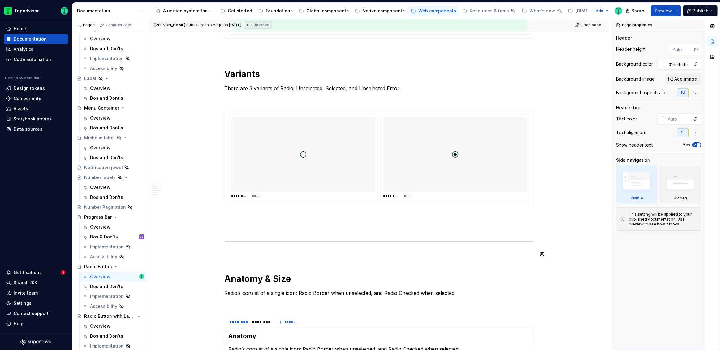
scroll to position [275, 0]
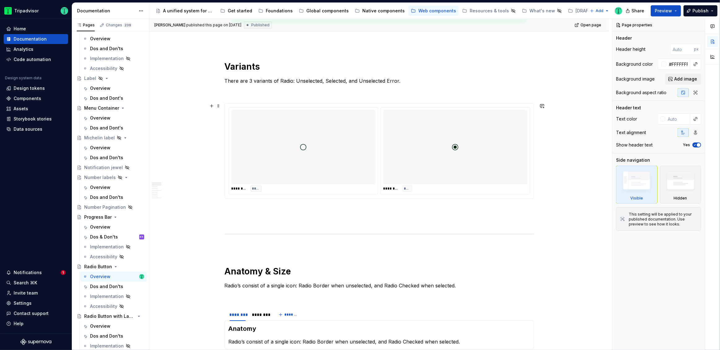
click at [447, 186] on div "******** ****" at bounding box center [455, 188] width 144 height 6
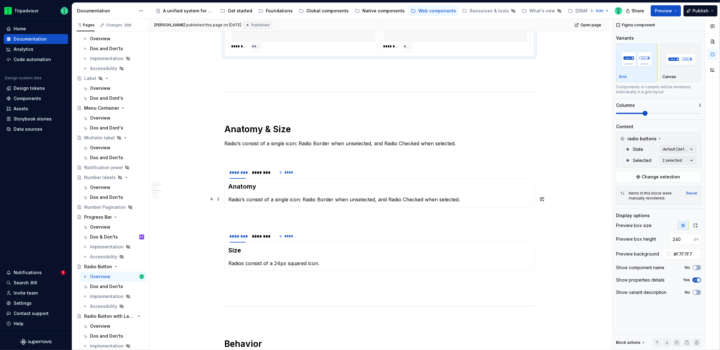
scroll to position [418, 0]
click at [100, 235] on div "Dos & Don'ts" at bounding box center [104, 237] width 28 height 6
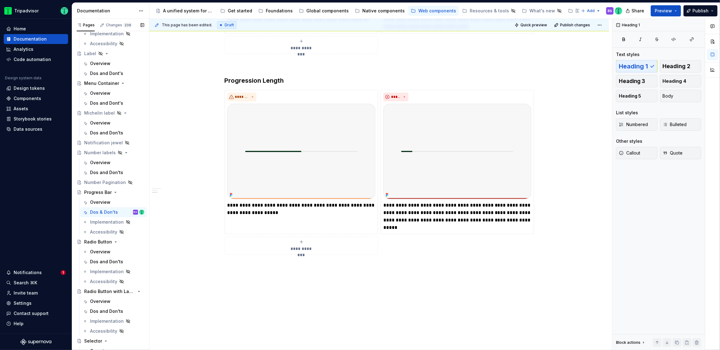
scroll to position [716, 0]
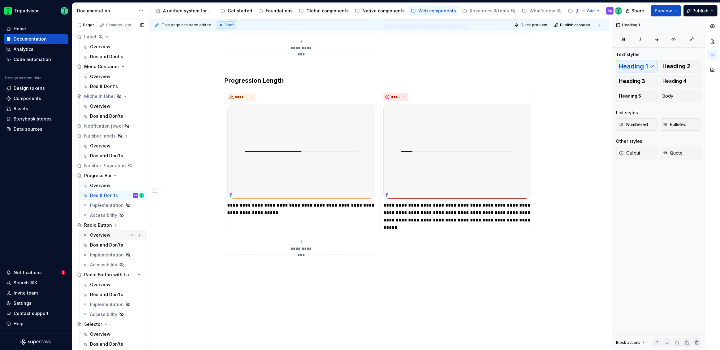
click at [101, 234] on div "Overview" at bounding box center [100, 235] width 20 height 6
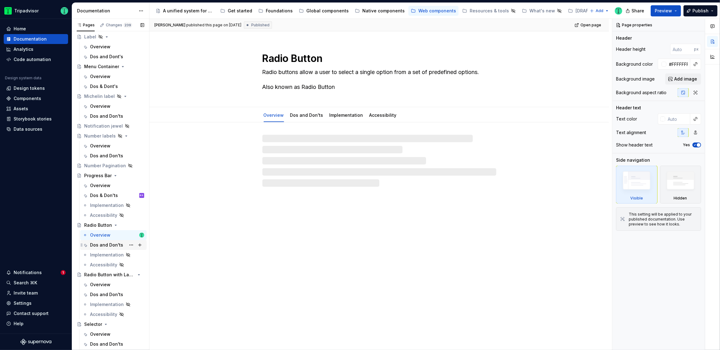
click at [106, 244] on div "Dos and Don'ts" at bounding box center [106, 245] width 33 height 6
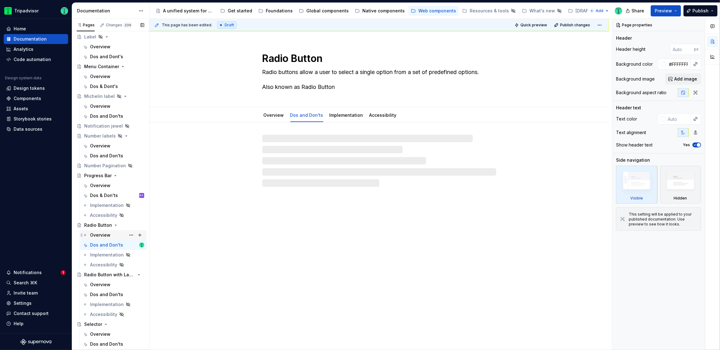
click at [103, 234] on div "Overview" at bounding box center [100, 235] width 20 height 6
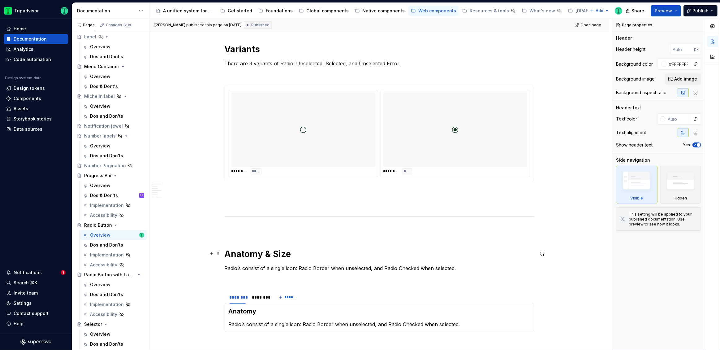
scroll to position [296, 0]
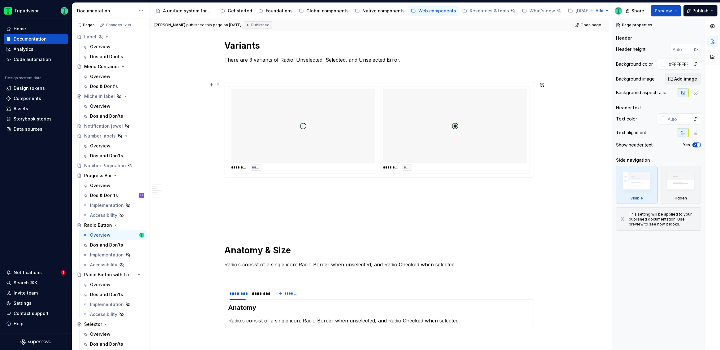
click at [401, 148] on div at bounding box center [455, 126] width 144 height 74
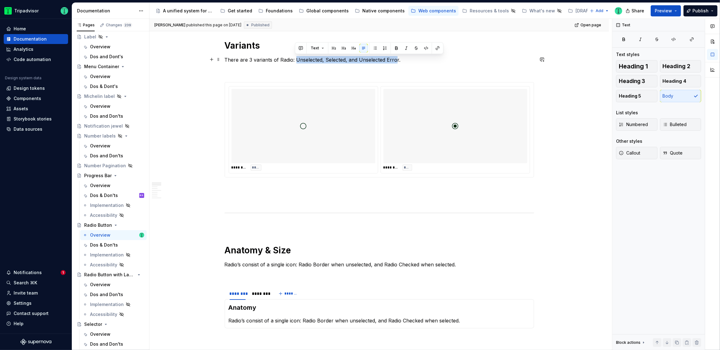
drag, startPoint x: 294, startPoint y: 59, endPoint x: 397, endPoint y: 59, distance: 102.1
click at [397, 59] on p "There are 3 variants of Radio: Unselected, Selected, and Unselected Error." at bounding box center [379, 59] width 309 height 7
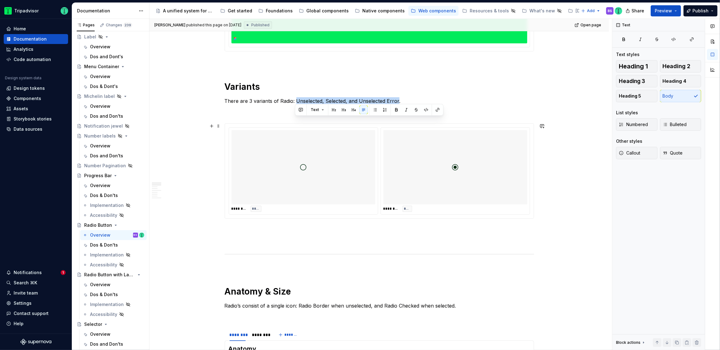
scroll to position [235, 0]
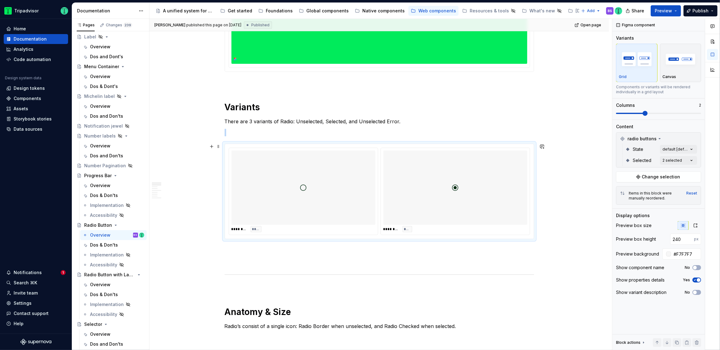
click at [520, 225] on div "******** ****" at bounding box center [455, 191] width 149 height 87
click at [694, 160] on div "Comments Open comments No comments yet Select ‘Comment’ from the block context …" at bounding box center [666, 184] width 108 height 331
click at [693, 149] on div "Comments Open comments No comments yet Select ‘Comment’ from the block context …" at bounding box center [666, 184] width 108 height 331
click at [592, 151] on html "Tripadvisor Home Documentation Analytics Code automation Design system data Des…" at bounding box center [360, 175] width 720 height 350
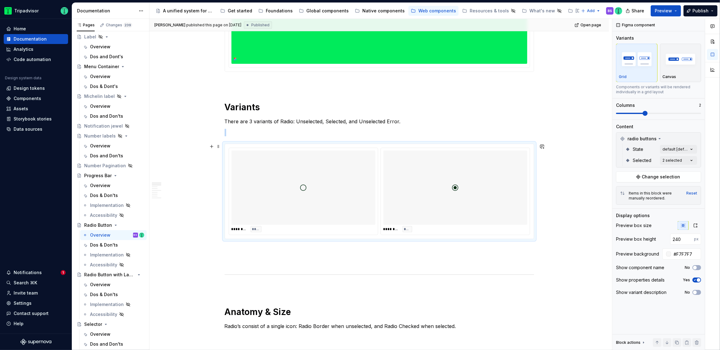
click at [479, 231] on div "******** ****" at bounding box center [455, 229] width 144 height 6
click at [101, 285] on div "Overview" at bounding box center [100, 284] width 20 height 6
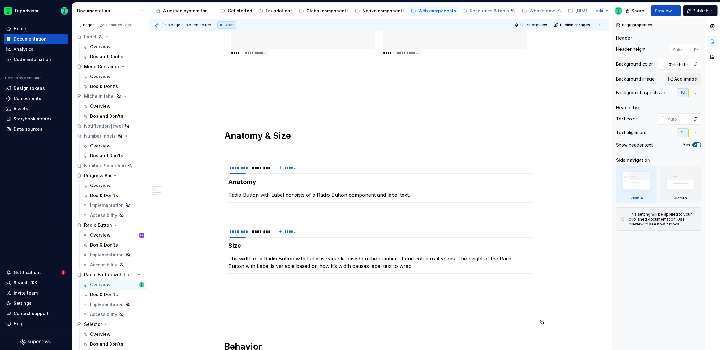
scroll to position [476, 0]
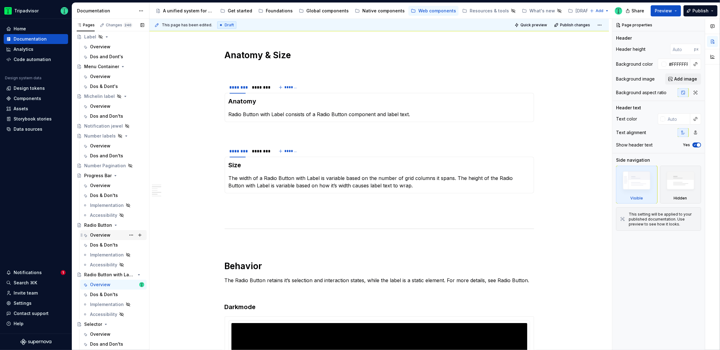
click at [103, 234] on div "Overview" at bounding box center [100, 235] width 20 height 6
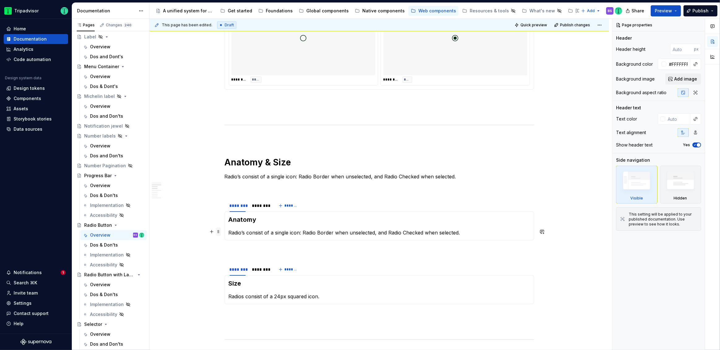
scroll to position [388, 0]
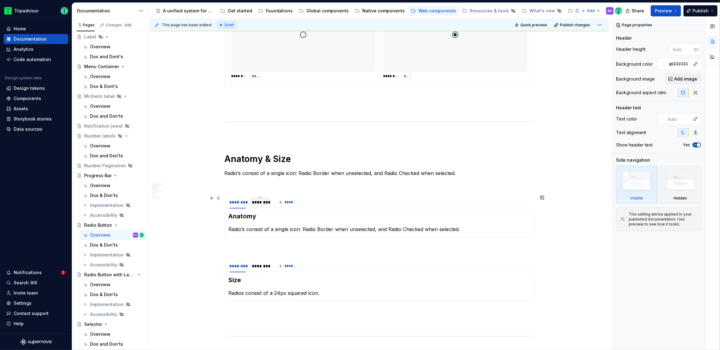
click at [263, 204] on div "********" at bounding box center [259, 202] width 21 height 9
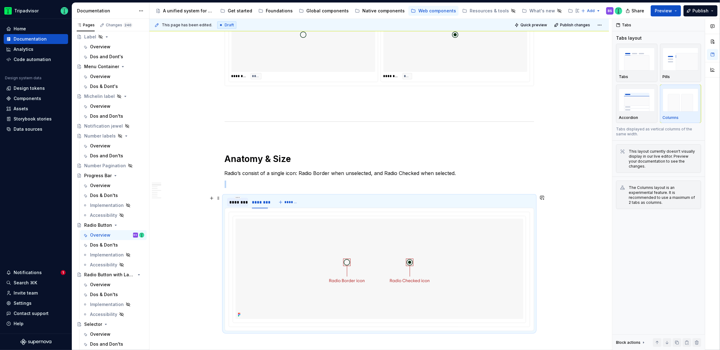
click at [244, 201] on div "********" at bounding box center [238, 202] width 16 height 6
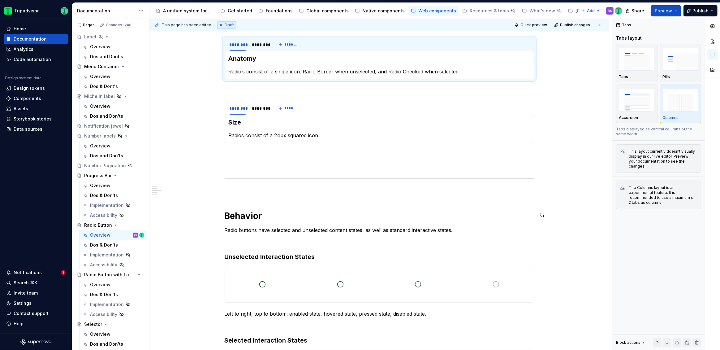
scroll to position [559, 0]
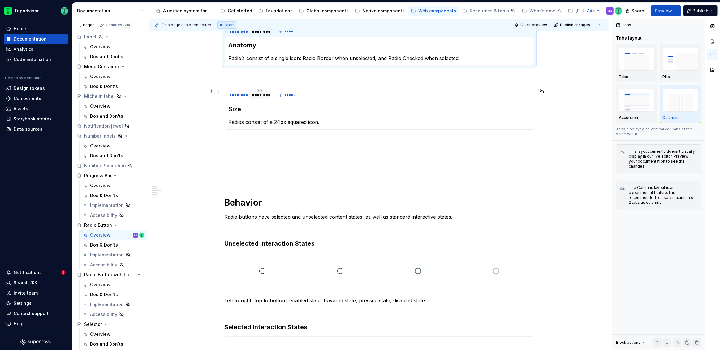
click at [264, 97] on div "********" at bounding box center [259, 95] width 21 height 9
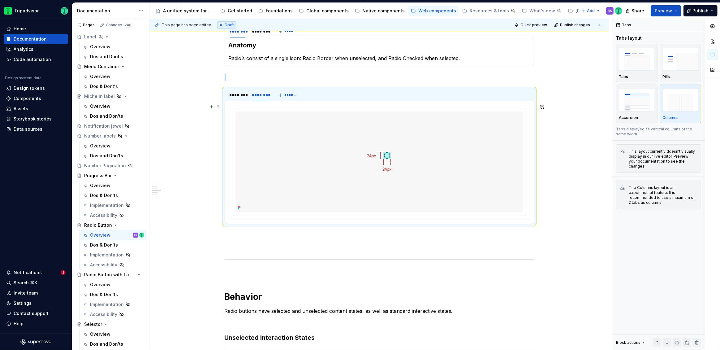
click at [206, 155] on div "**********" at bounding box center [378, 312] width 459 height 1498
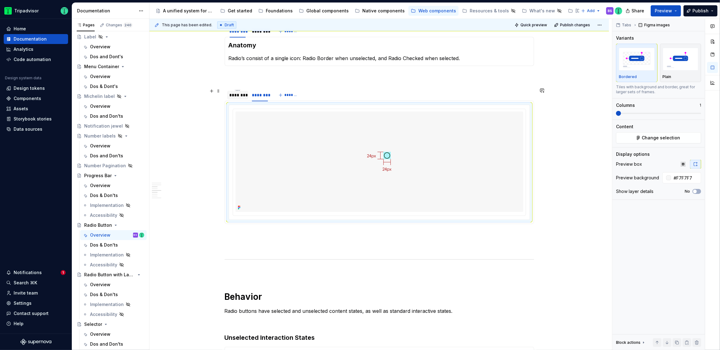
click at [238, 96] on div "********" at bounding box center [238, 95] width 16 height 6
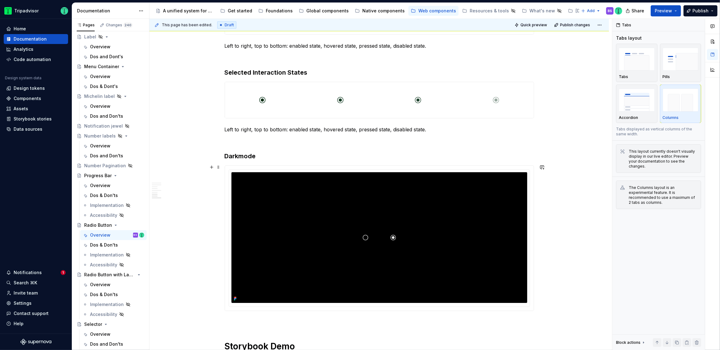
scroll to position [814, 0]
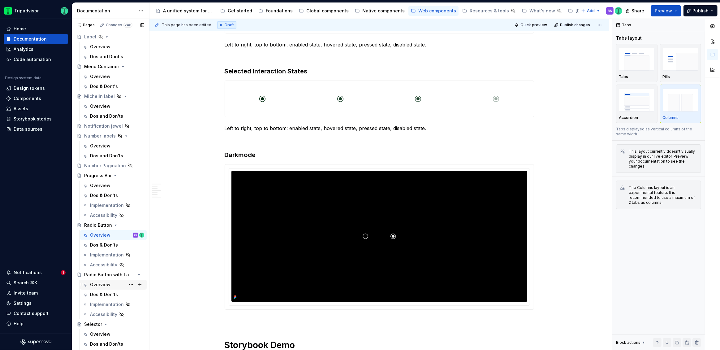
drag, startPoint x: 98, startPoint y: 283, endPoint x: 105, endPoint y: 281, distance: 7.4
click at [98, 283] on div "Overview" at bounding box center [100, 284] width 20 height 6
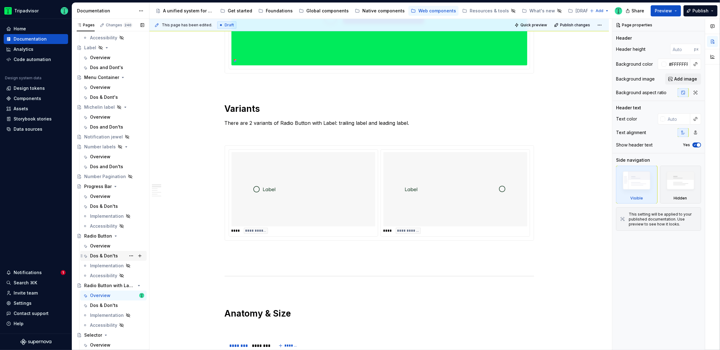
scroll to position [702, 0]
click at [99, 249] on div "Overview" at bounding box center [100, 249] width 20 height 6
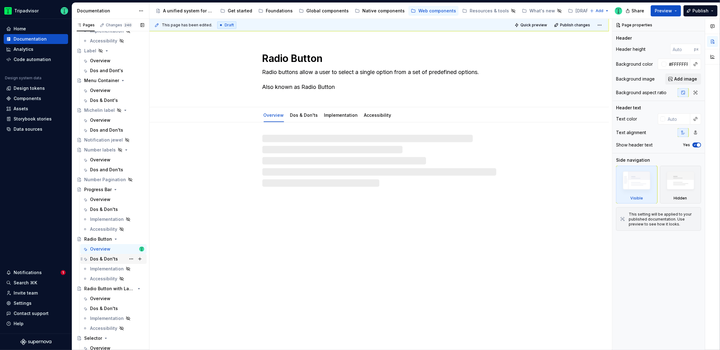
click at [98, 259] on div "Dos & Don'ts" at bounding box center [104, 258] width 28 height 6
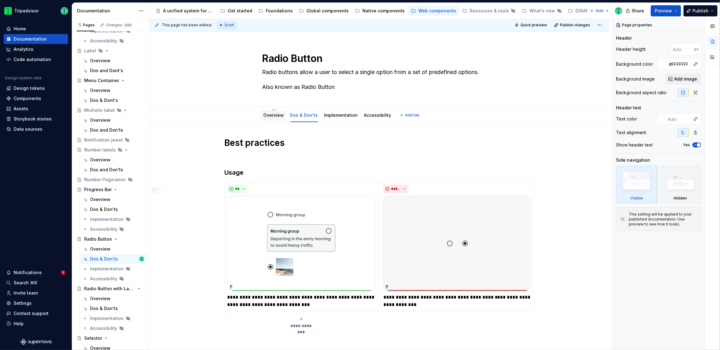
click at [273, 116] on link "Overview" at bounding box center [274, 114] width 20 height 5
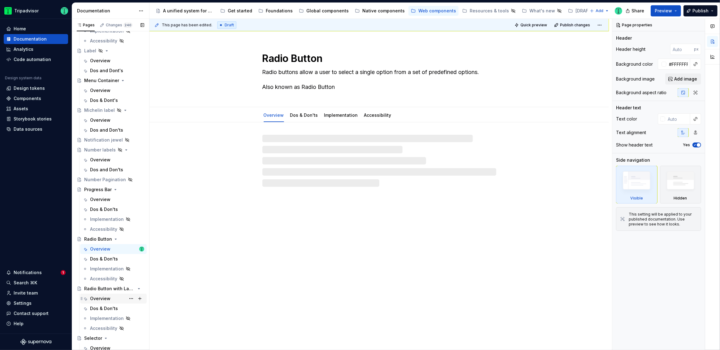
click at [101, 299] on div "Overview" at bounding box center [100, 298] width 20 height 6
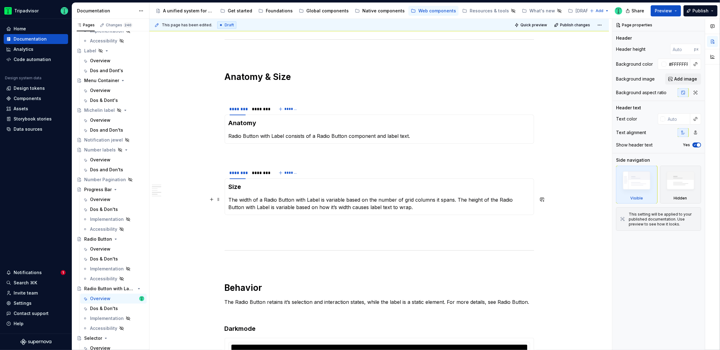
scroll to position [455, 0]
click at [263, 107] on div "********" at bounding box center [260, 109] width 16 height 6
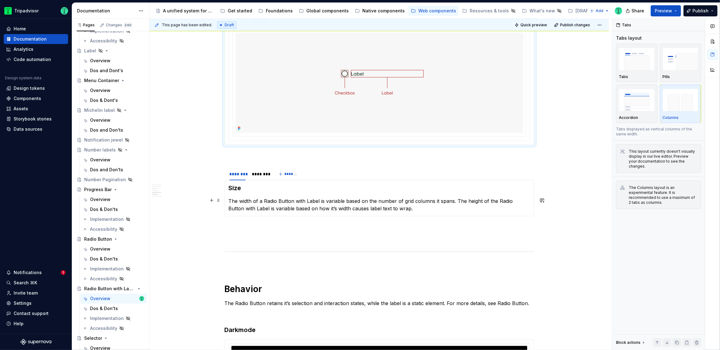
scroll to position [575, 0]
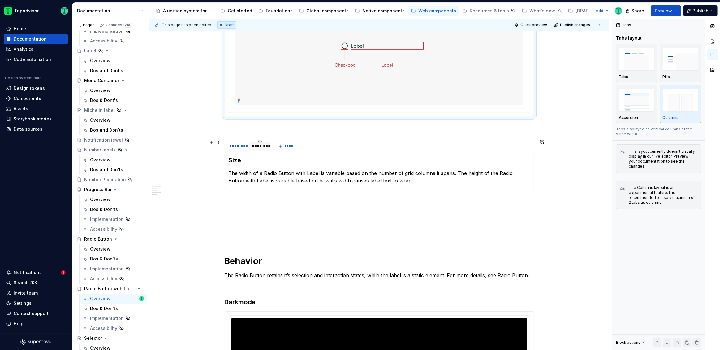
click at [259, 147] on div "********" at bounding box center [260, 146] width 16 height 6
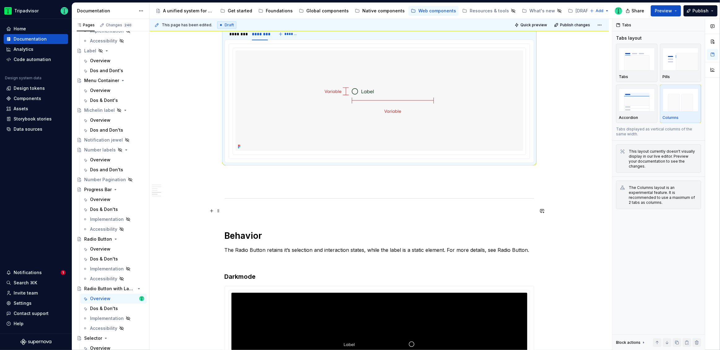
scroll to position [589, 0]
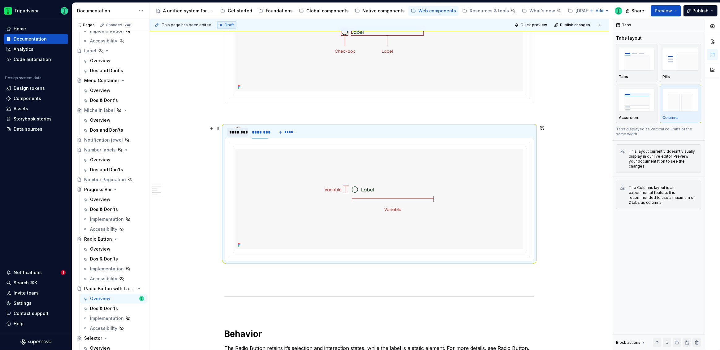
click at [235, 136] on div "********" at bounding box center [237, 132] width 21 height 10
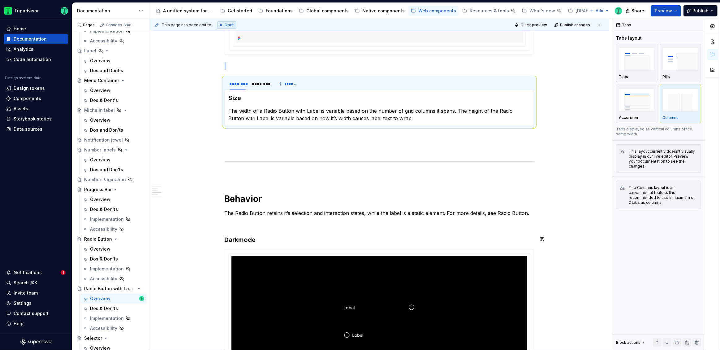
scroll to position [639, 0]
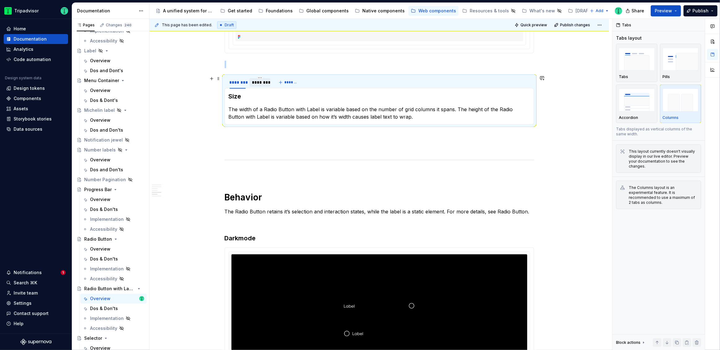
click at [260, 78] on div "********" at bounding box center [259, 82] width 21 height 9
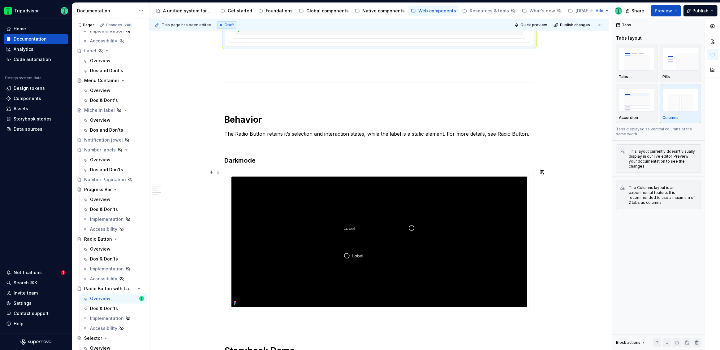
scroll to position [804, 0]
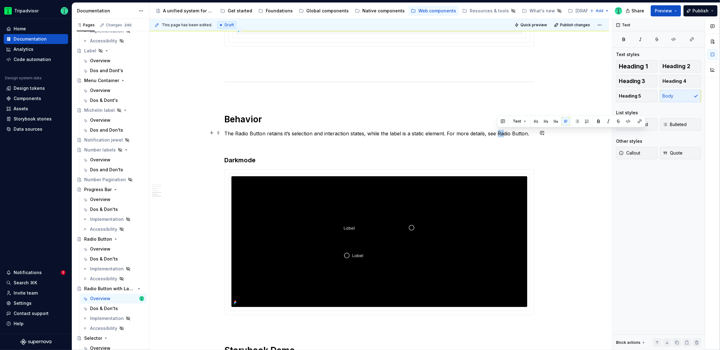
drag, startPoint x: 497, startPoint y: 132, endPoint x: 504, endPoint y: 132, distance: 6.8
click at [504, 132] on p "The Radio Button retains it’s selection and interaction states, while the label…" at bounding box center [379, 133] width 309 height 7
drag, startPoint x: 504, startPoint y: 137, endPoint x: 500, endPoint y: 136, distance: 4.4
drag, startPoint x: 497, startPoint y: 131, endPoint x: 526, endPoint y: 132, distance: 28.8
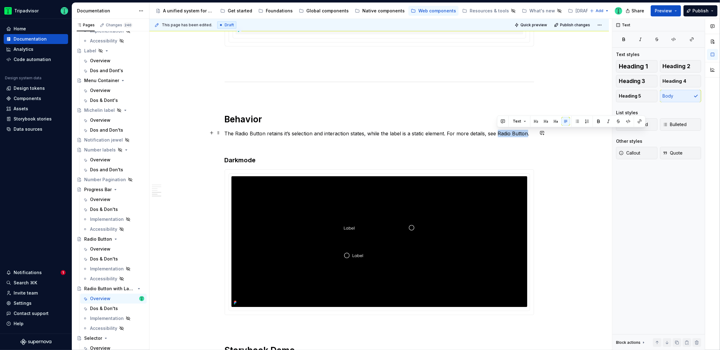
click at [526, 132] on p "The Radio Button retains it’s selection and interaction states, while the label…" at bounding box center [379, 133] width 309 height 7
click at [642, 120] on button "button" at bounding box center [639, 121] width 9 height 9
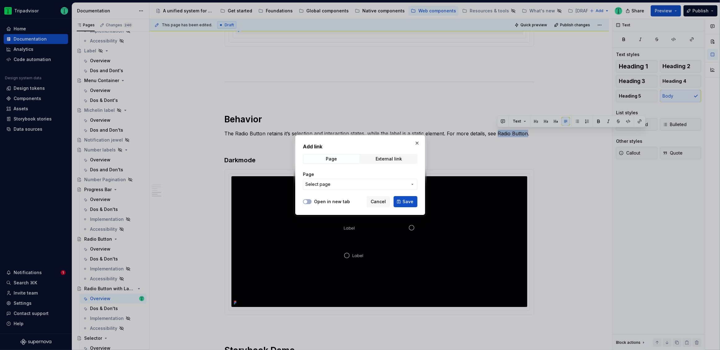
click at [345, 185] on span "Select page" at bounding box center [356, 184] width 102 height 6
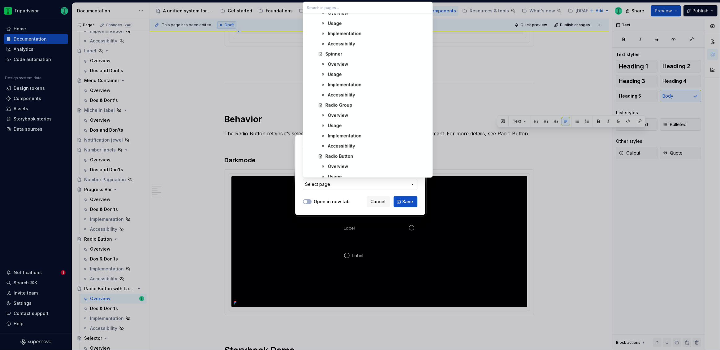
scroll to position [5266, 0]
click at [343, 140] on div "Radio Button" at bounding box center [339, 143] width 28 height 6
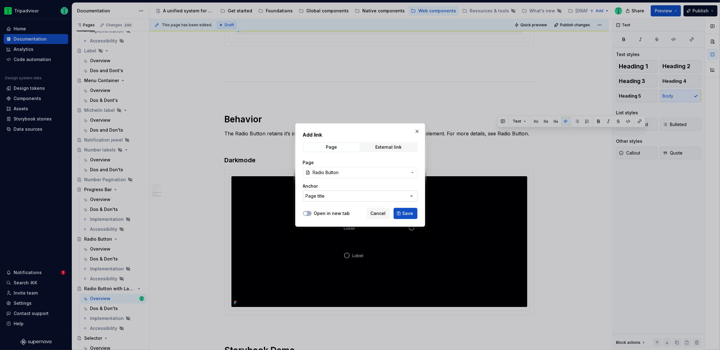
click at [402, 198] on button "Page title" at bounding box center [360, 195] width 114 height 11
click at [402, 198] on div "Add link Page External link Page Radio Button Anchor Page title Open in new tab…" at bounding box center [360, 175] width 720 height 350
click at [409, 211] on span "Save" at bounding box center [407, 213] width 11 height 6
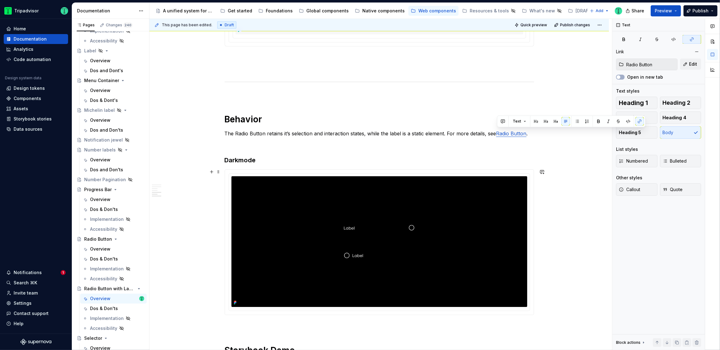
click at [604, 164] on div "**********" at bounding box center [378, 11] width 459 height 1414
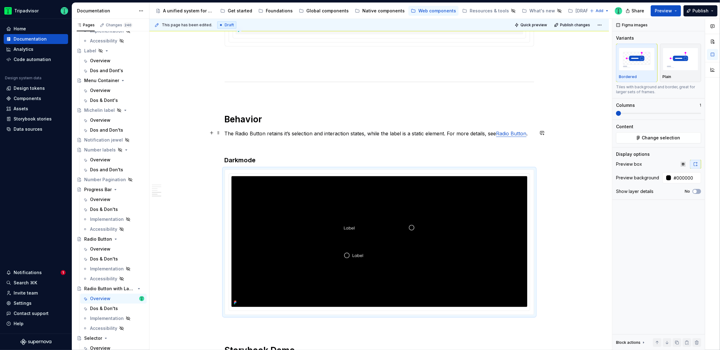
click at [509, 134] on link "Radio Button" at bounding box center [511, 133] width 30 height 6
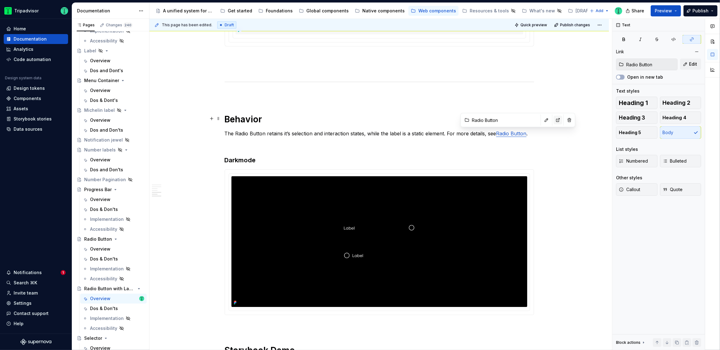
click at [553, 122] on button "button" at bounding box center [557, 120] width 9 height 9
click at [597, 148] on div "**********" at bounding box center [378, 11] width 459 height 1414
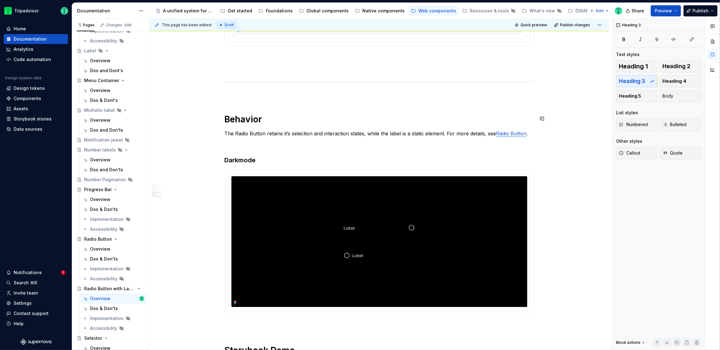
click at [574, 124] on div "**********" at bounding box center [378, 11] width 459 height 1414
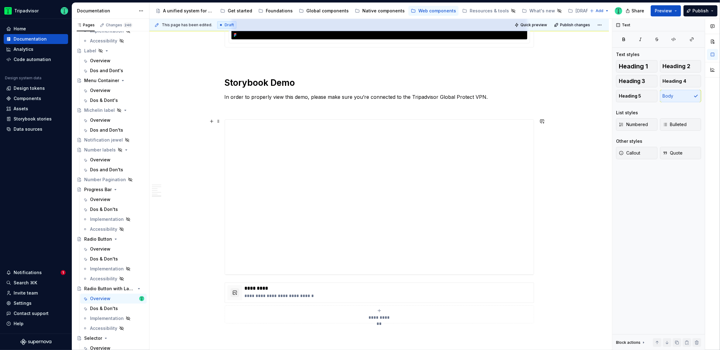
scroll to position [1071, 0]
click at [106, 308] on div "Dos & Don'ts" at bounding box center [104, 308] width 28 height 6
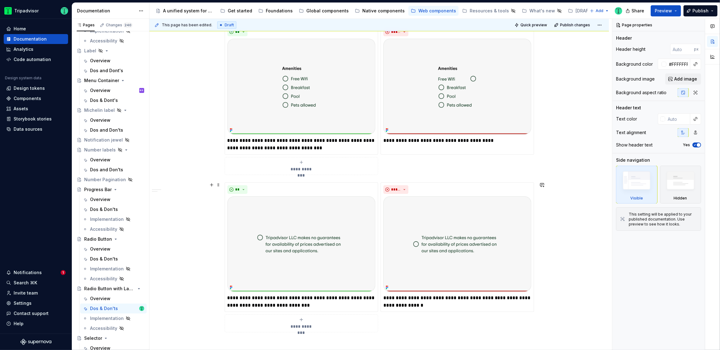
scroll to position [485, 0]
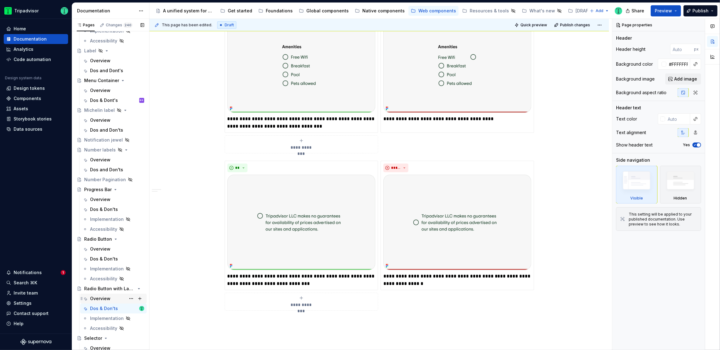
click at [98, 296] on div "Overview" at bounding box center [100, 298] width 20 height 6
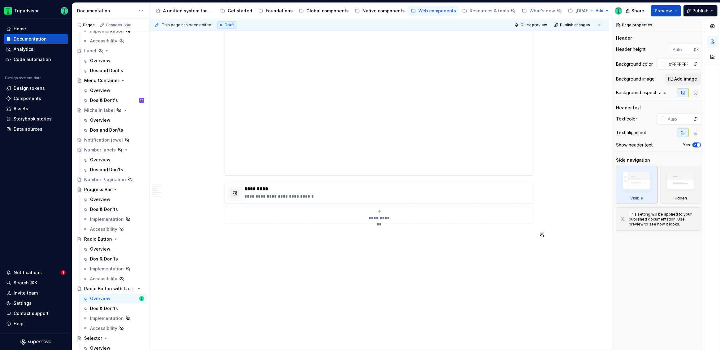
scroll to position [989, 0]
click at [108, 308] on div "Dos & Don'ts" at bounding box center [104, 308] width 28 height 6
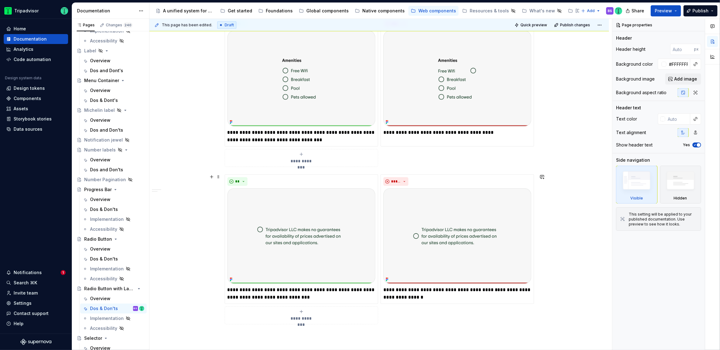
scroll to position [484, 0]
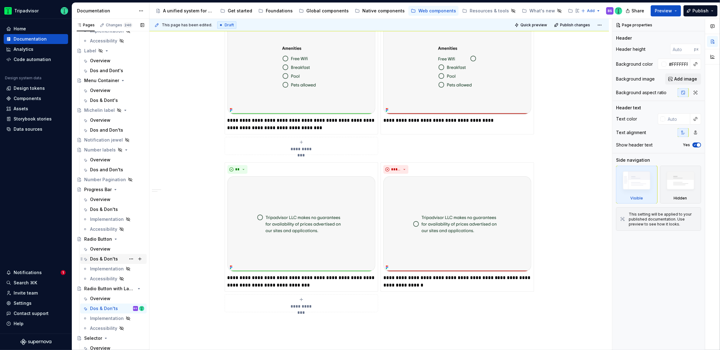
click at [104, 257] on div "Dos & Don'ts" at bounding box center [104, 258] width 28 height 6
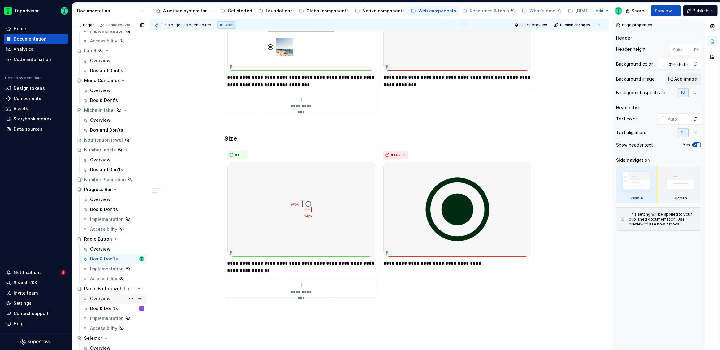
scroll to position [703, 0]
click at [110, 305] on div "Dos & Don'ts" at bounding box center [104, 307] width 28 height 6
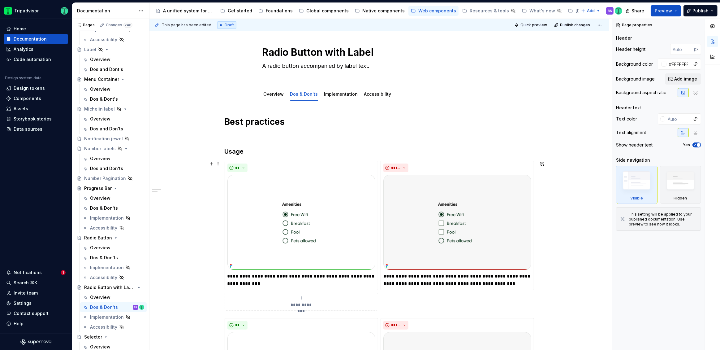
scroll to position [7, 0]
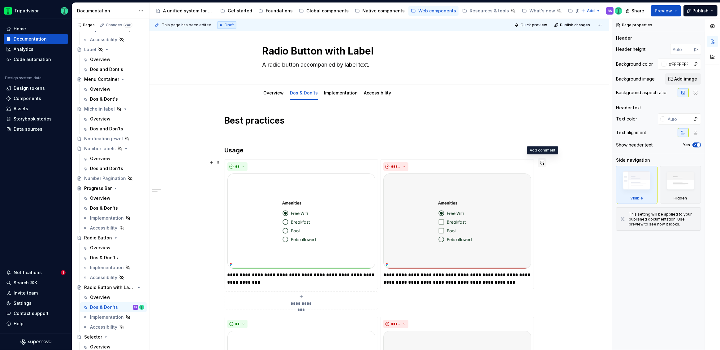
type textarea "*"
click at [543, 163] on button "button" at bounding box center [542, 162] width 9 height 9
click at [539, 188] on icon "Send" at bounding box center [539, 189] width 6 height 6
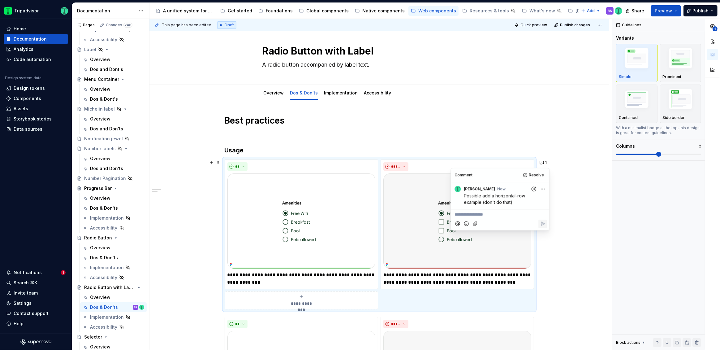
click at [544, 184] on html "Tripadvisor Home Documentation Analytics Code automation Design system data Des…" at bounding box center [360, 175] width 720 height 350
click at [522, 198] on span "Edit comment" at bounding box center [522, 200] width 29 height 6
click at [482, 195] on span "Possible add a horizontal-row example (don't do that)" at bounding box center [495, 199] width 62 height 12
click at [543, 211] on icon "Save" at bounding box center [542, 211] width 6 height 6
click at [592, 200] on div "**********" at bounding box center [380, 184] width 462 height 331
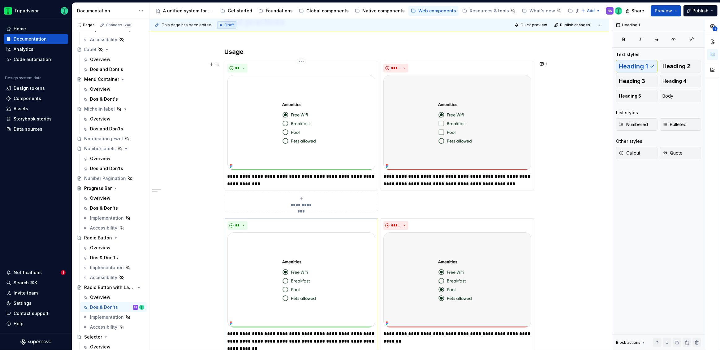
scroll to position [107, 0]
click at [546, 61] on span "1" at bounding box center [546, 63] width 2 height 5
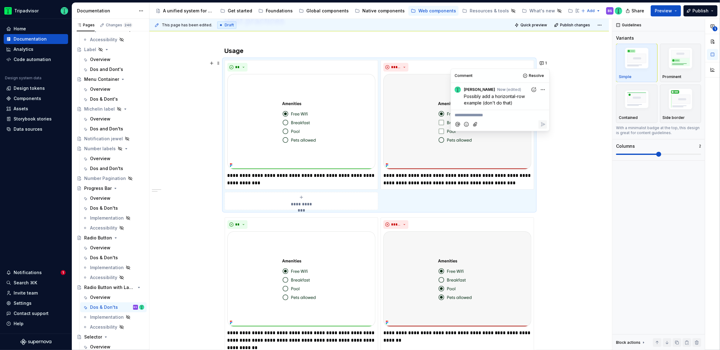
click at [543, 221] on button "button" at bounding box center [542, 220] width 9 height 9
click at [564, 199] on div "**********" at bounding box center [380, 184] width 462 height 331
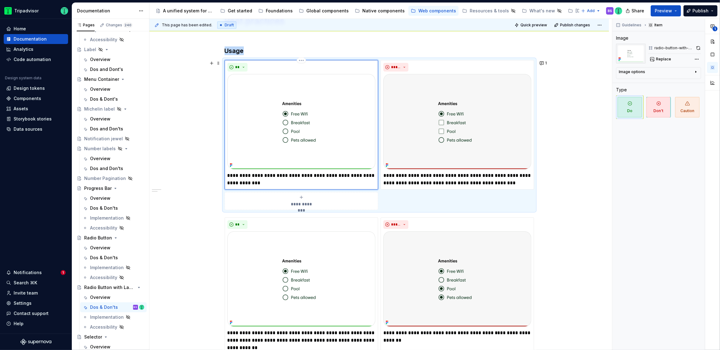
click at [333, 129] on img at bounding box center [301, 121] width 148 height 95
click at [699, 46] on button "button" at bounding box center [698, 48] width 6 height 9
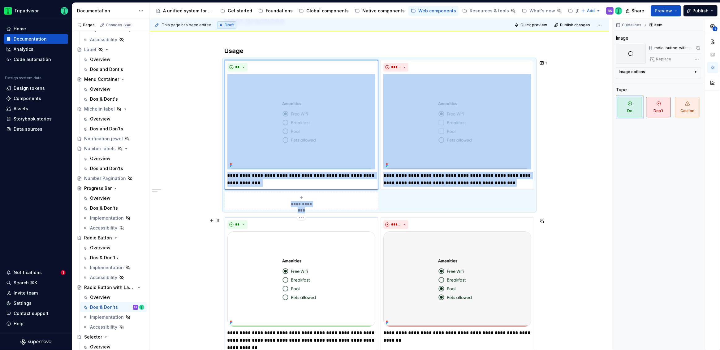
click at [327, 268] on img at bounding box center [301, 278] width 148 height 95
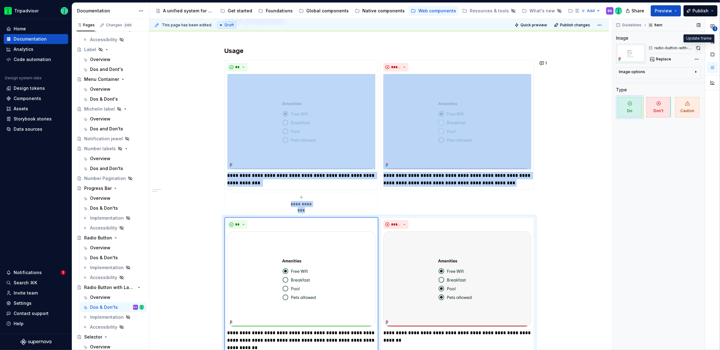
click at [699, 46] on button "button" at bounding box center [698, 48] width 6 height 9
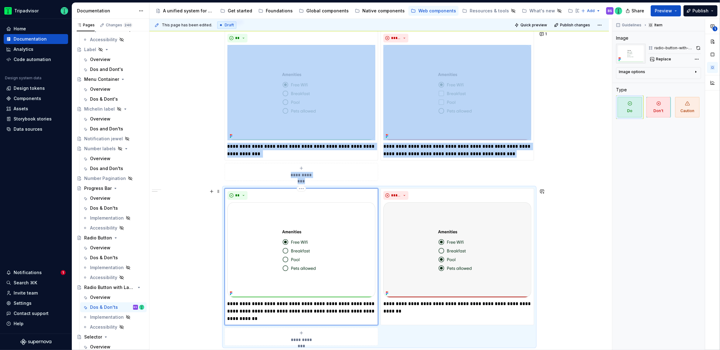
scroll to position [59, 0]
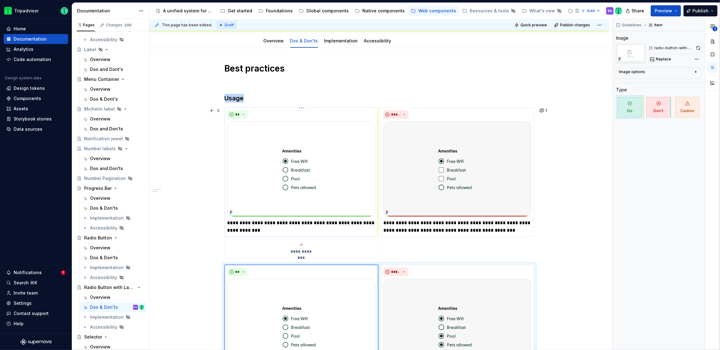
click at [339, 199] on img at bounding box center [301, 168] width 148 height 95
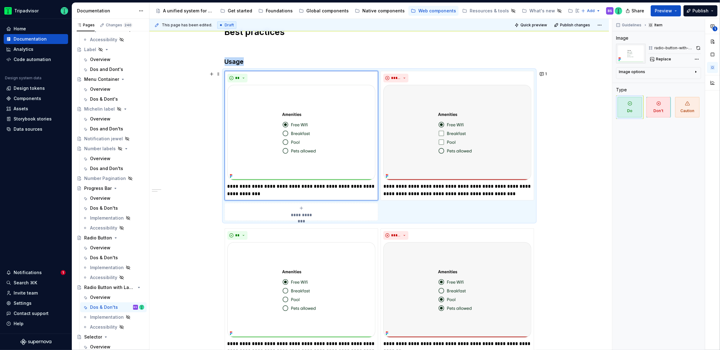
scroll to position [102, 0]
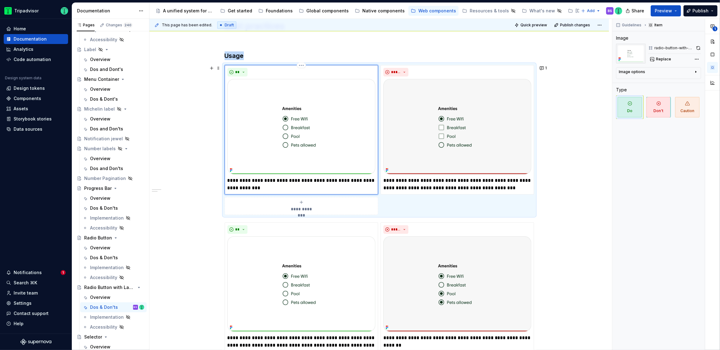
click at [349, 142] on img at bounding box center [301, 126] width 148 height 95
click at [501, 148] on img at bounding box center [457, 125] width 148 height 95
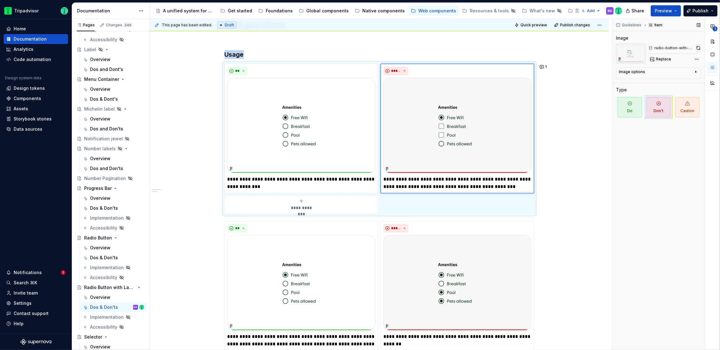
type textarea "*"
click at [698, 49] on button "button" at bounding box center [698, 48] width 6 height 9
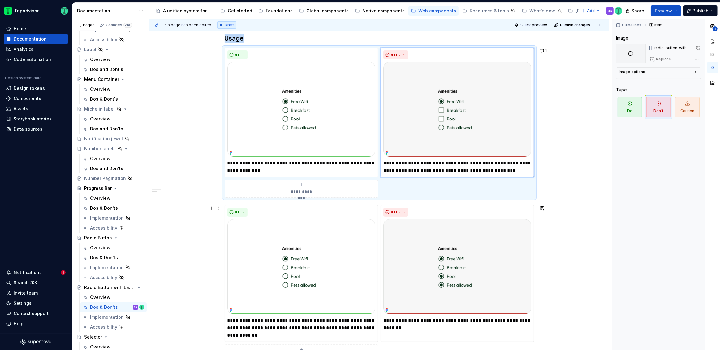
scroll to position [115, 0]
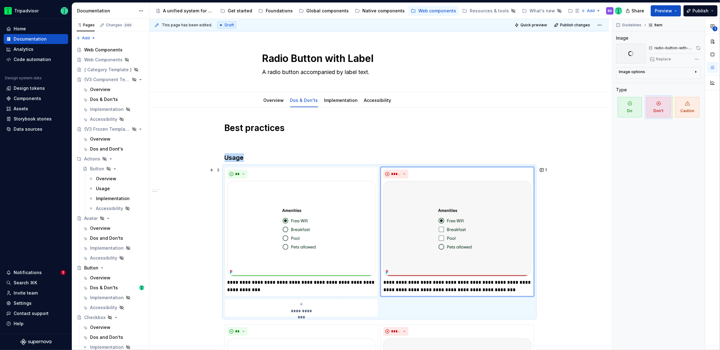
scroll to position [115, 0]
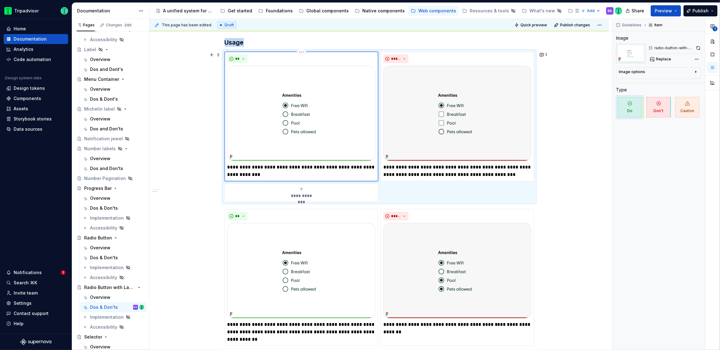
click at [341, 125] on img at bounding box center [301, 113] width 148 height 95
click at [698, 47] on button "button" at bounding box center [698, 48] width 6 height 9
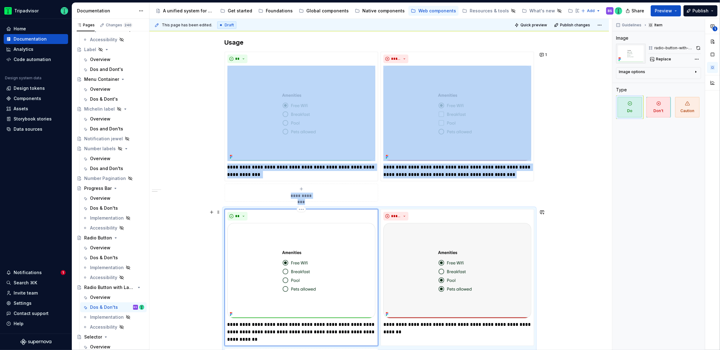
click at [299, 265] on img at bounding box center [301, 270] width 148 height 95
click at [700, 48] on button "button" at bounding box center [698, 48] width 6 height 9
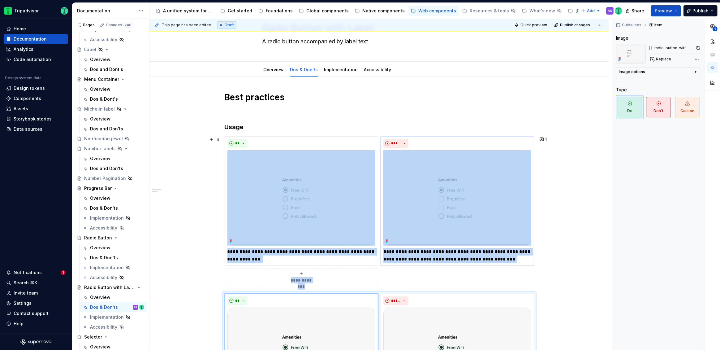
scroll to position [30, 0]
type textarea "*"
click at [548, 142] on button "1" at bounding box center [544, 139] width 12 height 9
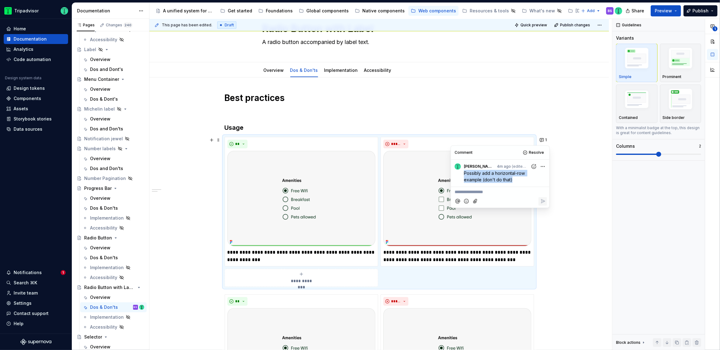
drag, startPoint x: 484, startPoint y: 180, endPoint x: 458, endPoint y: 173, distance: 26.6
click at [458, 173] on div "Possibly add a horizontal-row example (don't do that)" at bounding box center [499, 176] width 93 height 13
click at [490, 191] on p "**********" at bounding box center [499, 192] width 91 height 6
click at [541, 166] on html "Tripadvisor Home Documentation Analytics Code automation Design system data Des…" at bounding box center [360, 175] width 720 height 350
click at [522, 175] on span "Edit comment" at bounding box center [522, 177] width 29 height 6
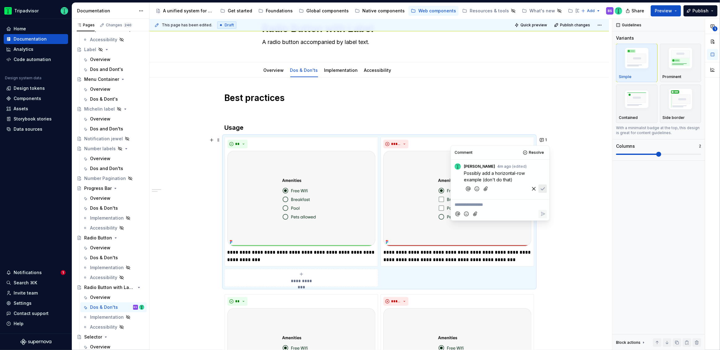
click at [464, 173] on span "Possibly add a horizontal-row example (don't do that)" at bounding box center [495, 176] width 62 height 12
click at [524, 178] on p "﻿ * ****** ﻿ Possibly add a horizontal-row example (don't do that)" at bounding box center [501, 177] width 75 height 14
click at [543, 194] on icon "Save" at bounding box center [542, 195] width 6 height 6
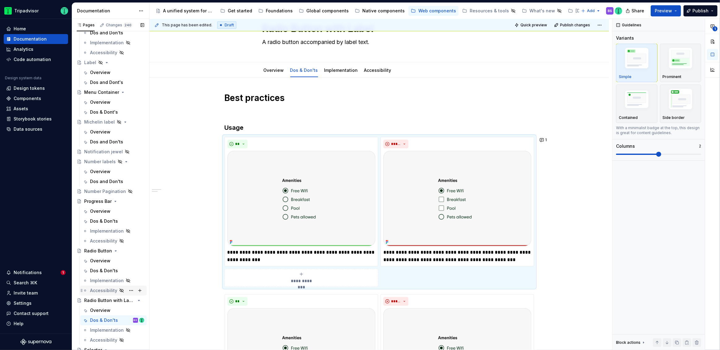
scroll to position [690, 0]
click at [103, 126] on div "Michelin label" at bounding box center [110, 122] width 72 height 10
click at [103, 141] on div "Dos and Don'ts" at bounding box center [106, 142] width 33 height 6
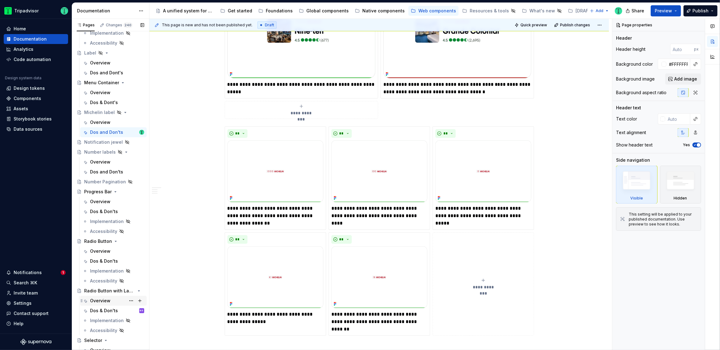
scroll to position [755, 0]
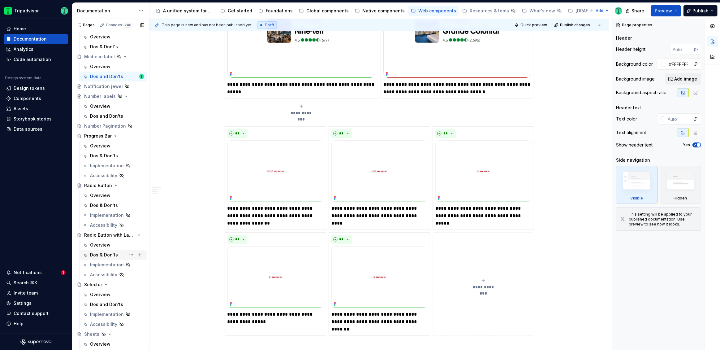
click at [105, 255] on div "Dos & Don'ts" at bounding box center [104, 254] width 28 height 6
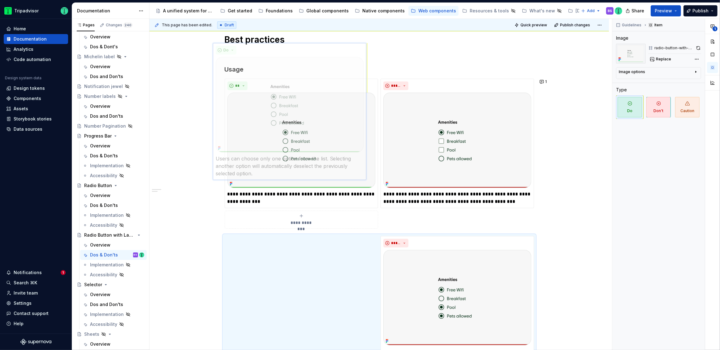
scroll to position [86, 0]
drag, startPoint x: 335, startPoint y: 218, endPoint x: 324, endPoint y: 255, distance: 38.0
click at [324, 255] on body "Tripadvisor Home Documentation Analytics Code automation Design system data Des…" at bounding box center [360, 175] width 720 height 350
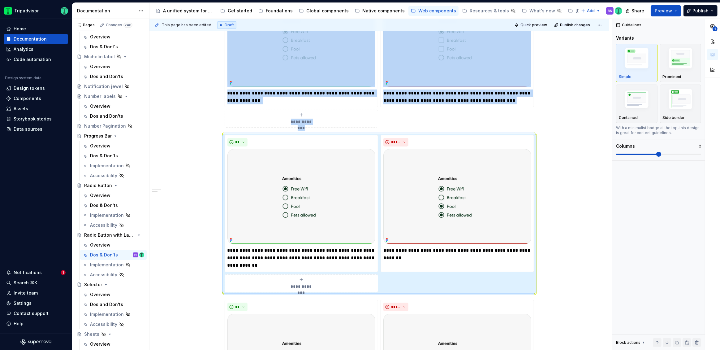
scroll to position [113, 0]
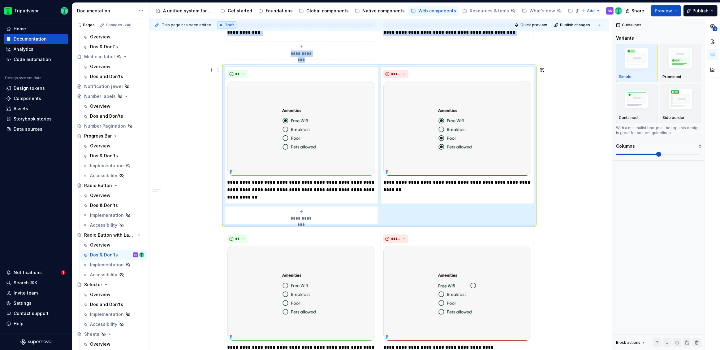
click at [556, 192] on div "**********" at bounding box center [378, 269] width 459 height 838
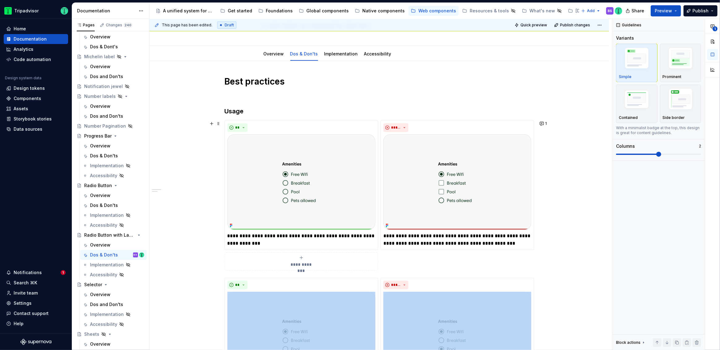
scroll to position [35, 0]
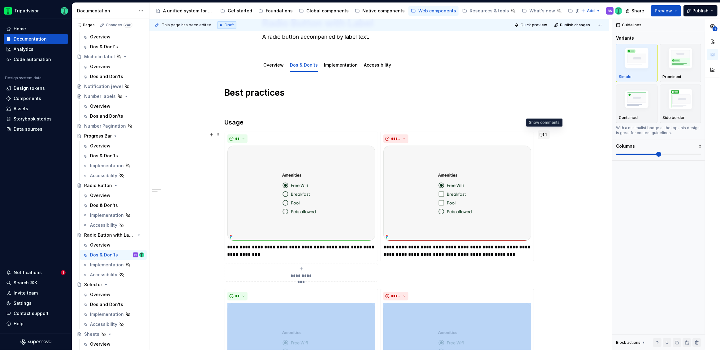
click at [546, 130] on button "1" at bounding box center [544, 134] width 12 height 9
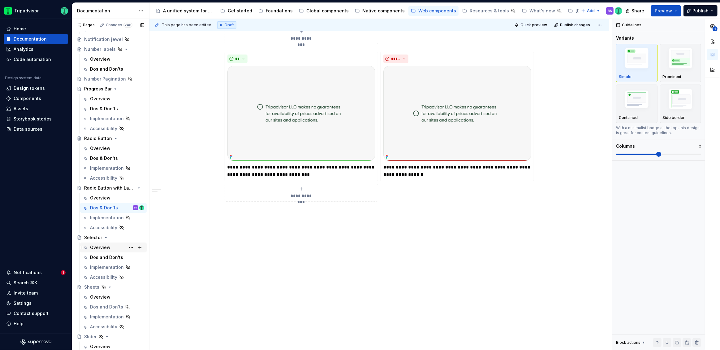
scroll to position [812, 0]
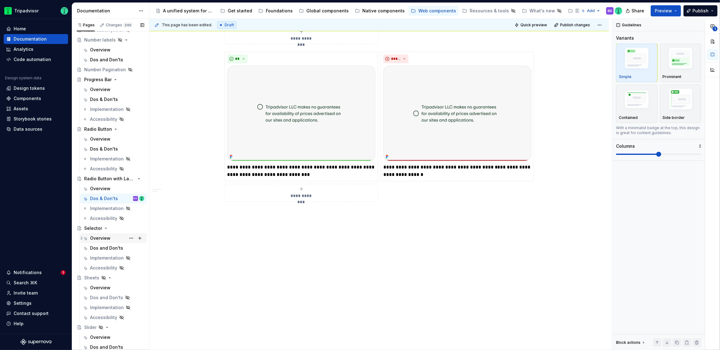
click at [101, 236] on div "Overview" at bounding box center [100, 238] width 20 height 6
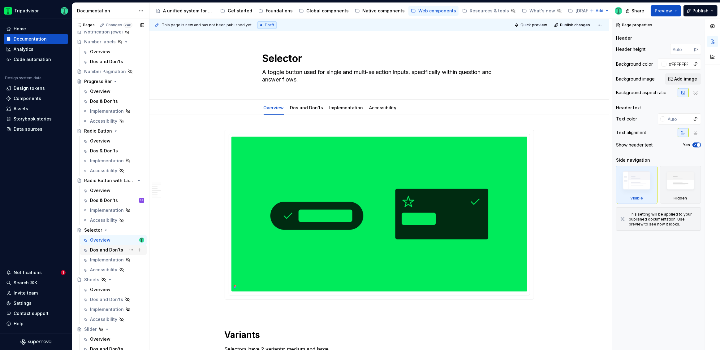
scroll to position [810, 0]
click at [128, 249] on button "Page tree" at bounding box center [131, 249] width 9 height 9
type textarea "*"
click at [159, 257] on div "Rename tab" at bounding box center [165, 259] width 61 height 6
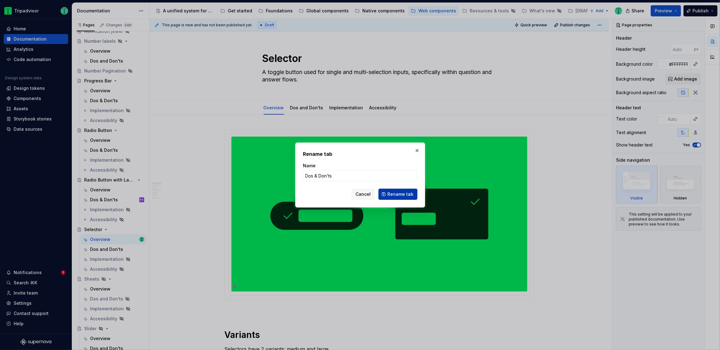
type input "Dos & Don'ts"
click at [404, 191] on span "Rename tab" at bounding box center [400, 194] width 26 height 6
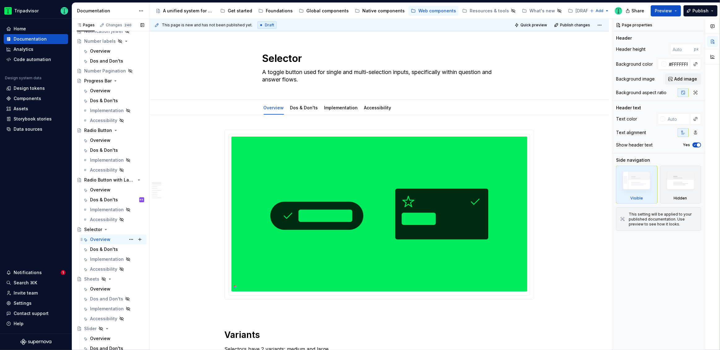
click at [106, 238] on div "Overview" at bounding box center [100, 239] width 20 height 6
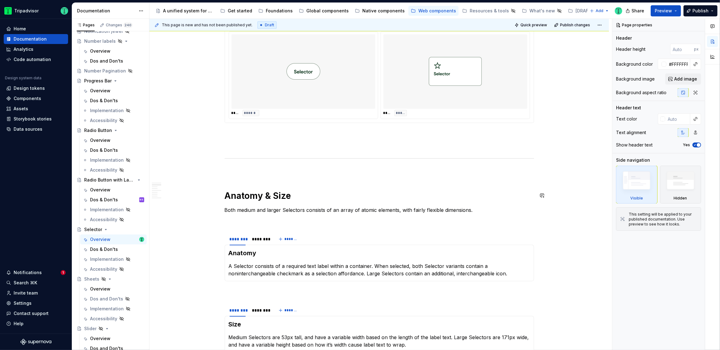
scroll to position [270, 0]
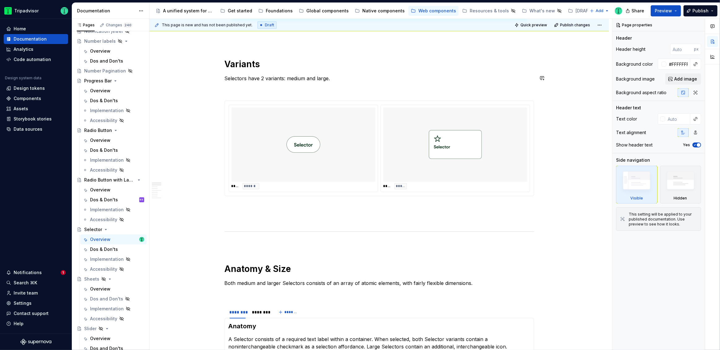
type textarea "*"
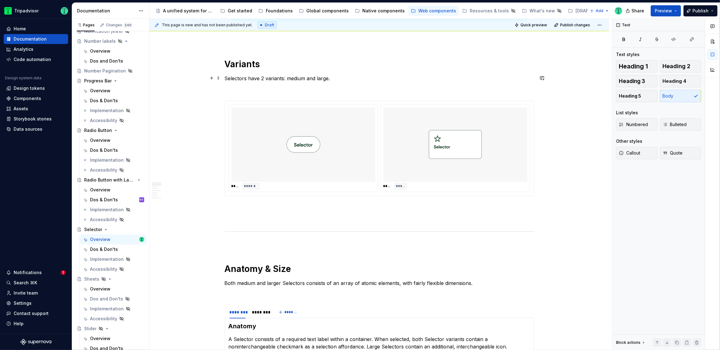
click at [289, 79] on p "Selectors have 2 variants: medium and large." at bounding box center [379, 78] width 309 height 7
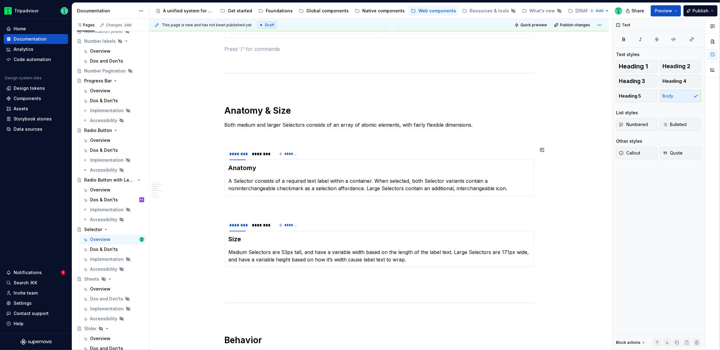
scroll to position [429, 0]
click at [238, 122] on p "Both medium and larger Selectors consists of an array of atomic elements, with …" at bounding box center [379, 123] width 309 height 7
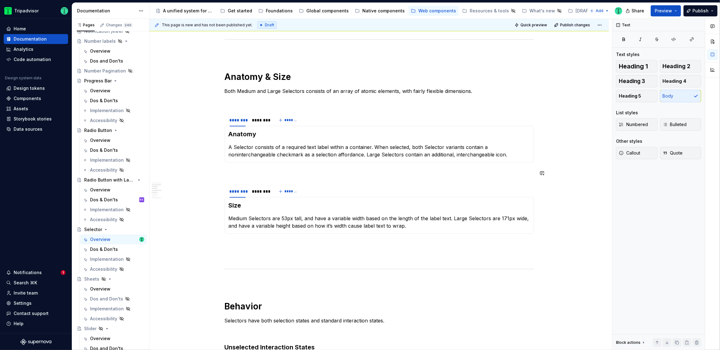
scroll to position [473, 0]
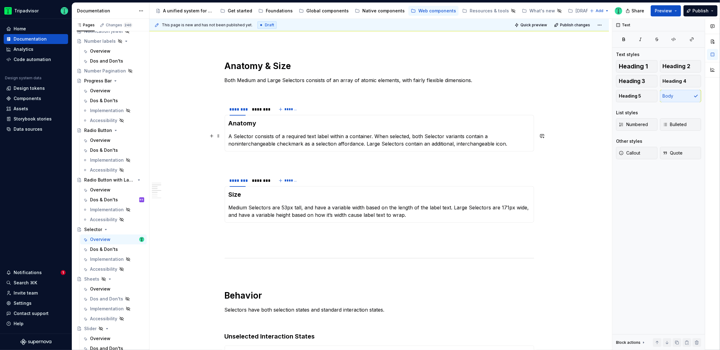
click at [258, 144] on p "A Selector consists of a required text label within a container. When selected,…" at bounding box center [379, 139] width 301 height 15
click at [500, 159] on p at bounding box center [379, 162] width 309 height 7
click at [256, 113] on div "********" at bounding box center [259, 109] width 21 height 9
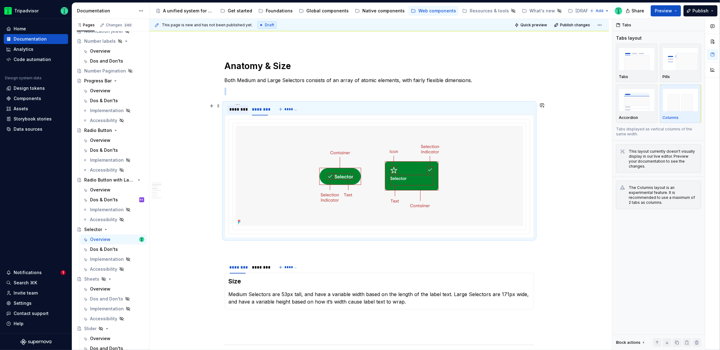
click at [237, 107] on div "********" at bounding box center [238, 109] width 16 height 6
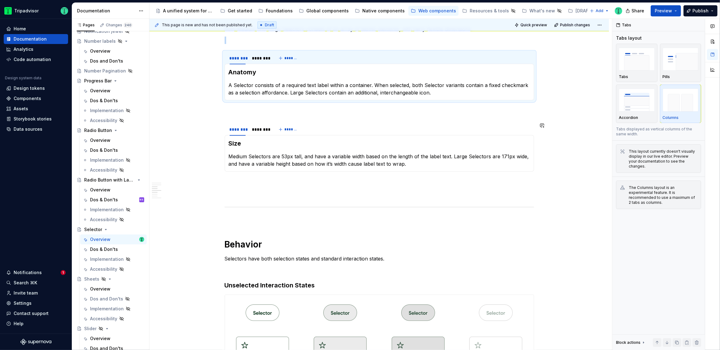
scroll to position [525, 0]
click at [258, 131] on div "********" at bounding box center [260, 129] width 16 height 6
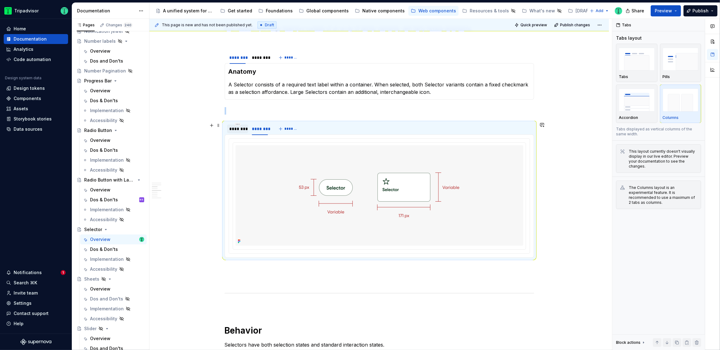
click at [240, 132] on div "********" at bounding box center [237, 128] width 21 height 9
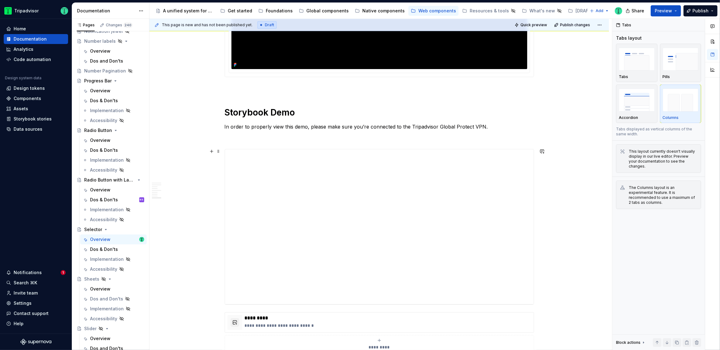
scroll to position [1145, 0]
click at [257, 124] on p "In order to properly view this demo, please make sure you’re connected to the T…" at bounding box center [379, 125] width 309 height 7
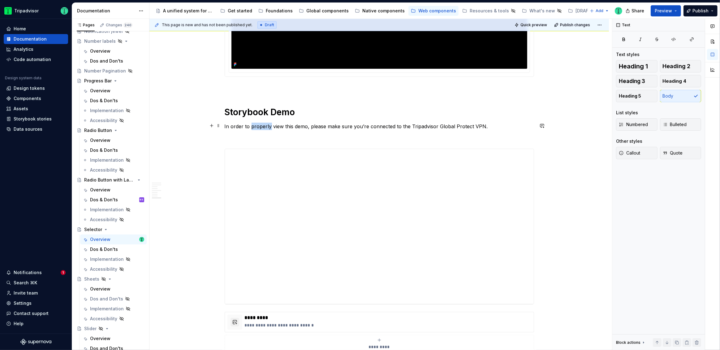
click at [257, 124] on p "In order to properly view this demo, please make sure you’re connected to the T…" at bounding box center [379, 125] width 309 height 7
click at [262, 126] on p "In order to properly view this demo, please make sure you’re connected to the T…" at bounding box center [379, 125] width 309 height 7
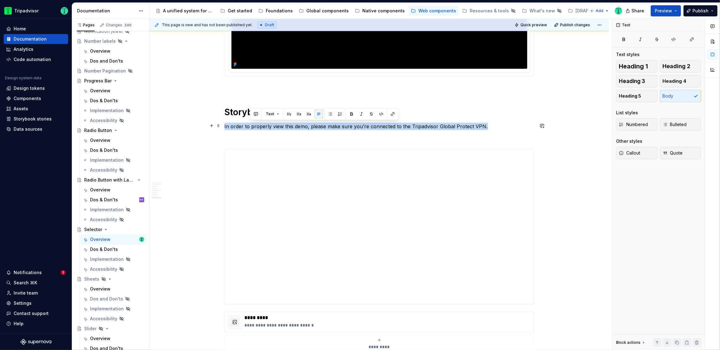
click at [262, 126] on p "In order to properly view this demo, please make sure you’re connected to the T…" at bounding box center [379, 125] width 309 height 7
copy p "In order to properly view this demo, please make sure you’re connected to the T…"
click at [109, 191] on div "Overview" at bounding box center [100, 190] width 20 height 6
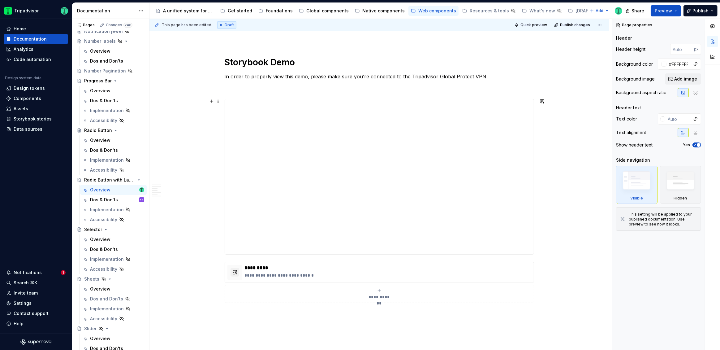
scroll to position [912, 0]
click at [102, 245] on div "Dos & Don'ts" at bounding box center [117, 249] width 54 height 9
click at [103, 239] on div "Overview" at bounding box center [100, 239] width 20 height 6
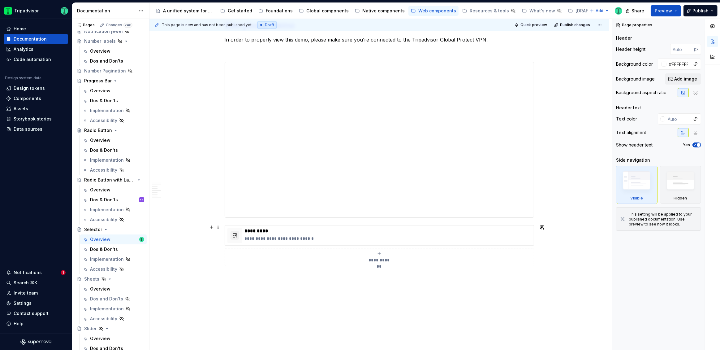
scroll to position [1251, 0]
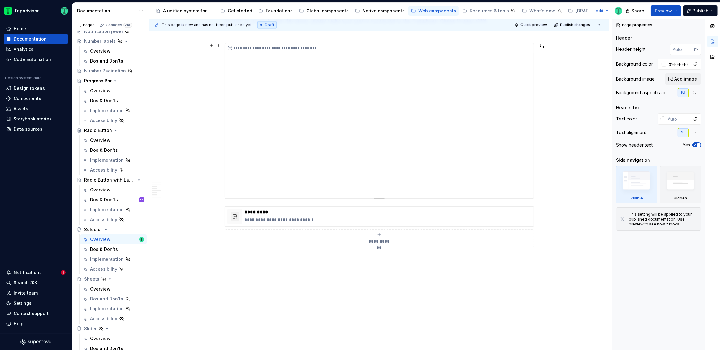
click at [490, 150] on div "**********" at bounding box center [379, 120] width 309 height 155
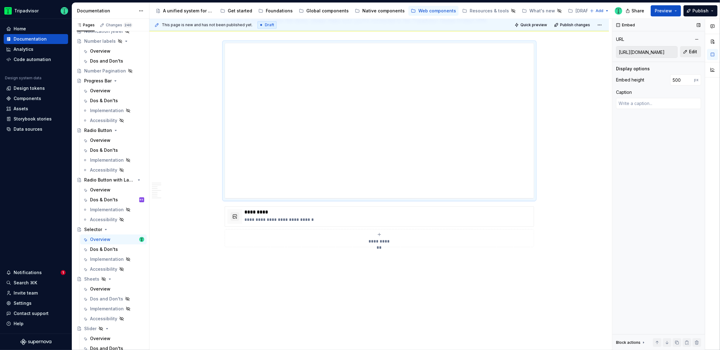
click at [693, 49] on span "Edit" at bounding box center [693, 52] width 8 height 6
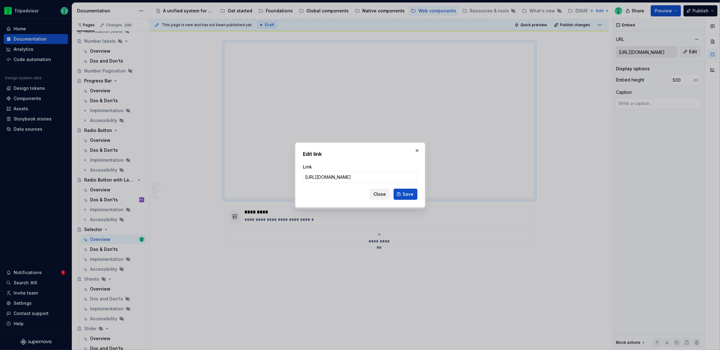
click at [380, 194] on span "Close" at bounding box center [379, 194] width 12 height 6
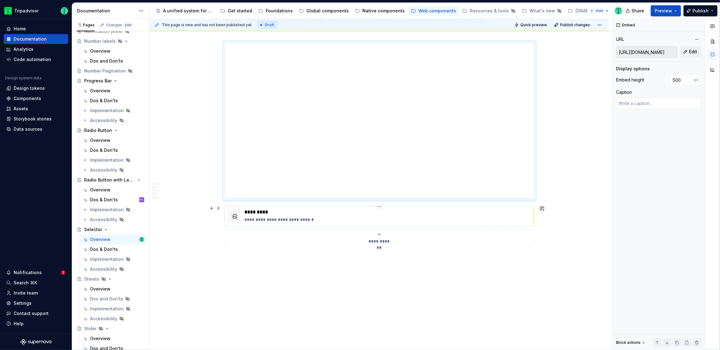
click at [341, 220] on p "**********" at bounding box center [388, 219] width 286 height 6
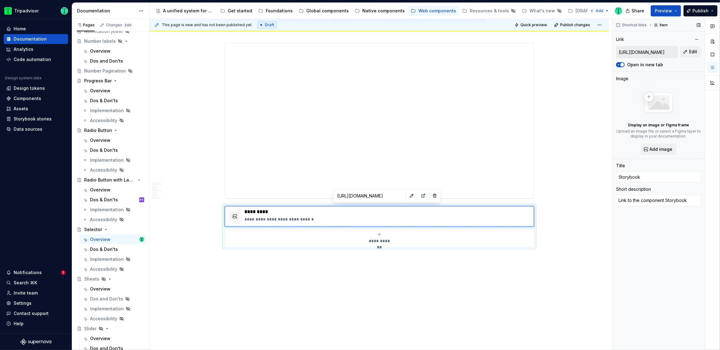
click at [646, 52] on input "[URL][DOMAIN_NAME]" at bounding box center [646, 51] width 61 height 11
click at [685, 52] on button "Edit" at bounding box center [690, 51] width 21 height 11
type textarea "*"
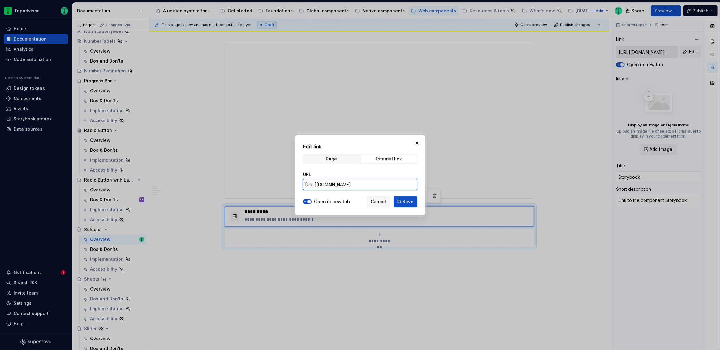
click at [392, 182] on input "[URL][DOMAIN_NAME]" at bounding box center [360, 183] width 114 height 11
paste input "#@ta-design-system.selection-controls_packages_design-system_selection-controls…"
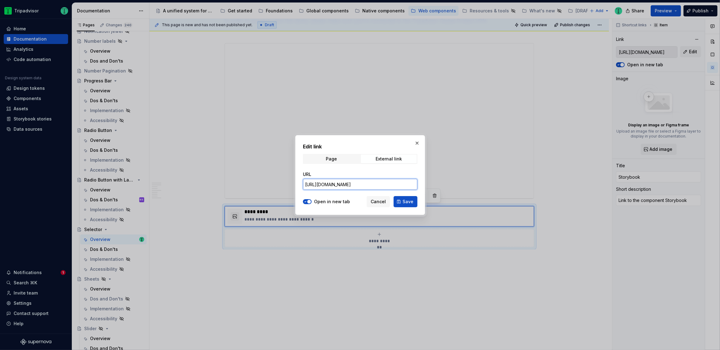
click at [329, 185] on input "[URL][DOMAIN_NAME]" at bounding box center [360, 183] width 114 height 11
drag, startPoint x: 329, startPoint y: 185, endPoint x: 288, endPoint y: 180, distance: 41.4
click at [288, 180] on div "Edit link Page External link URL [URL][DOMAIN_NAME] Open in new tab Cancel Save" at bounding box center [360, 175] width 720 height 350
click at [387, 182] on input "[URL][DOMAIN_NAME]" at bounding box center [360, 183] width 114 height 11
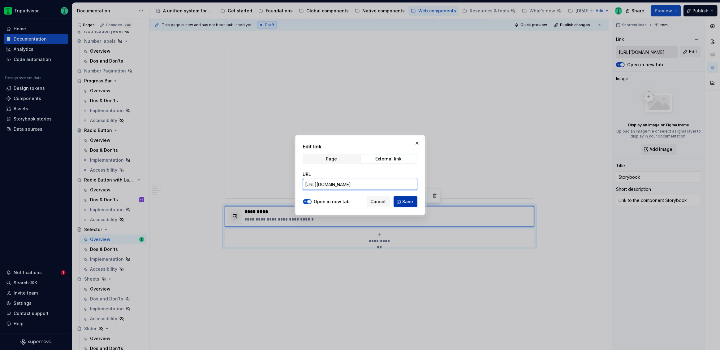
type input "[URL][DOMAIN_NAME]"
click at [404, 198] on span "Save" at bounding box center [407, 201] width 11 height 6
type textarea "*"
type input "[URL][DOMAIN_NAME]"
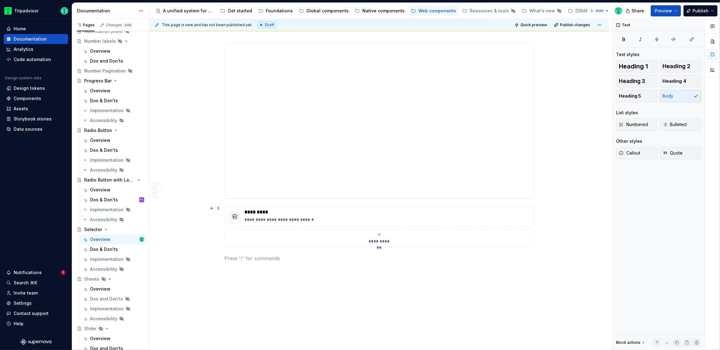
scroll to position [1179, 0]
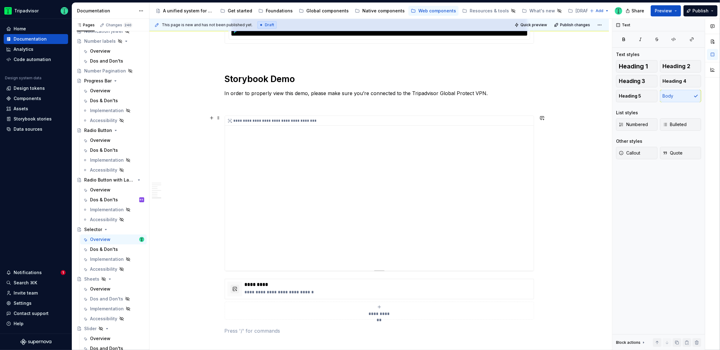
click at [323, 169] on div "**********" at bounding box center [379, 193] width 309 height 155
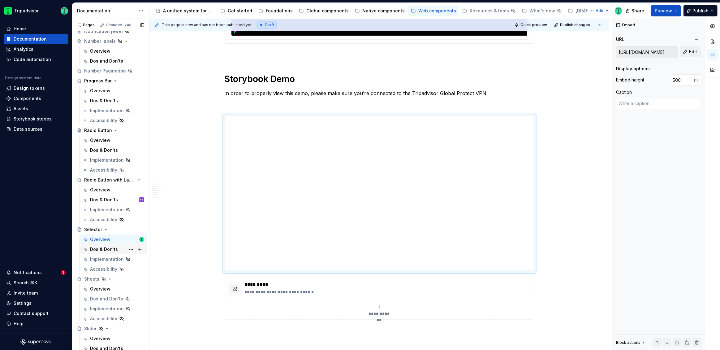
click at [105, 249] on div "Dos & Don'ts" at bounding box center [104, 249] width 28 height 6
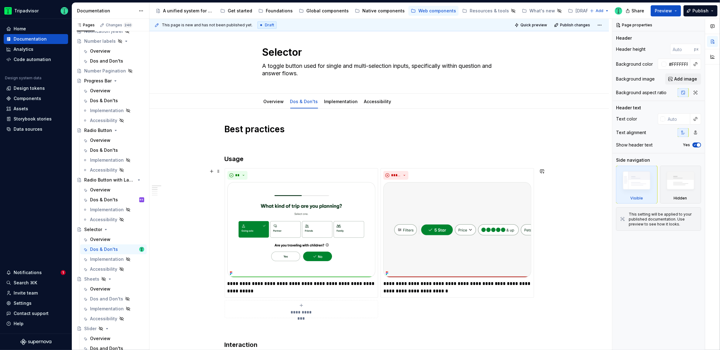
scroll to position [73, 0]
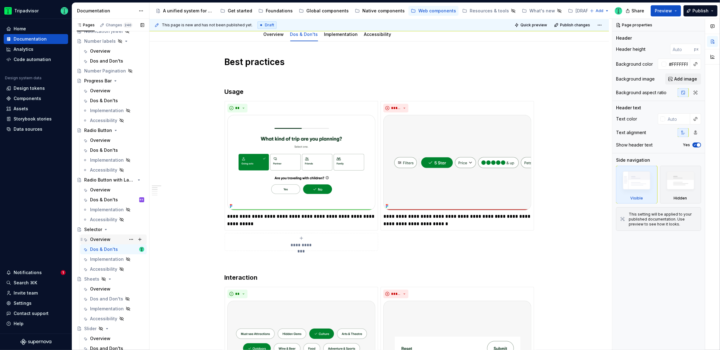
click at [105, 237] on div "Overview" at bounding box center [100, 239] width 20 height 6
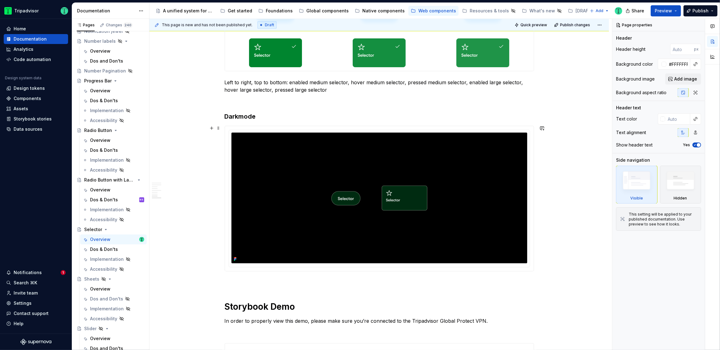
scroll to position [940, 0]
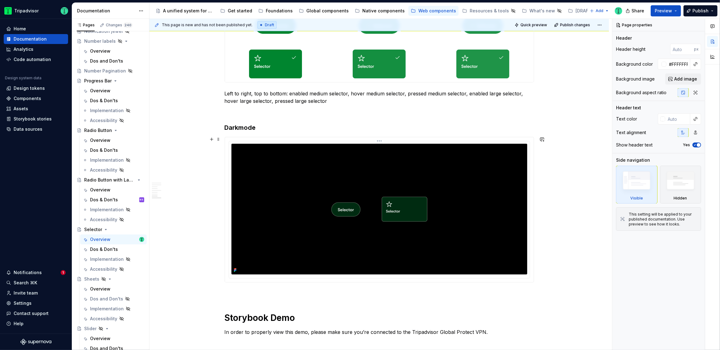
click at [299, 228] on img at bounding box center [379, 209] width 296 height 131
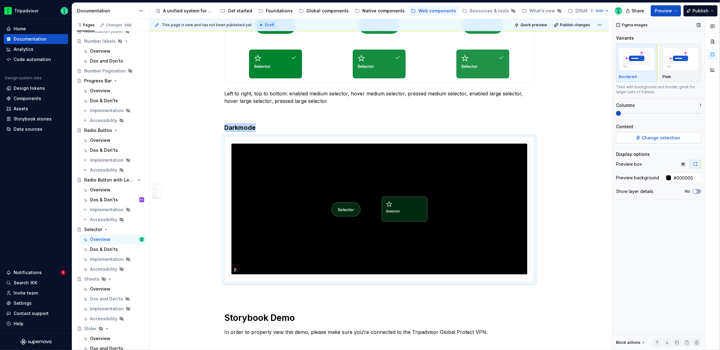
click at [664, 140] on span "Change selection" at bounding box center [661, 138] width 38 height 6
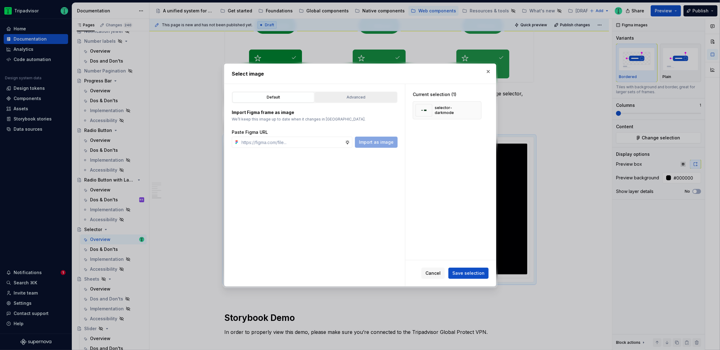
click at [365, 94] on button "Advanced" at bounding box center [356, 97] width 82 height 11
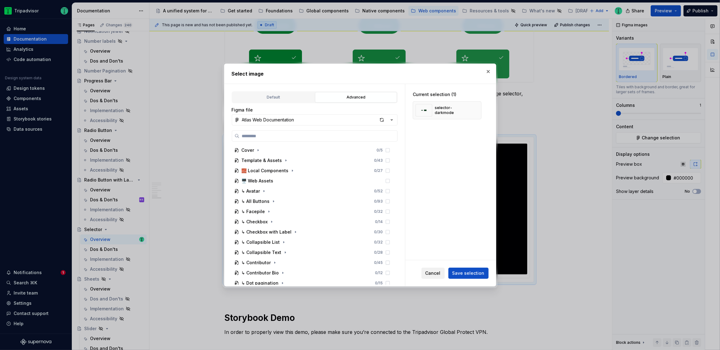
click at [434, 272] on span "Cancel" at bounding box center [432, 273] width 15 height 6
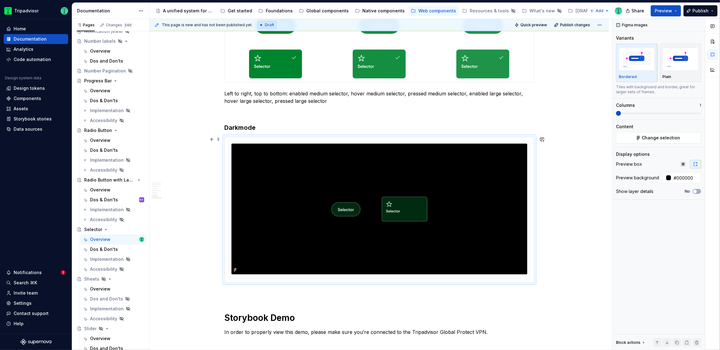
click at [378, 141] on html "Tripadvisor Home Documentation Analytics Code automation Design system data Des…" at bounding box center [360, 175] width 720 height 350
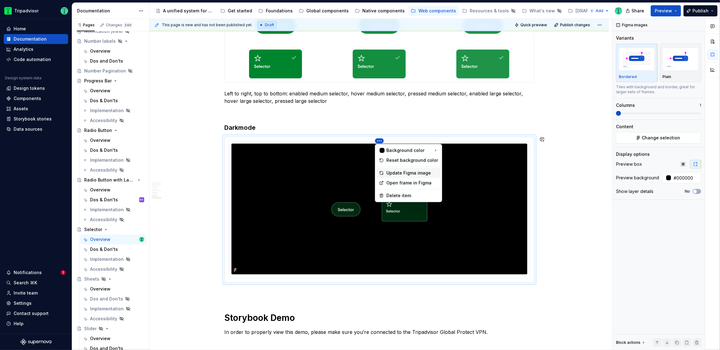
click at [407, 173] on div "Update Figma image" at bounding box center [412, 173] width 52 height 6
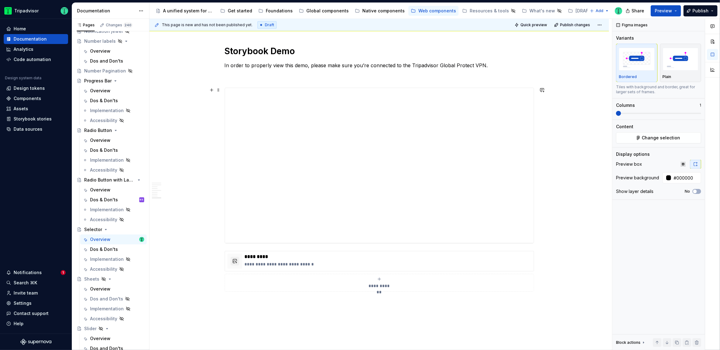
scroll to position [1207, 0]
click at [104, 248] on div "Dos & Don'ts" at bounding box center [104, 249] width 28 height 6
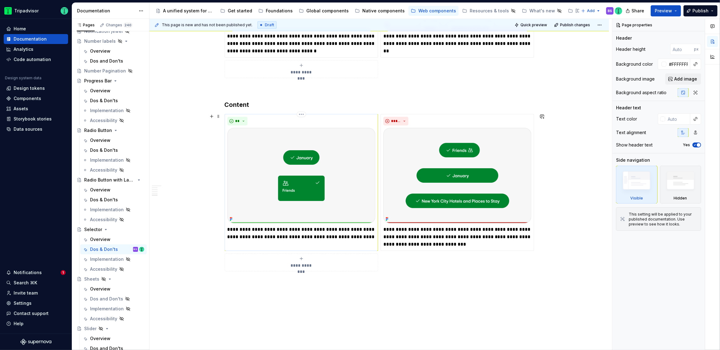
scroll to position [831, 0]
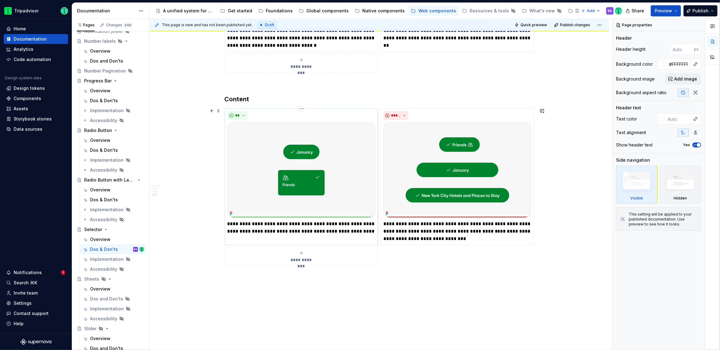
click at [248, 221] on p "**********" at bounding box center [301, 227] width 148 height 15
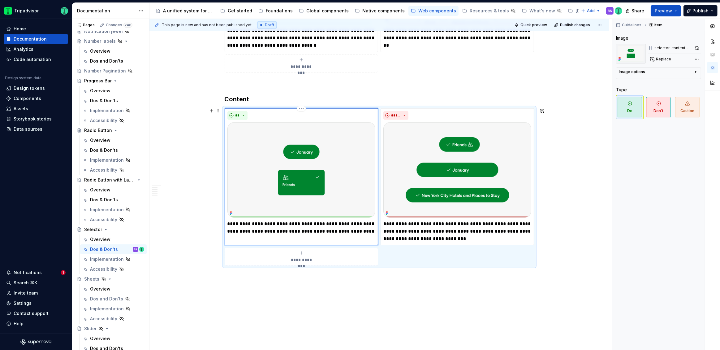
type textarea "*"
click at [436, 224] on p "**********" at bounding box center [457, 231] width 148 height 22
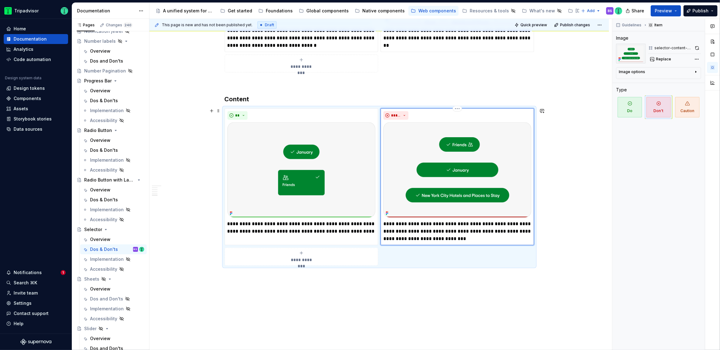
type textarea "*"
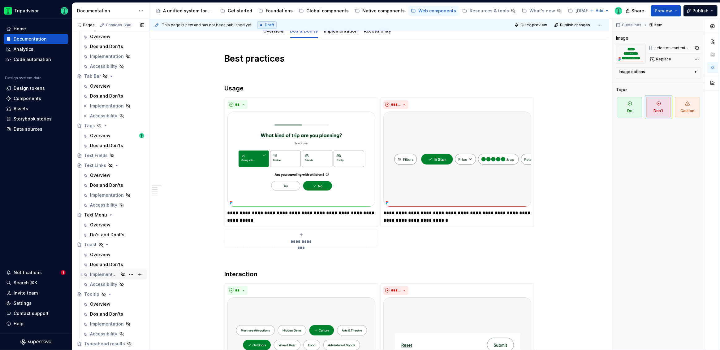
scroll to position [1317, 0]
click at [99, 217] on div "Overview" at bounding box center [100, 218] width 20 height 6
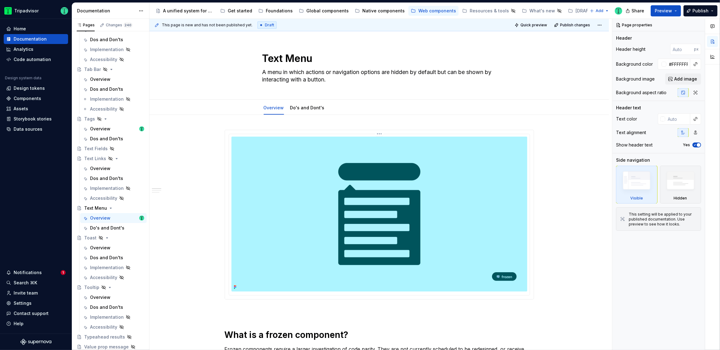
type textarea "*"
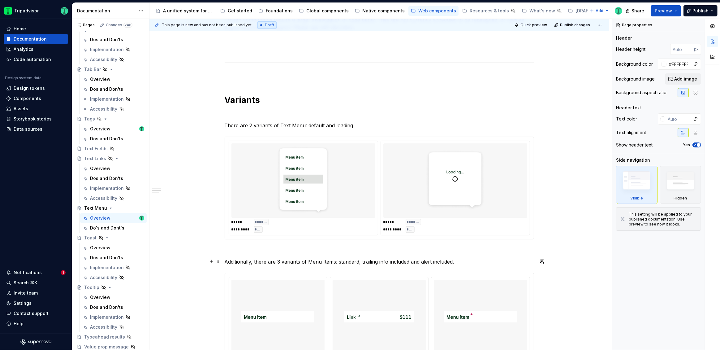
scroll to position [330, 0]
click at [316, 123] on p "There are 2 variants of Text Menu: default and loading." at bounding box center [379, 124] width 309 height 7
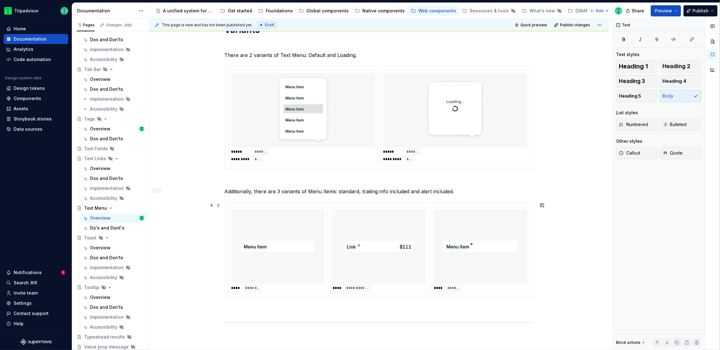
scroll to position [408, 0]
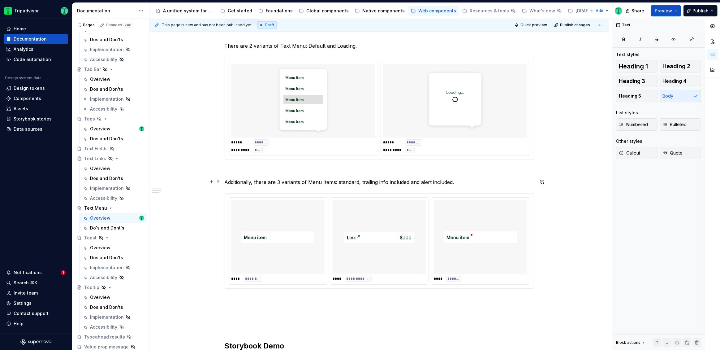
click at [341, 180] on p "Additionally, there are 3 variants of Menu Items: standard, trailing info inclu…" at bounding box center [379, 181] width 309 height 7
click at [573, 135] on div "**********" at bounding box center [378, 227] width 459 height 1043
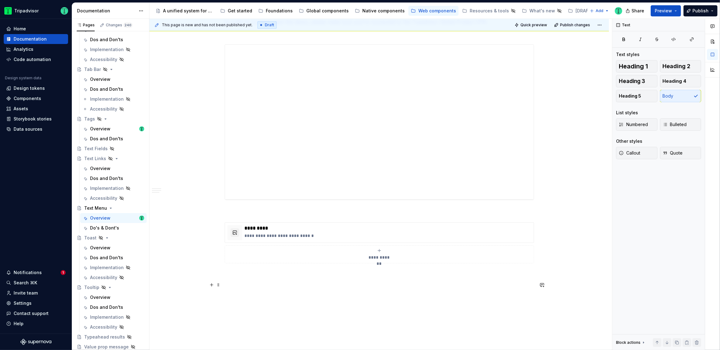
scroll to position [747, 0]
click at [109, 227] on div "Do's & Dont's" at bounding box center [104, 228] width 29 height 6
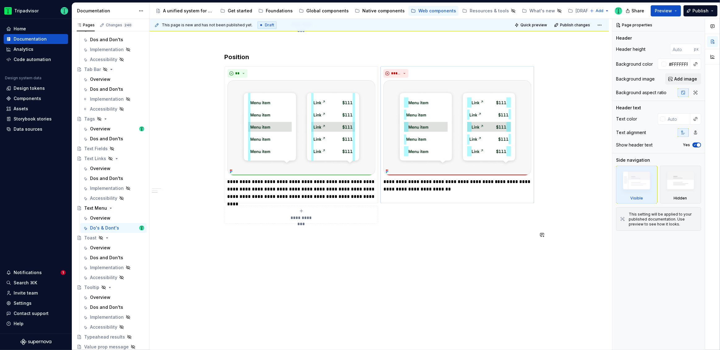
scroll to position [285, 0]
type textarea "*"
click at [544, 68] on button "button" at bounding box center [542, 70] width 9 height 9
click at [542, 95] on button "Send" at bounding box center [539, 91] width 8 height 8
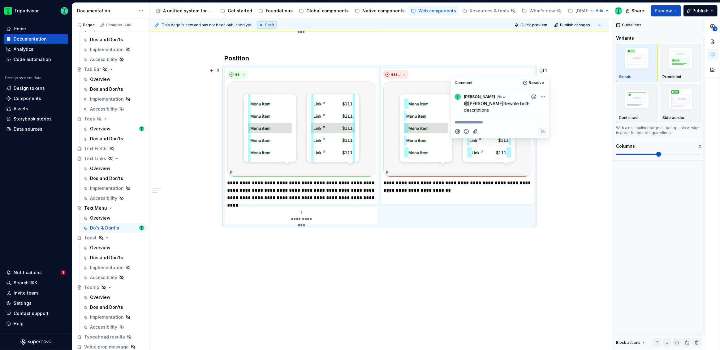
click at [506, 271] on div "**********" at bounding box center [378, 91] width 459 height 522
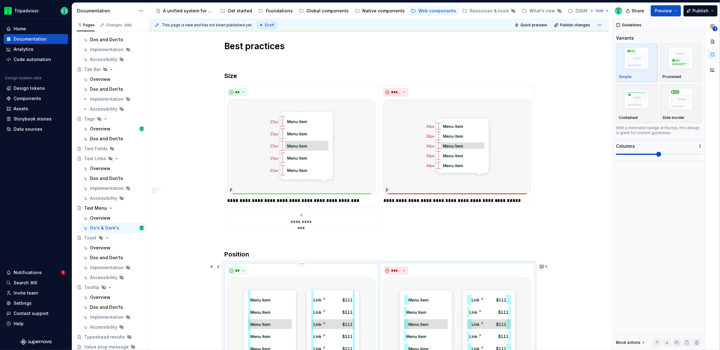
scroll to position [88, 0]
click at [105, 219] on div "Overview" at bounding box center [100, 218] width 20 height 6
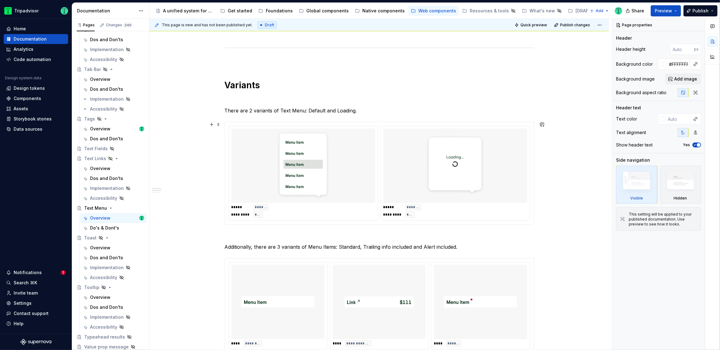
scroll to position [392, 0]
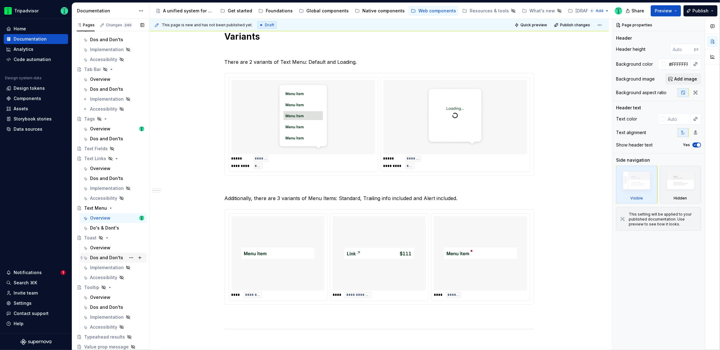
click at [113, 260] on div "Dos and Don'ts" at bounding box center [106, 257] width 33 height 6
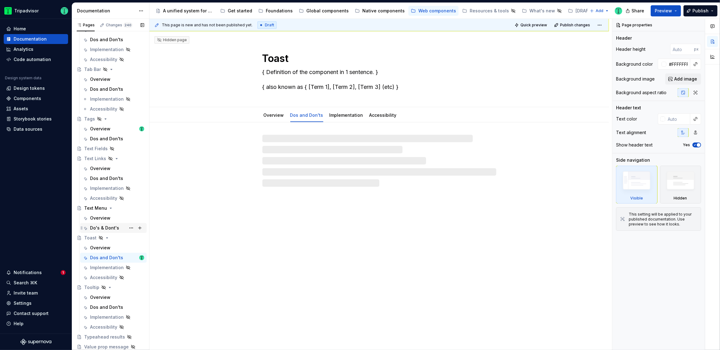
click at [97, 231] on div "Do's & Dont's" at bounding box center [117, 227] width 54 height 9
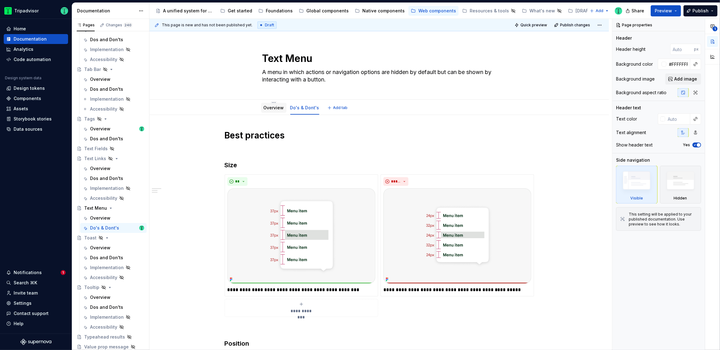
click at [272, 109] on link "Overview" at bounding box center [274, 107] width 20 height 5
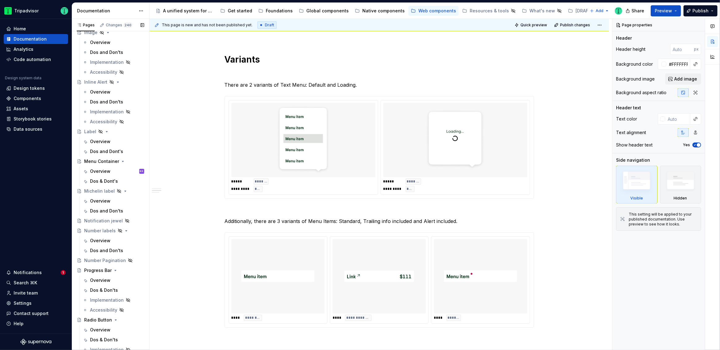
scroll to position [620, 0]
click at [106, 168] on div "Overview BS" at bounding box center [117, 171] width 54 height 9
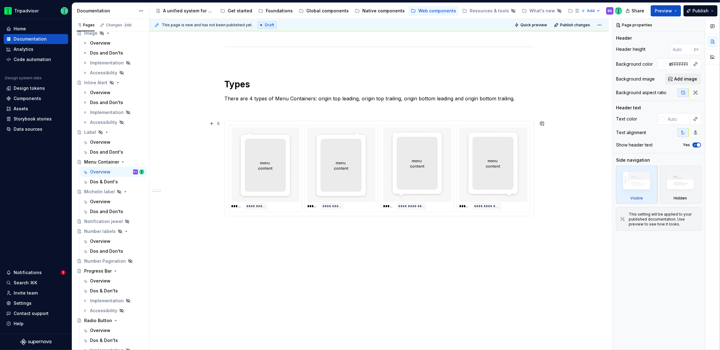
scroll to position [363, 0]
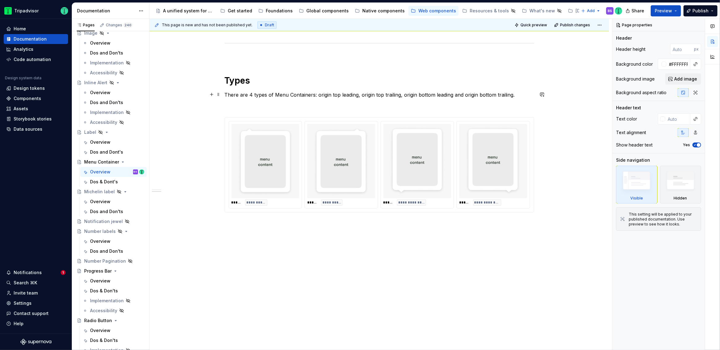
click at [335, 94] on p "There are 4 types of Menu Containers: origin top leading, origin top trailing, …" at bounding box center [379, 94] width 309 height 7
type textarea "*"
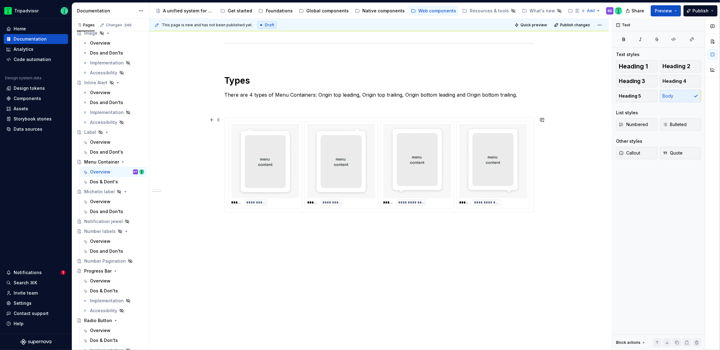
scroll to position [180, 0]
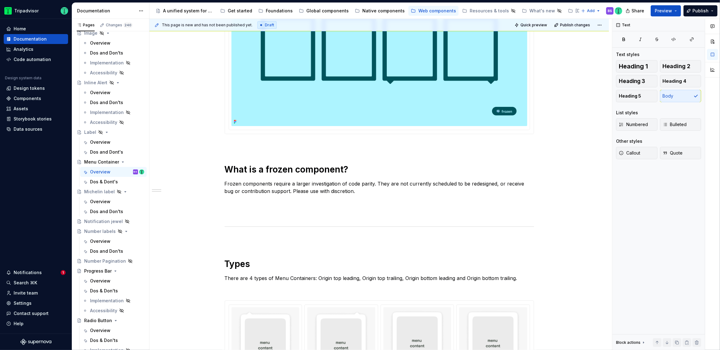
drag, startPoint x: 101, startPoint y: 183, endPoint x: 197, endPoint y: 225, distance: 104.0
click at [101, 183] on div "Dos & Dont's" at bounding box center [104, 181] width 28 height 6
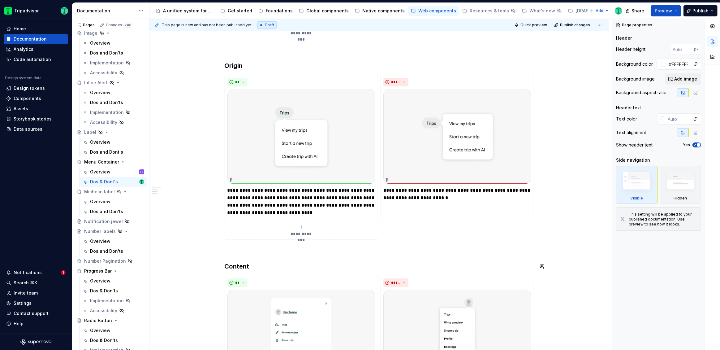
scroll to position [276, 0]
click at [316, 197] on p "**********" at bounding box center [301, 203] width 148 height 30
type textarea "*"
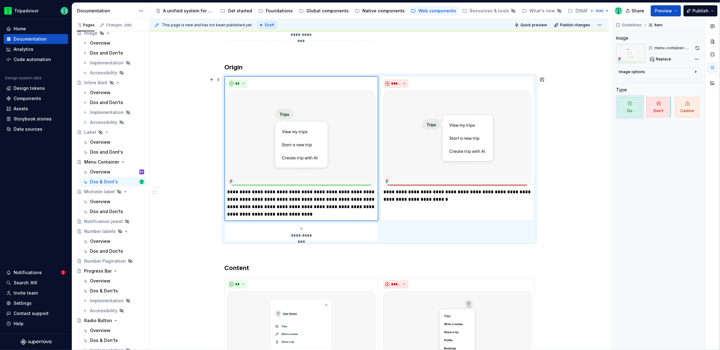
scroll to position [298, 0]
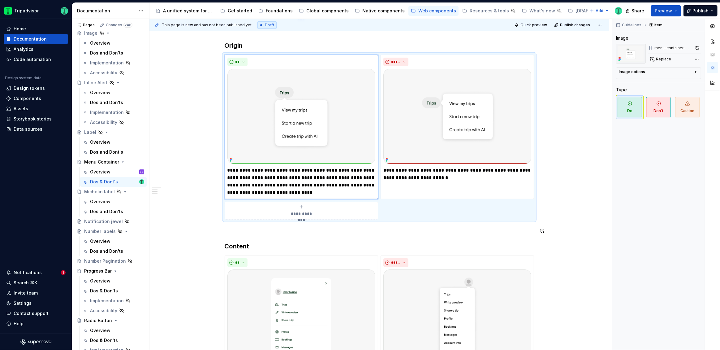
click at [557, 226] on div "**********" at bounding box center [378, 167] width 459 height 700
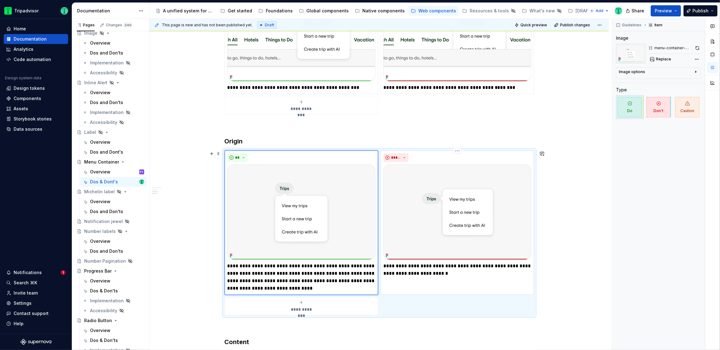
scroll to position [189, 0]
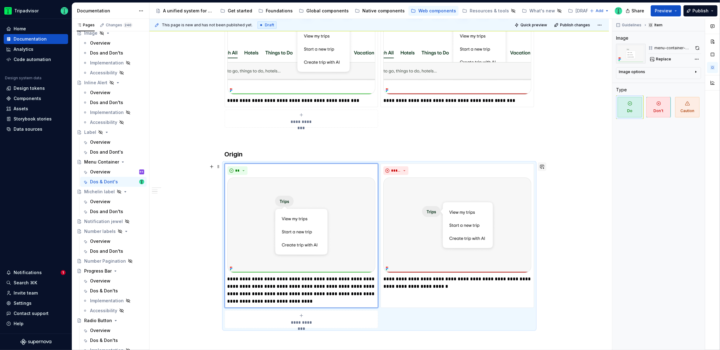
click at [541, 167] on button "button" at bounding box center [542, 166] width 9 height 9
click at [540, 194] on icon "Send" at bounding box center [539, 193] width 6 height 6
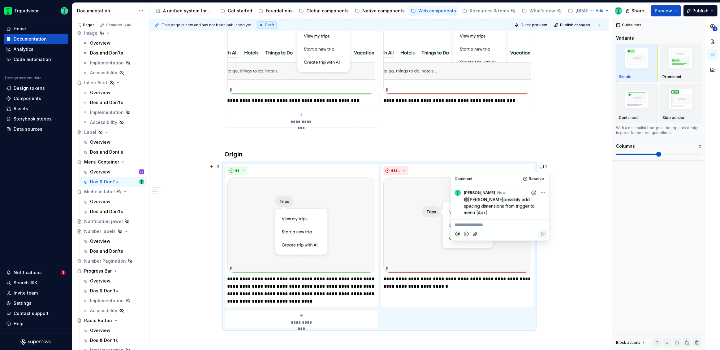
click at [576, 213] on div "**********" at bounding box center [378, 276] width 459 height 700
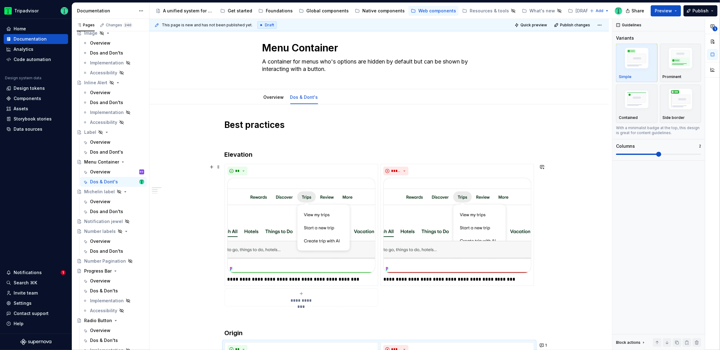
scroll to position [10, 0]
click at [267, 99] on link "Overview" at bounding box center [274, 97] width 20 height 5
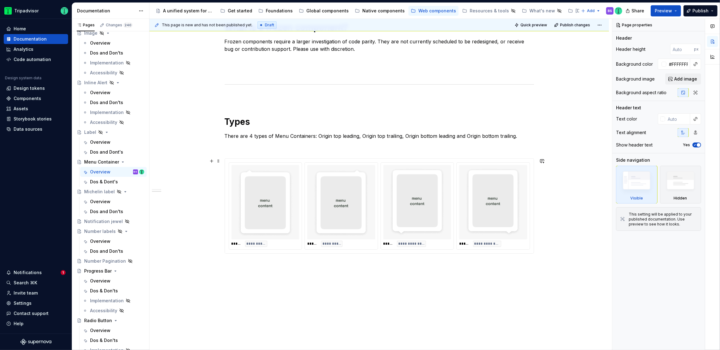
scroll to position [363, 0]
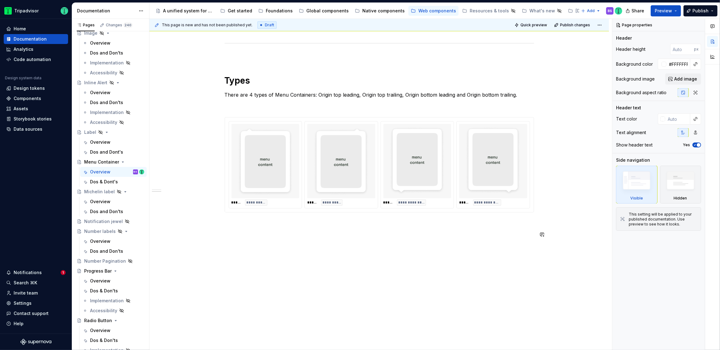
click at [477, 256] on div "**********" at bounding box center [378, 51] width 459 height 599
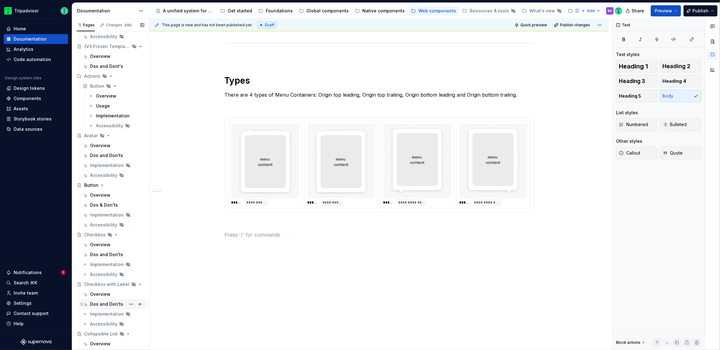
scroll to position [0, 0]
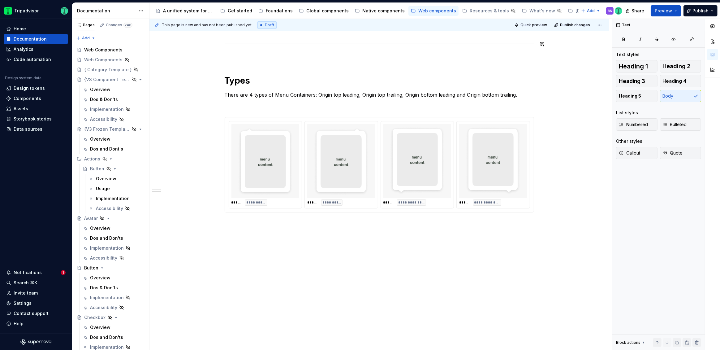
click at [179, 39] on div "**********" at bounding box center [378, 51] width 459 height 599
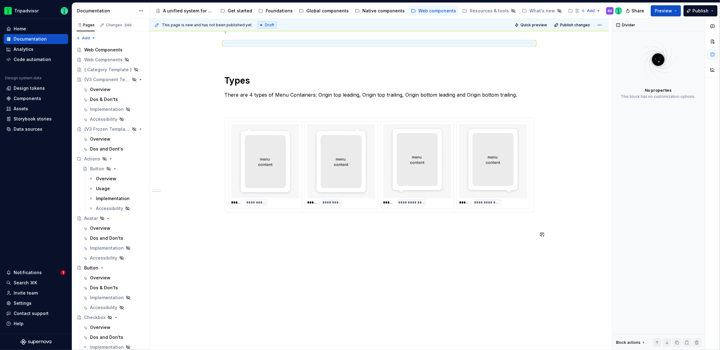
click at [188, 245] on div "**********" at bounding box center [378, 51] width 459 height 599
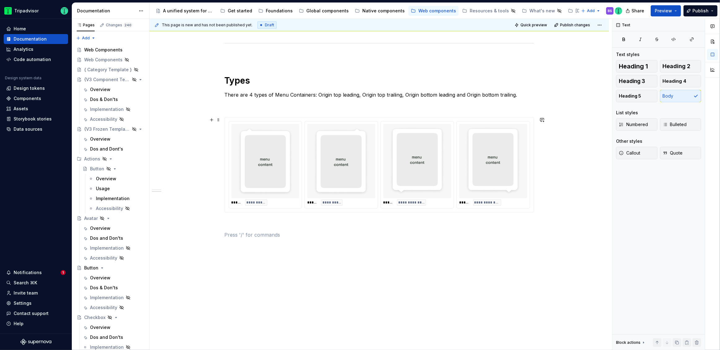
click at [559, 202] on div "**********" at bounding box center [378, 51] width 459 height 599
type textarea "*"
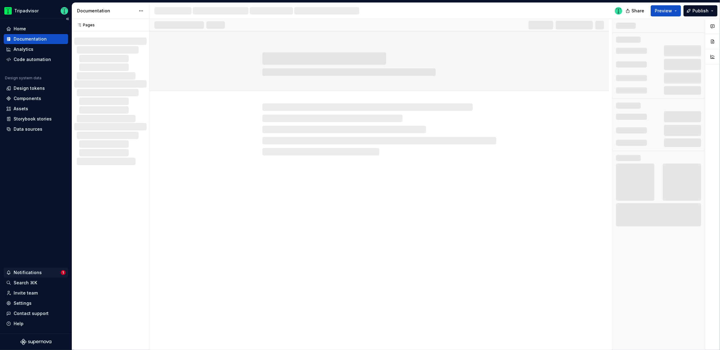
click at [30, 273] on div "Notifications" at bounding box center [28, 272] width 28 height 6
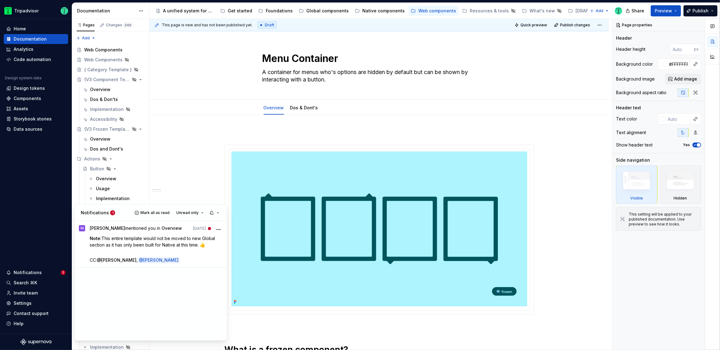
click at [19, 186] on html "Tripadvisor Home Documentation Analytics Code automation Design system data Des…" at bounding box center [360, 175] width 720 height 350
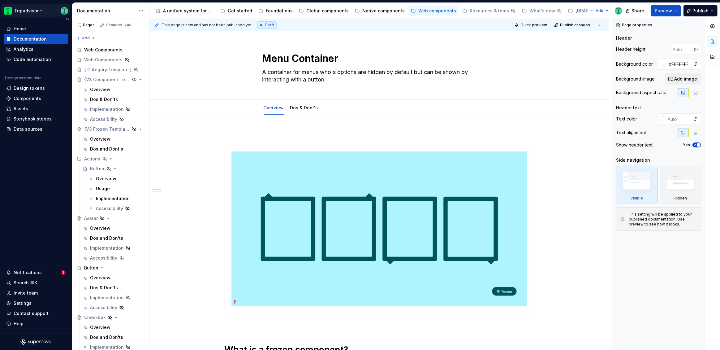
click at [38, 10] on html "Tripadvisor Home Documentation Analytics Code automation Design system data Des…" at bounding box center [360, 175] width 720 height 350
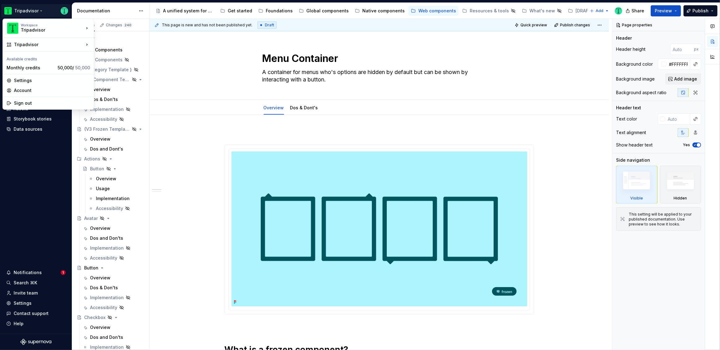
click at [47, 183] on html "Tripadvisor Home Documentation Analytics Code automation Design system data Des…" at bounding box center [360, 175] width 720 height 350
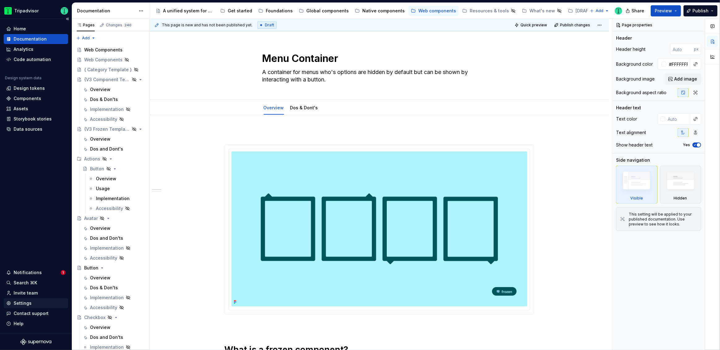
click at [39, 303] on div "Settings" at bounding box center [35, 303] width 59 height 6
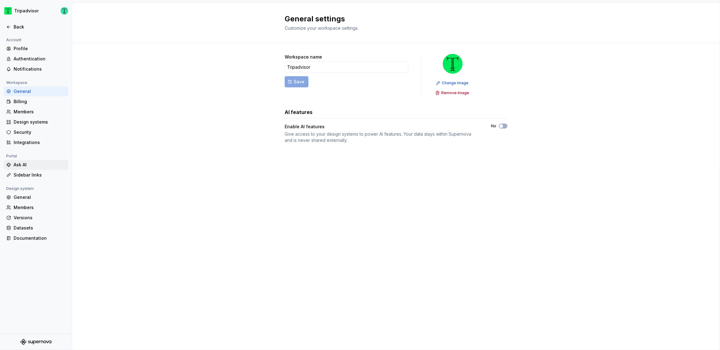
click at [22, 163] on div "Ask AI" at bounding box center [40, 164] width 52 height 6
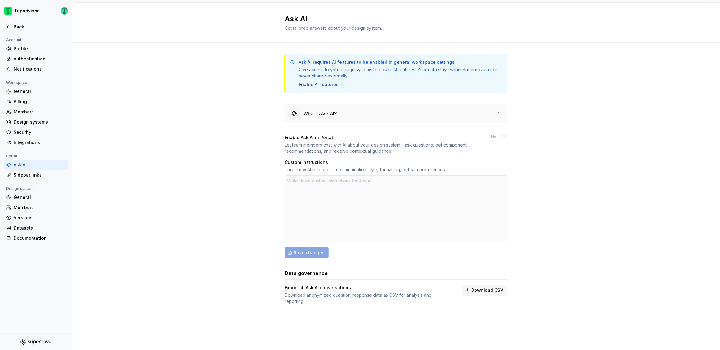
click at [349, 111] on div "What is Ask AI?" at bounding box center [396, 113] width 222 height 19
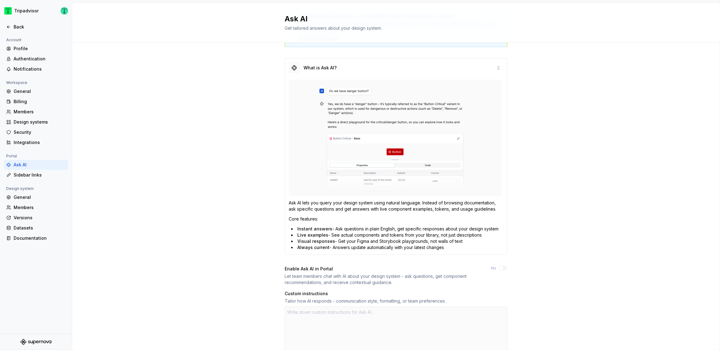
scroll to position [53, 0]
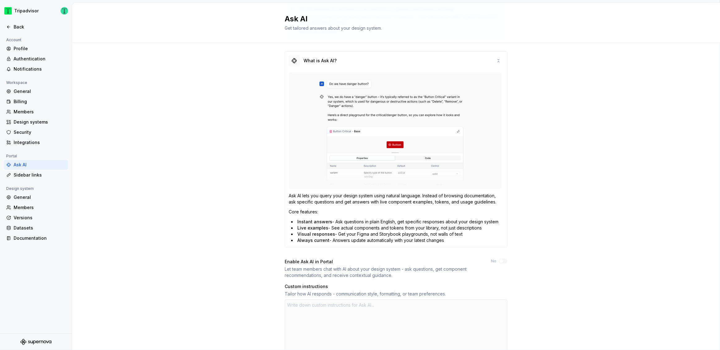
click at [612, 123] on div "Ask AI requires AI features to be enabled in general workspace settings Give ac…" at bounding box center [396, 221] width 648 height 462
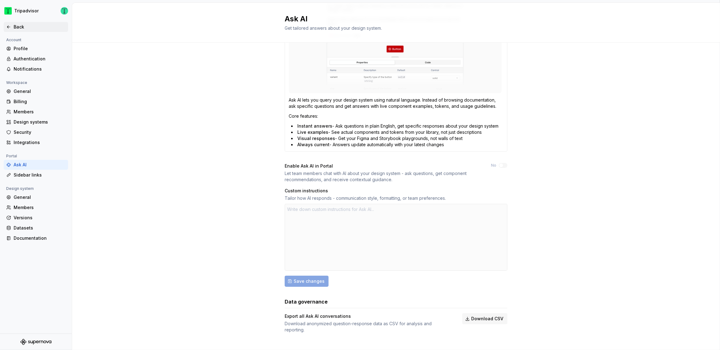
click at [18, 24] on div "Back" at bounding box center [40, 27] width 52 height 6
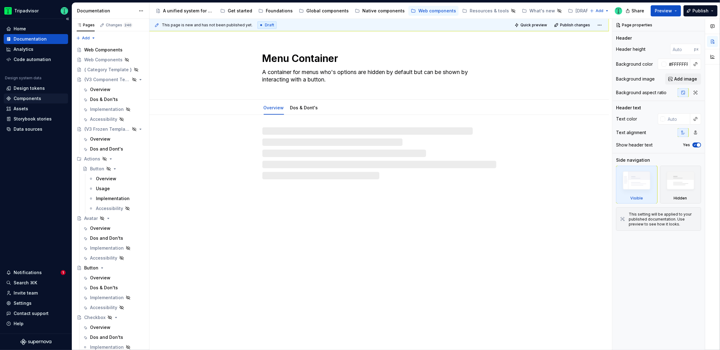
type textarea "*"
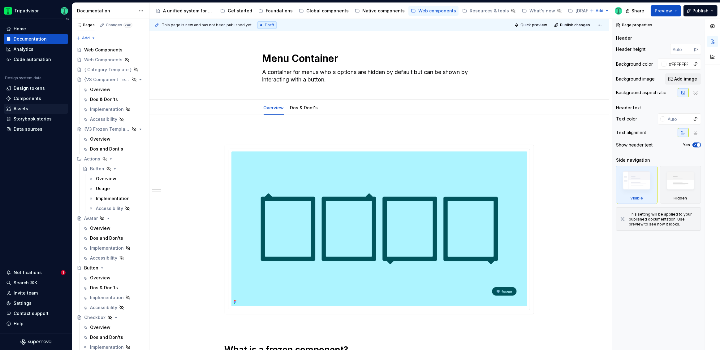
click at [19, 111] on div "Assets" at bounding box center [21, 108] width 15 height 6
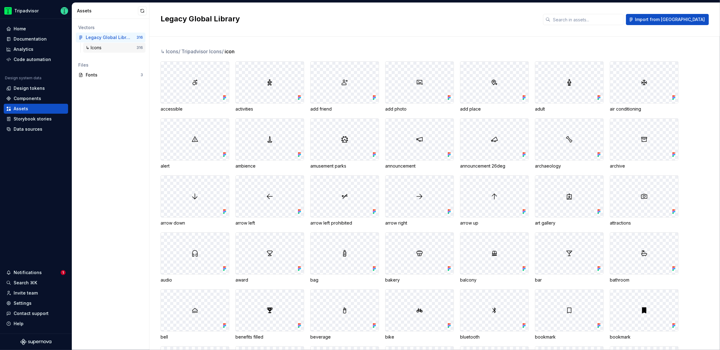
click at [96, 50] on div "↳ Icons" at bounding box center [95, 48] width 18 height 6
click at [608, 16] on input "text" at bounding box center [586, 19] width 73 height 11
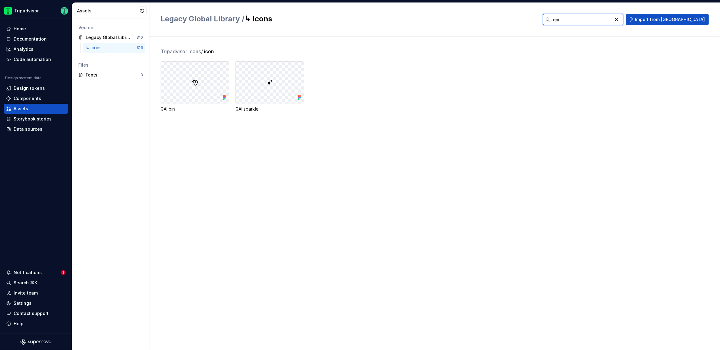
type input "gai"
click at [24, 58] on div "Code automation" at bounding box center [32, 59] width 37 height 6
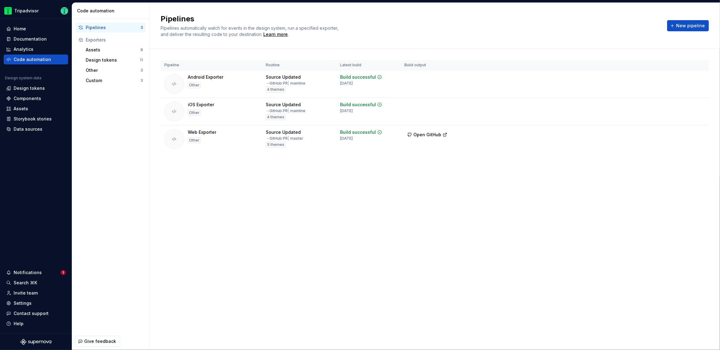
click at [107, 28] on div "Pipelines" at bounding box center [113, 27] width 55 height 6
click at [105, 41] on div "Exporters" at bounding box center [114, 40] width 57 height 6
click at [103, 80] on div "Custom" at bounding box center [113, 80] width 55 height 6
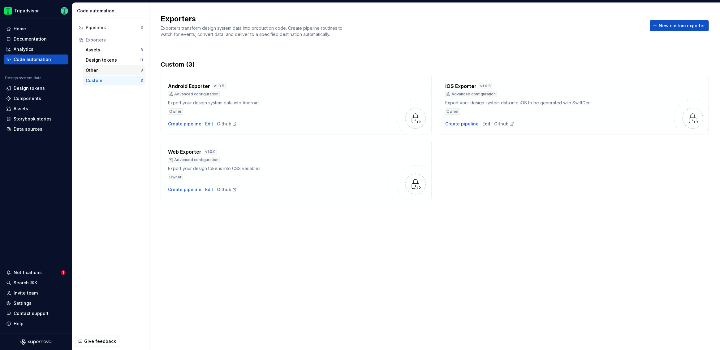
click at [107, 71] on div "Other" at bounding box center [113, 70] width 55 height 6
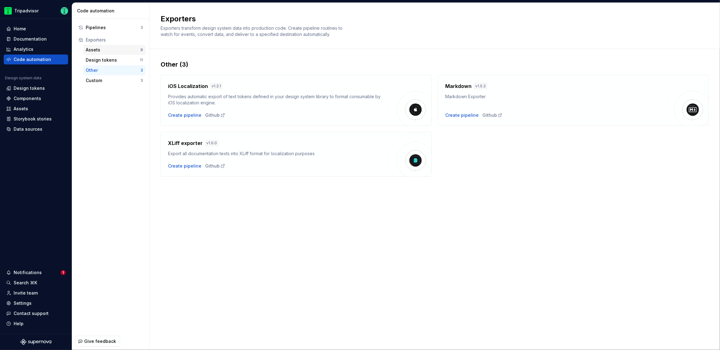
click at [105, 49] on div "Assets" at bounding box center [113, 50] width 55 height 6
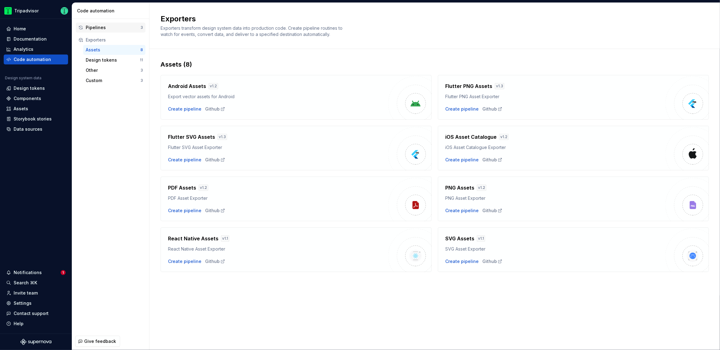
click at [87, 23] on div "Pipelines 3" at bounding box center [111, 28] width 70 height 10
